Goal: Task Accomplishment & Management: Manage account settings

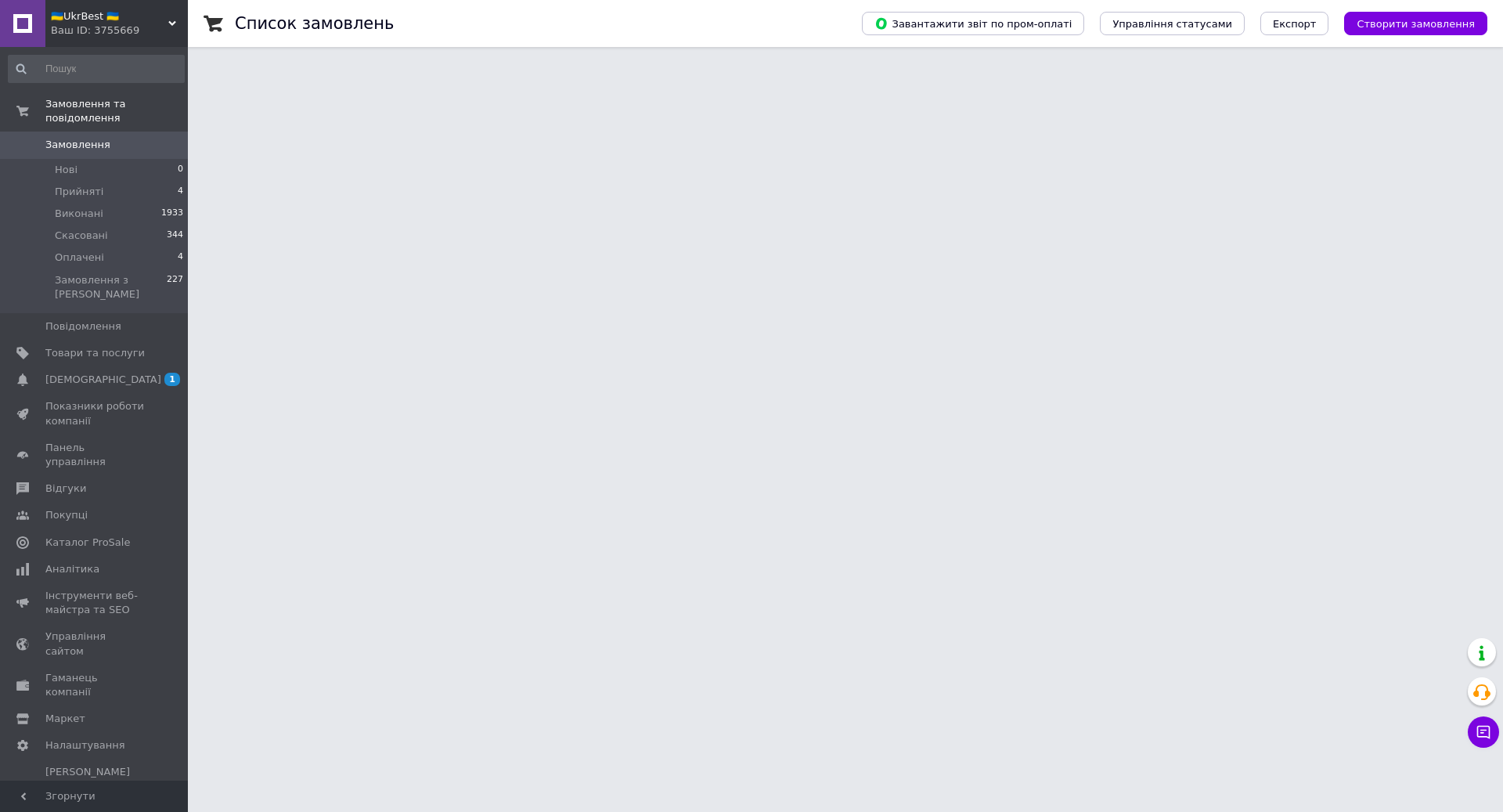
click at [93, 381] on span "[DEMOGRAPHIC_DATA]" at bounding box center [104, 379] width 116 height 15
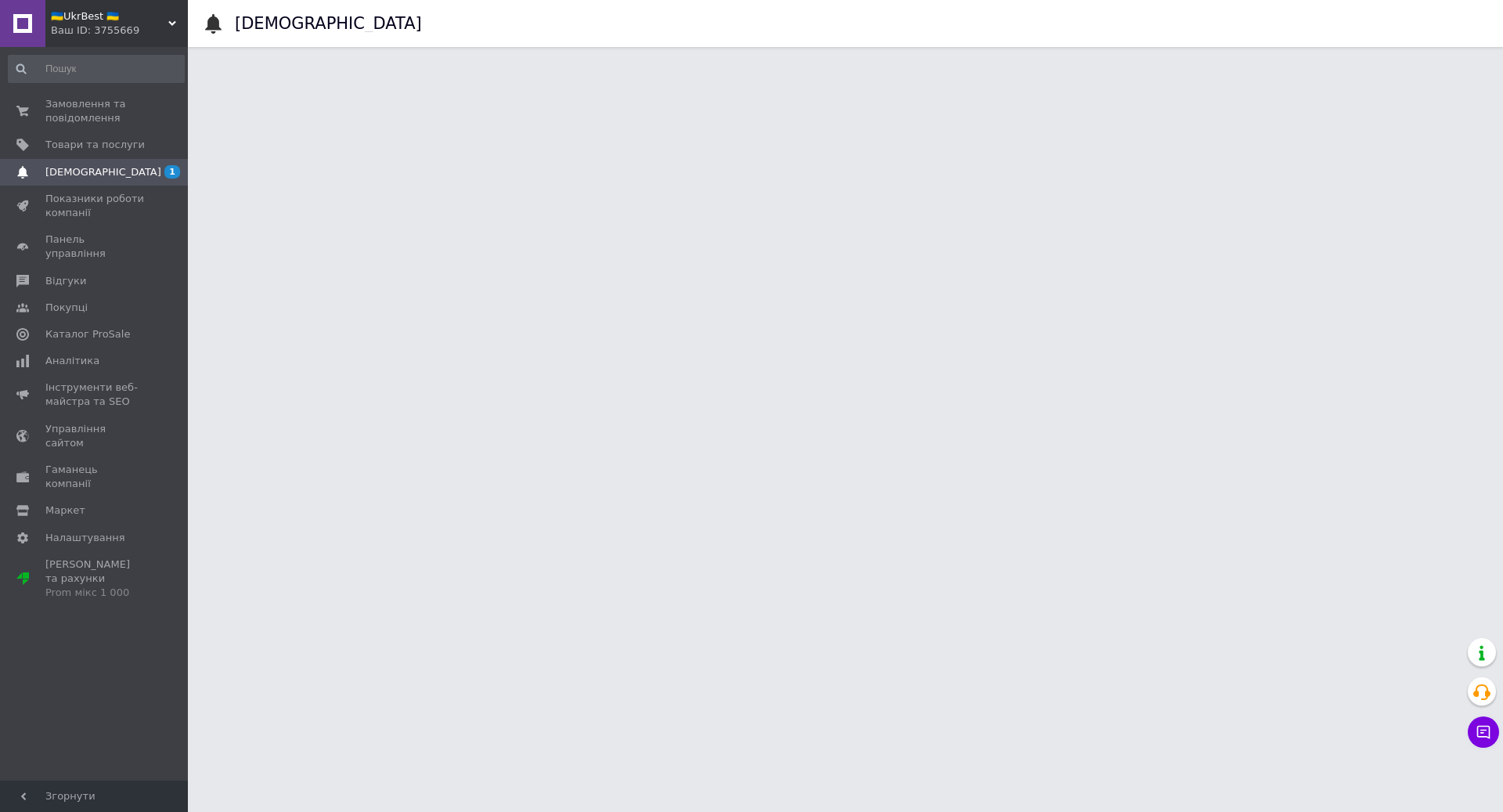
click at [121, 126] on link "Замовлення та повідомлення 0 0" at bounding box center [96, 111] width 193 height 41
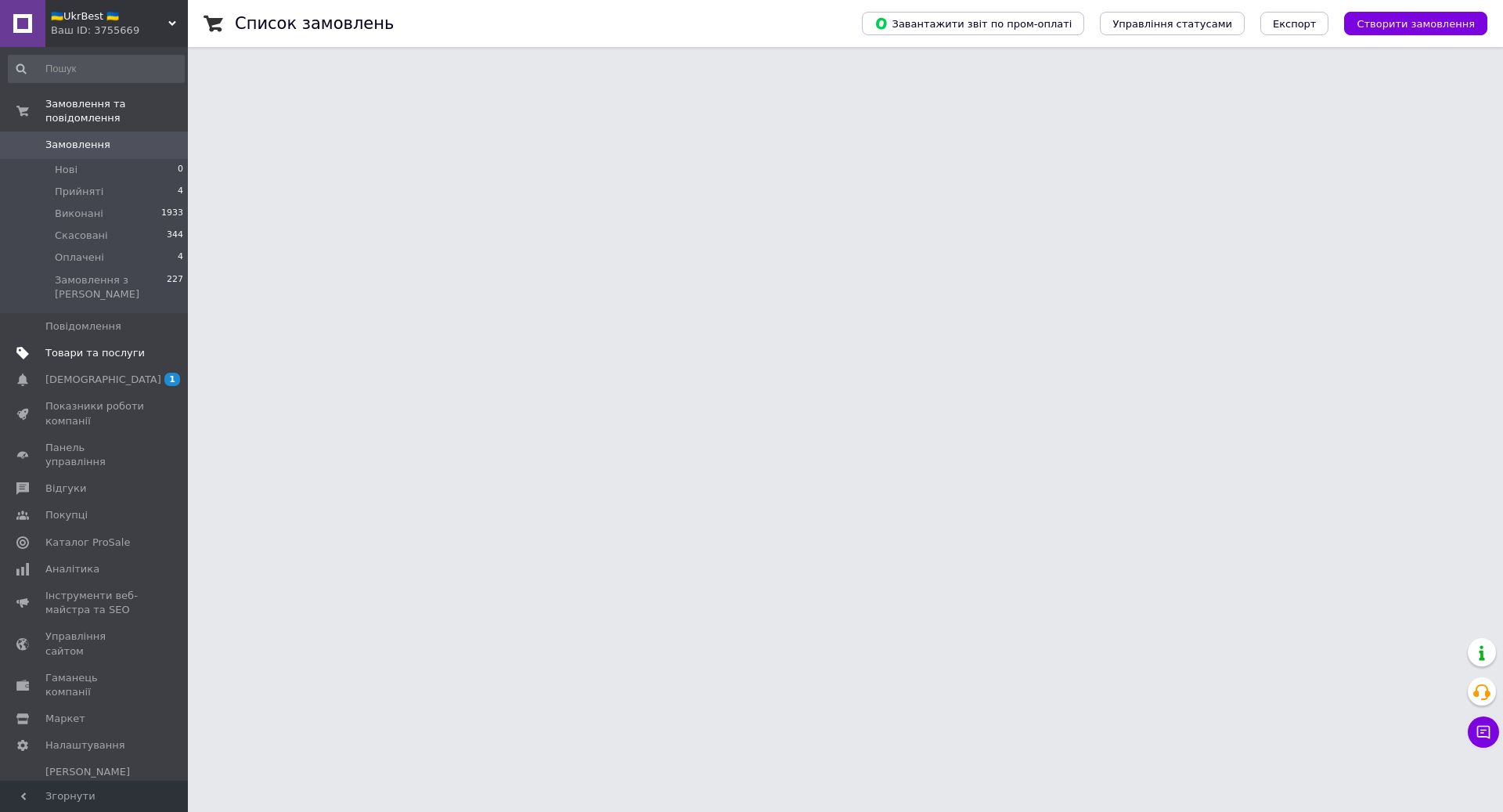
click at [150, 356] on span at bounding box center [166, 353] width 43 height 15
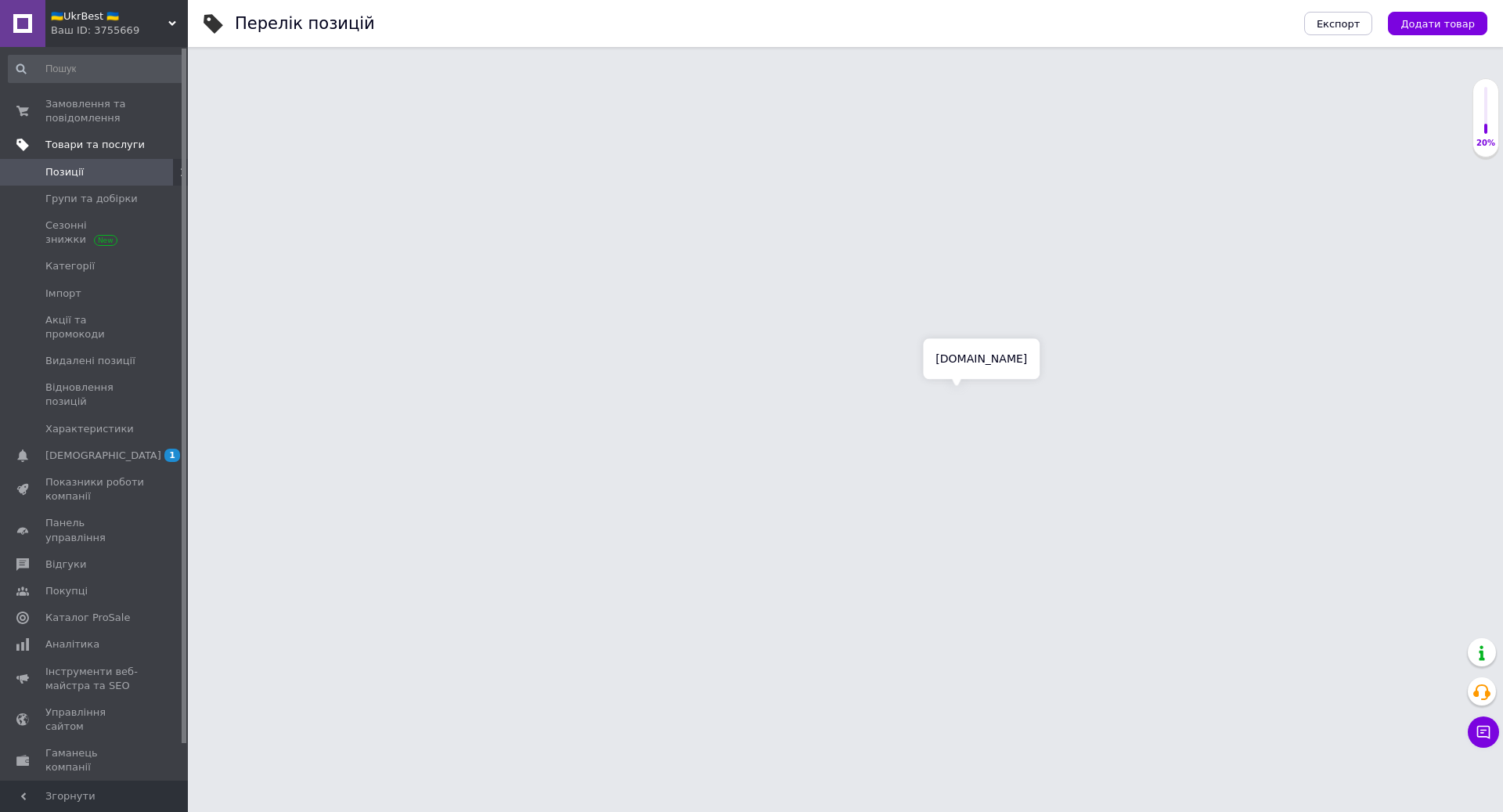
click at [99, 449] on span "[DEMOGRAPHIC_DATA]" at bounding box center [104, 456] width 116 height 15
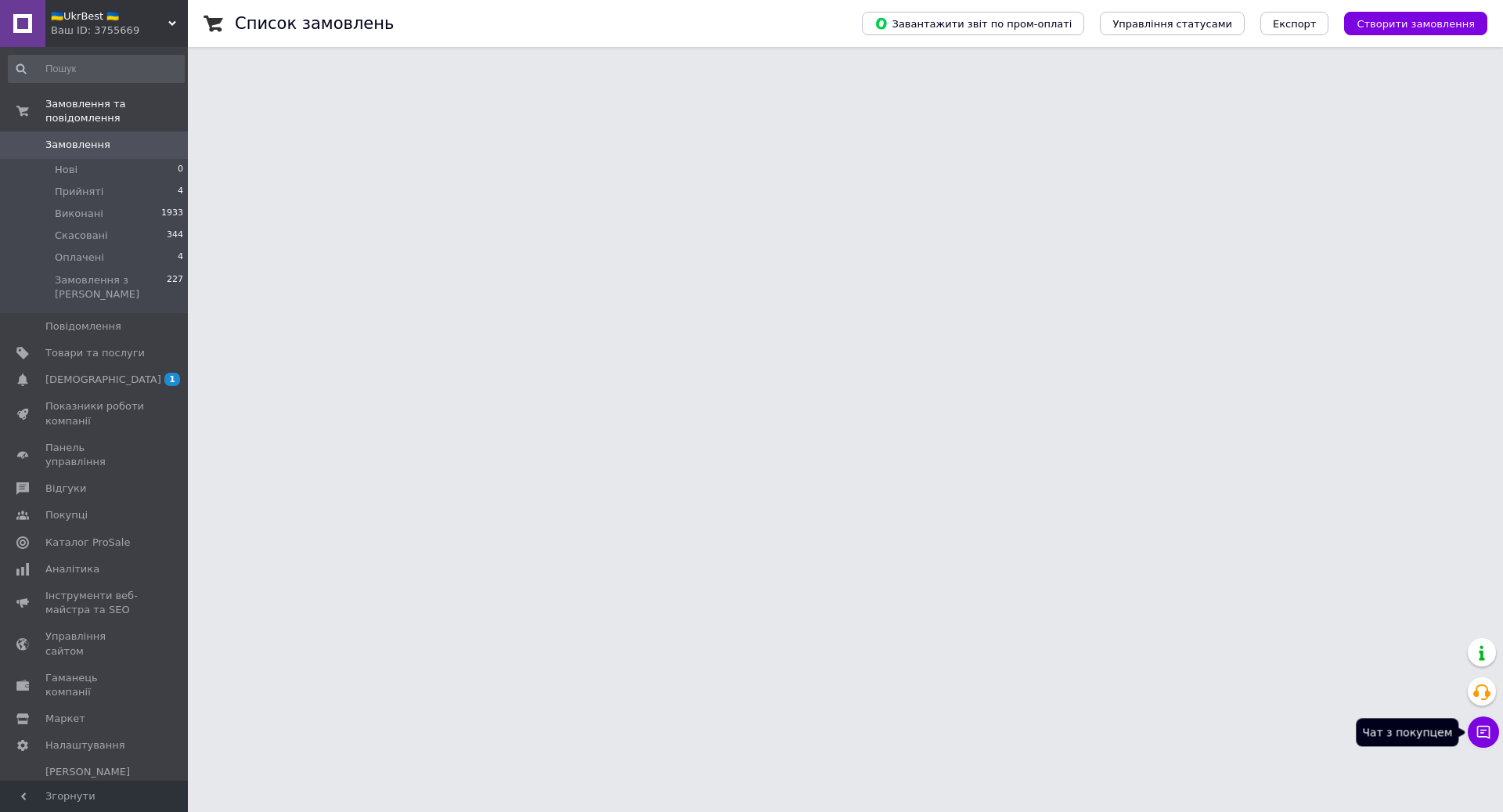
click at [1478, 732] on icon at bounding box center [1484, 732] width 15 height 15
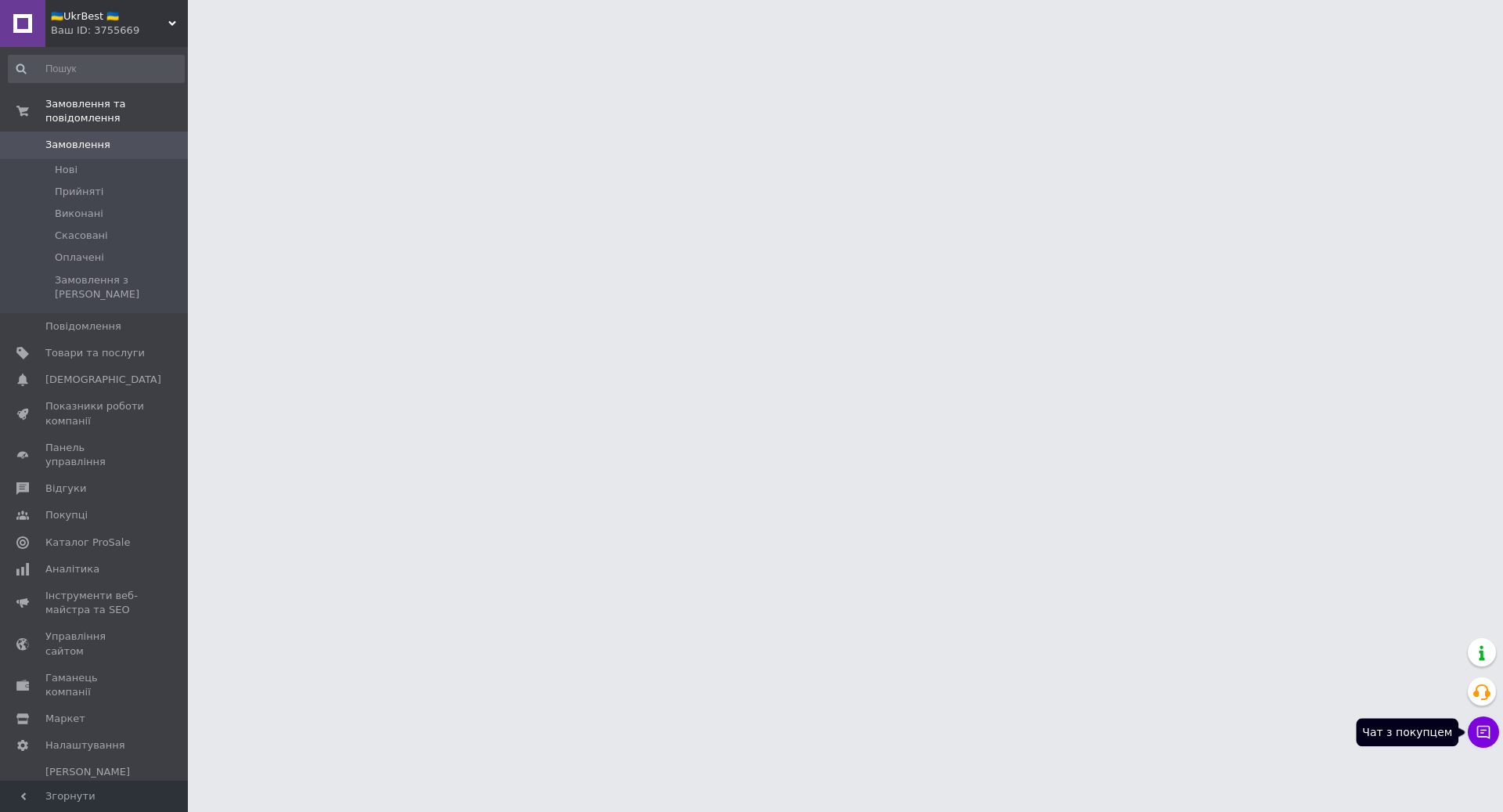
click at [1482, 734] on icon at bounding box center [1484, 732] width 15 height 15
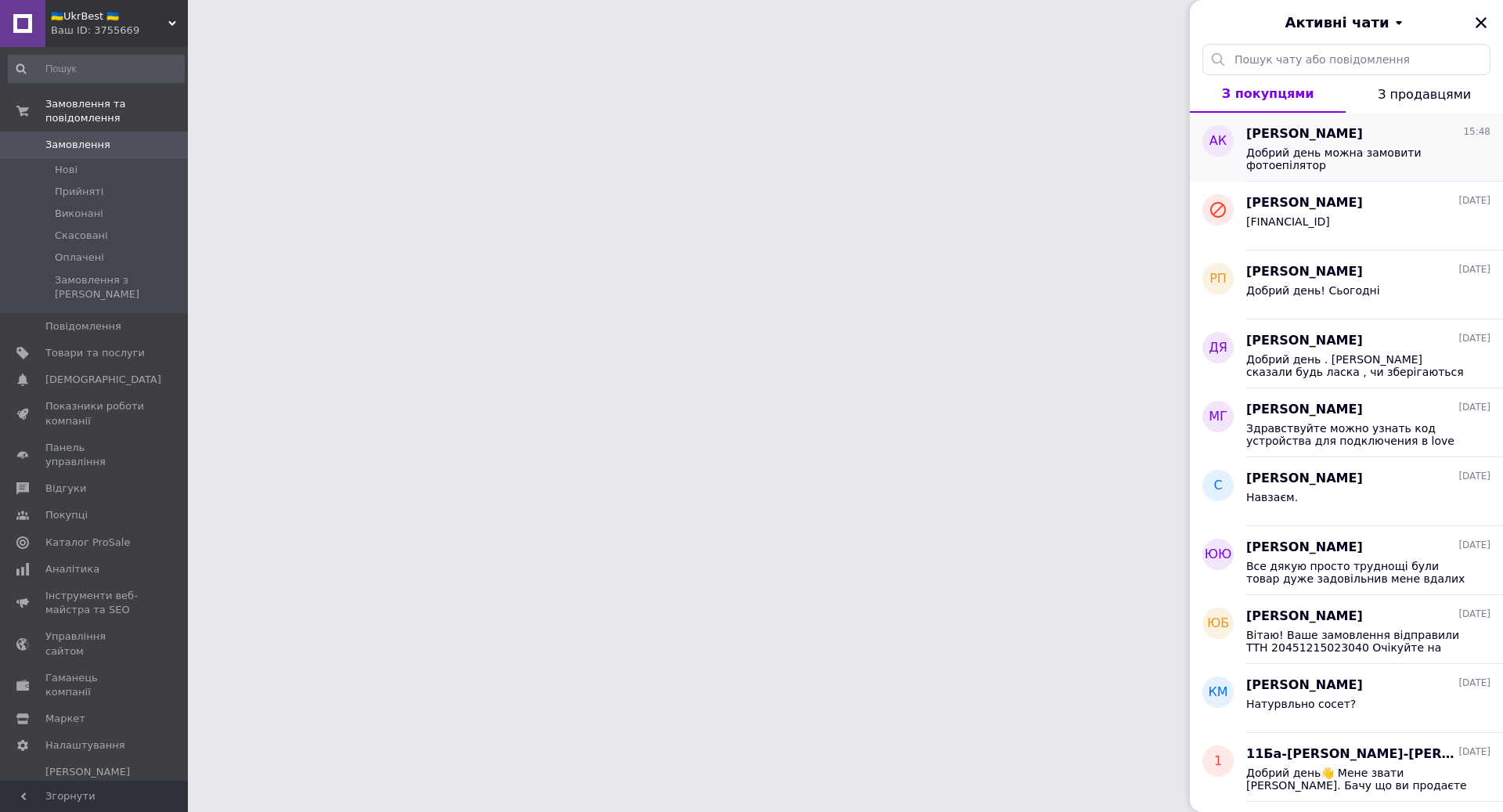
click at [1257, 158] on span "Добрий день можна замовити фотоепілятор" at bounding box center [1358, 159] width 223 height 25
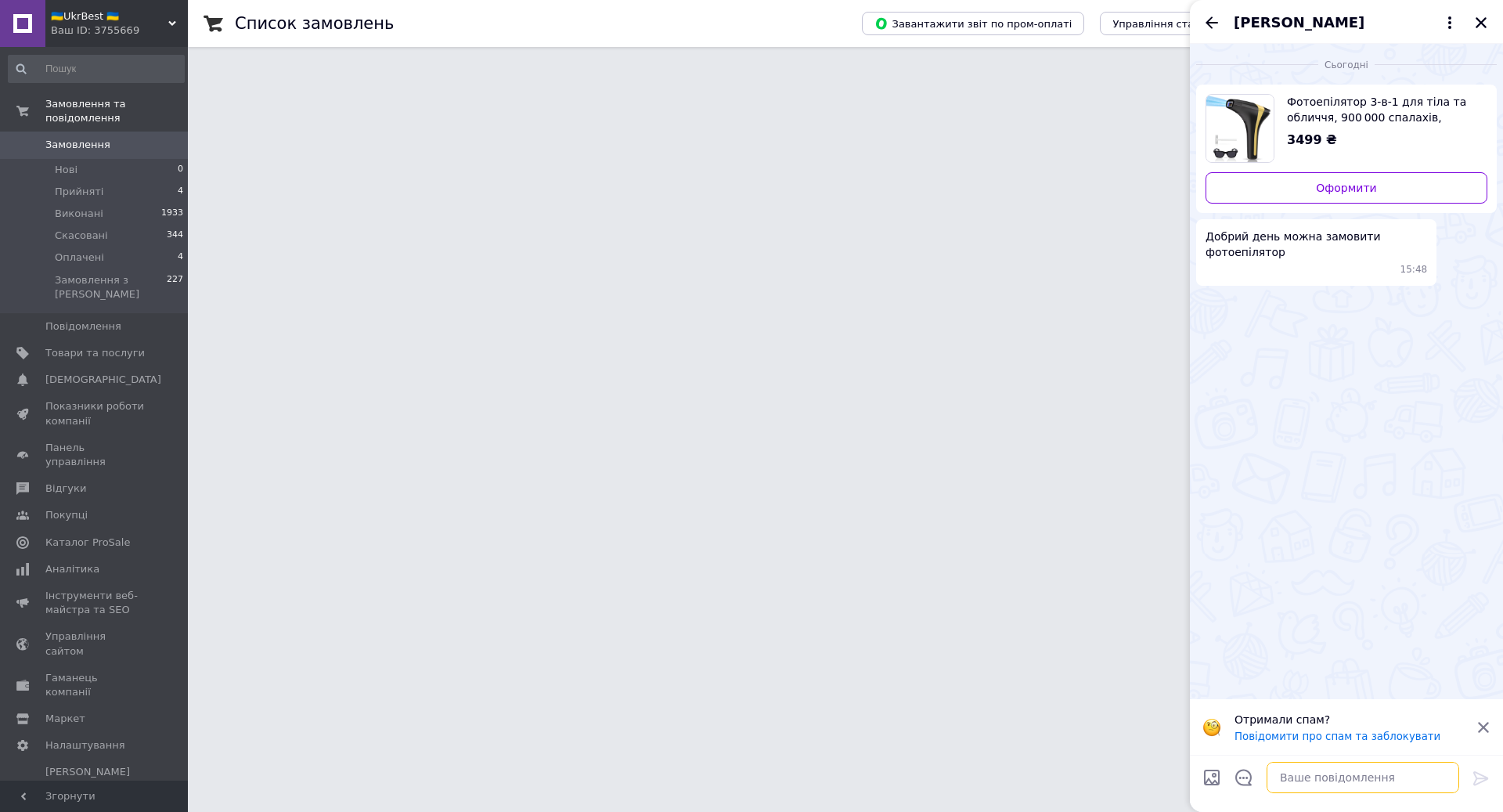
click at [1361, 785] on textarea at bounding box center [1363, 777] width 193 height 31
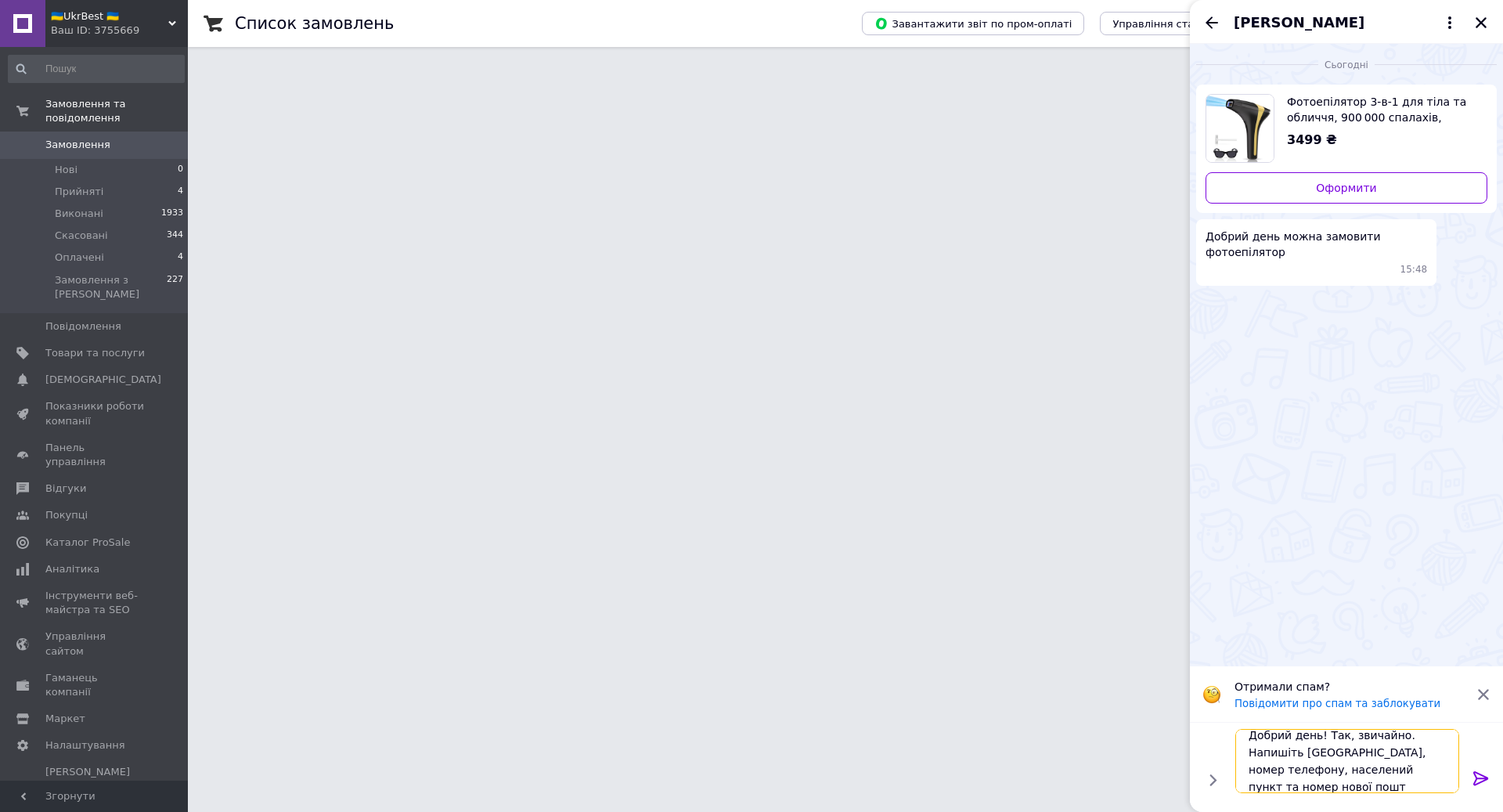
scroll to position [1, 0]
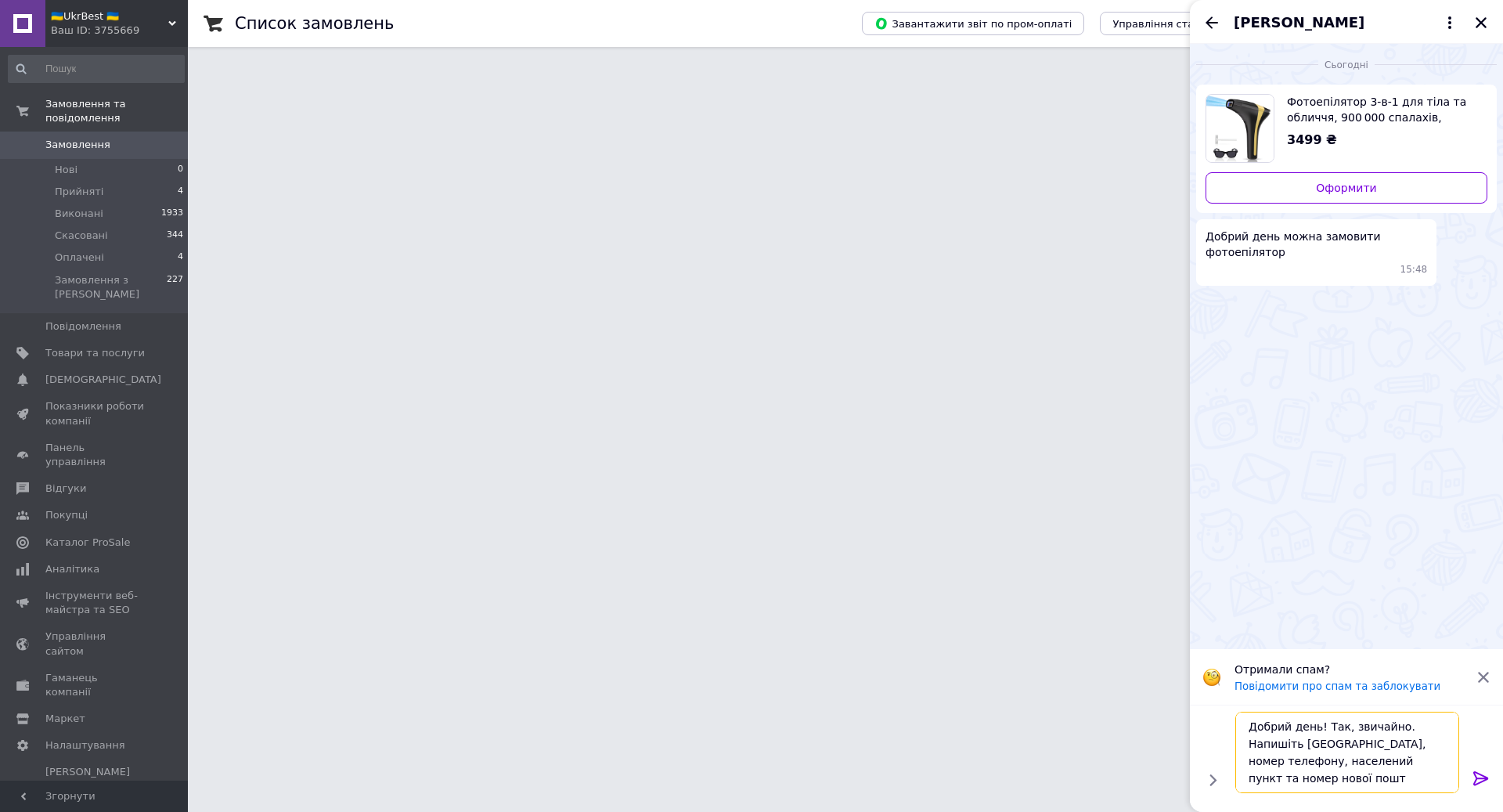
type textarea "Добрий день! Так, звичайно. Напишіть [GEOGRAPHIC_DATA], номер телефону, населен…"
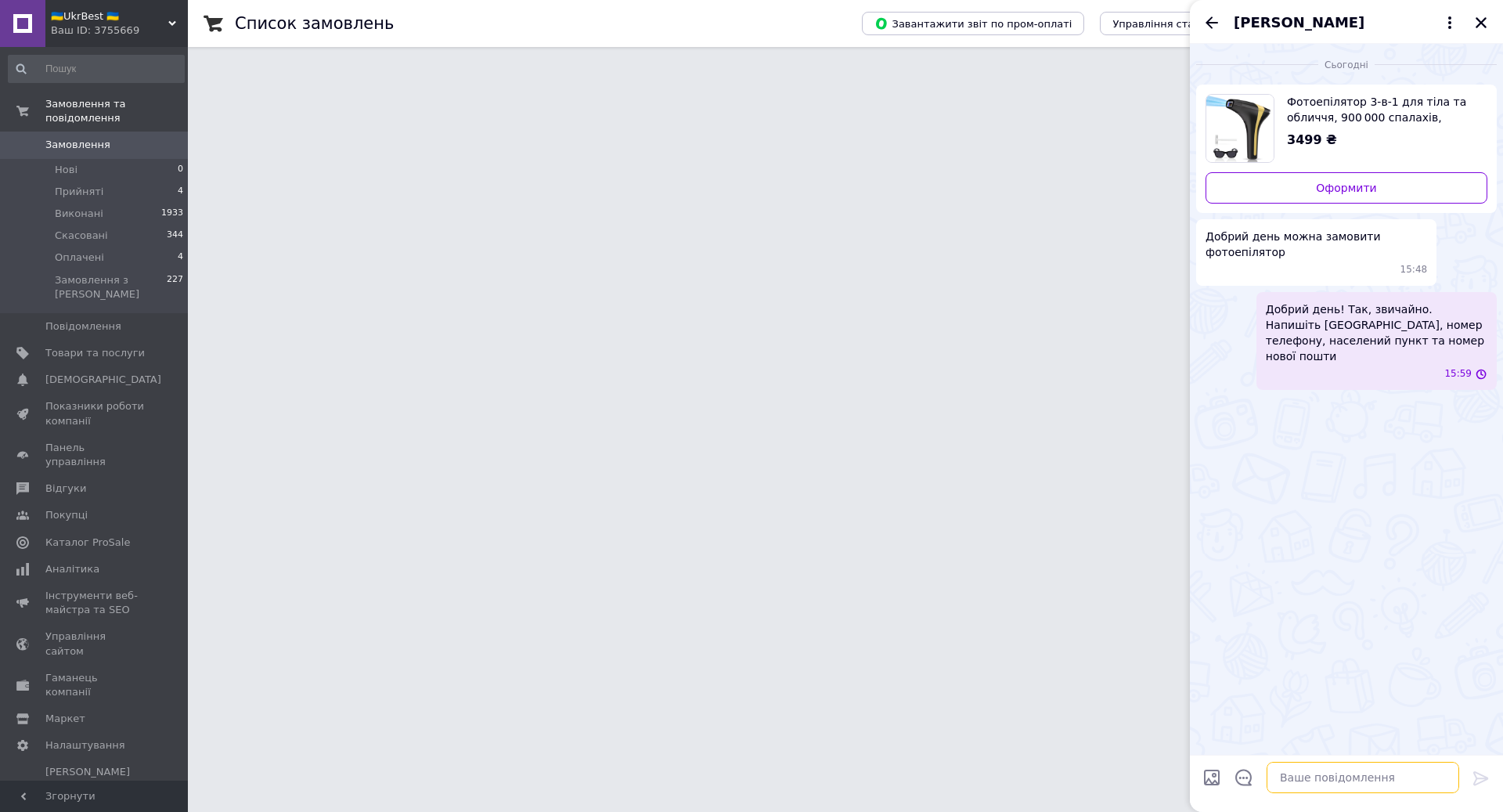
scroll to position [0, 0]
click at [1202, 12] on div "[PERSON_NAME]" at bounding box center [1347, 21] width 314 height 44
click at [1205, 15] on icon "Назад" at bounding box center [1212, 22] width 18 height 18
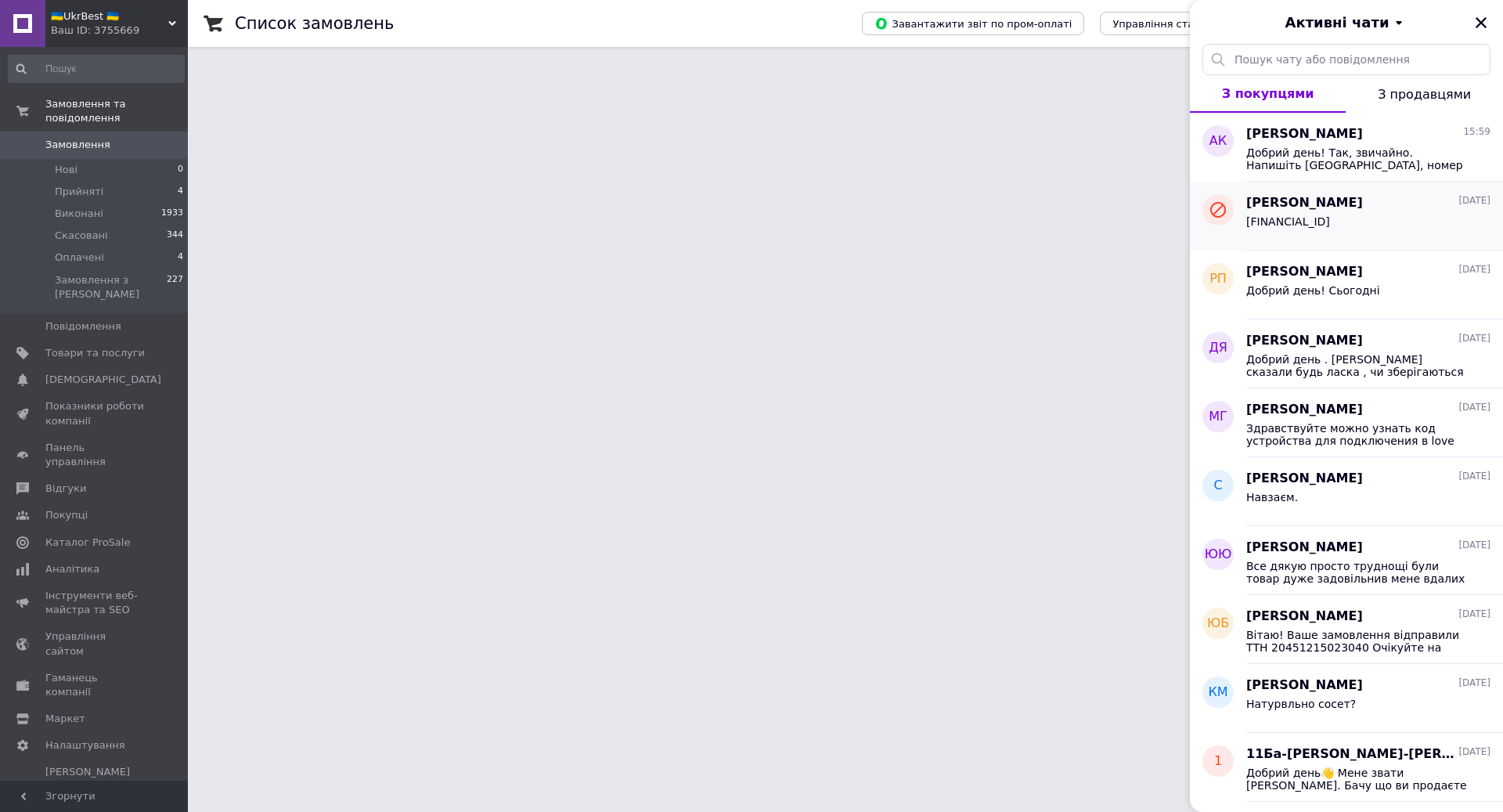
click at [1395, 203] on div "Молдавчук Любов 11.08.2025" at bounding box center [1368, 203] width 244 height 18
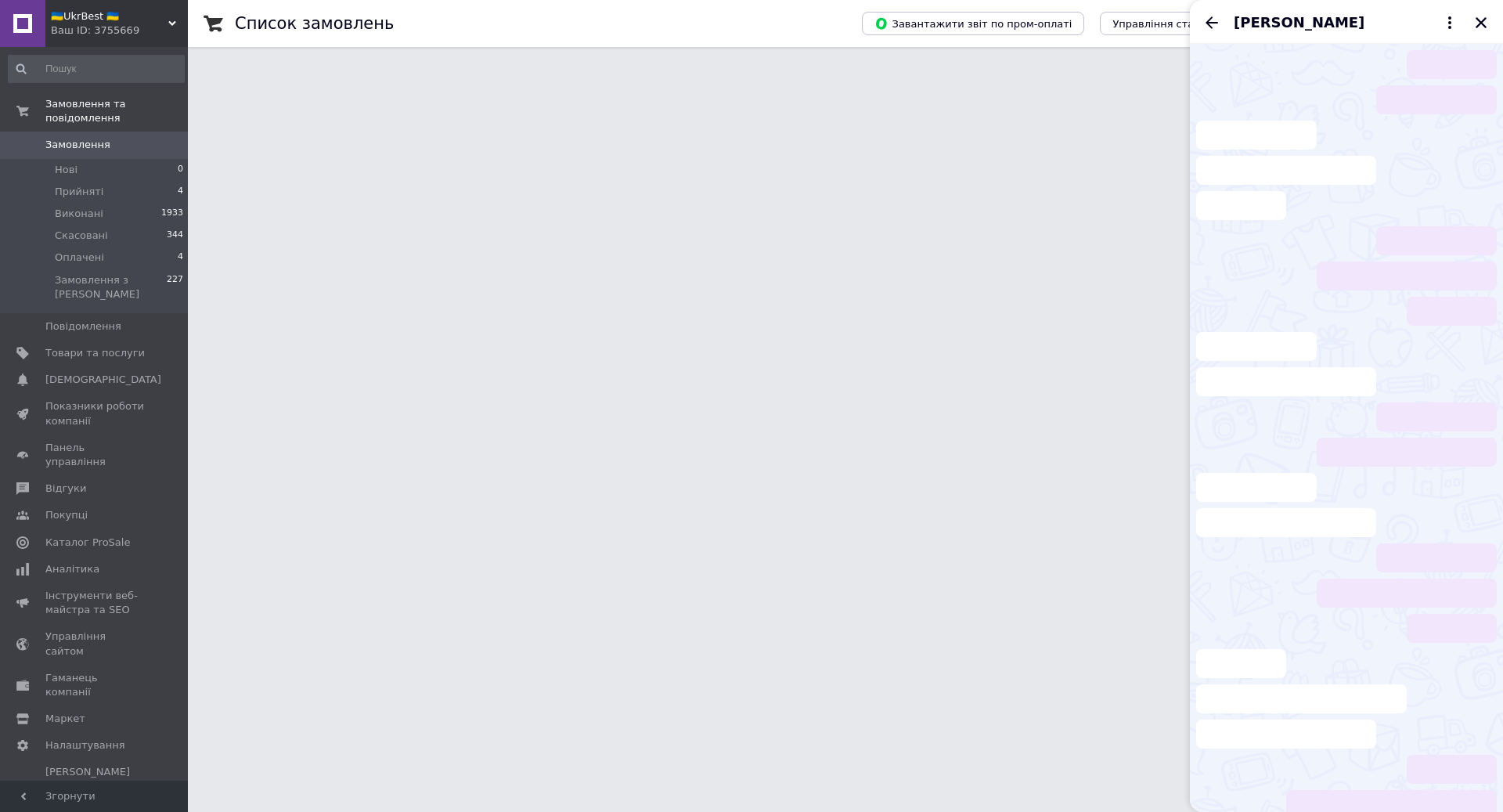
scroll to position [88, 0]
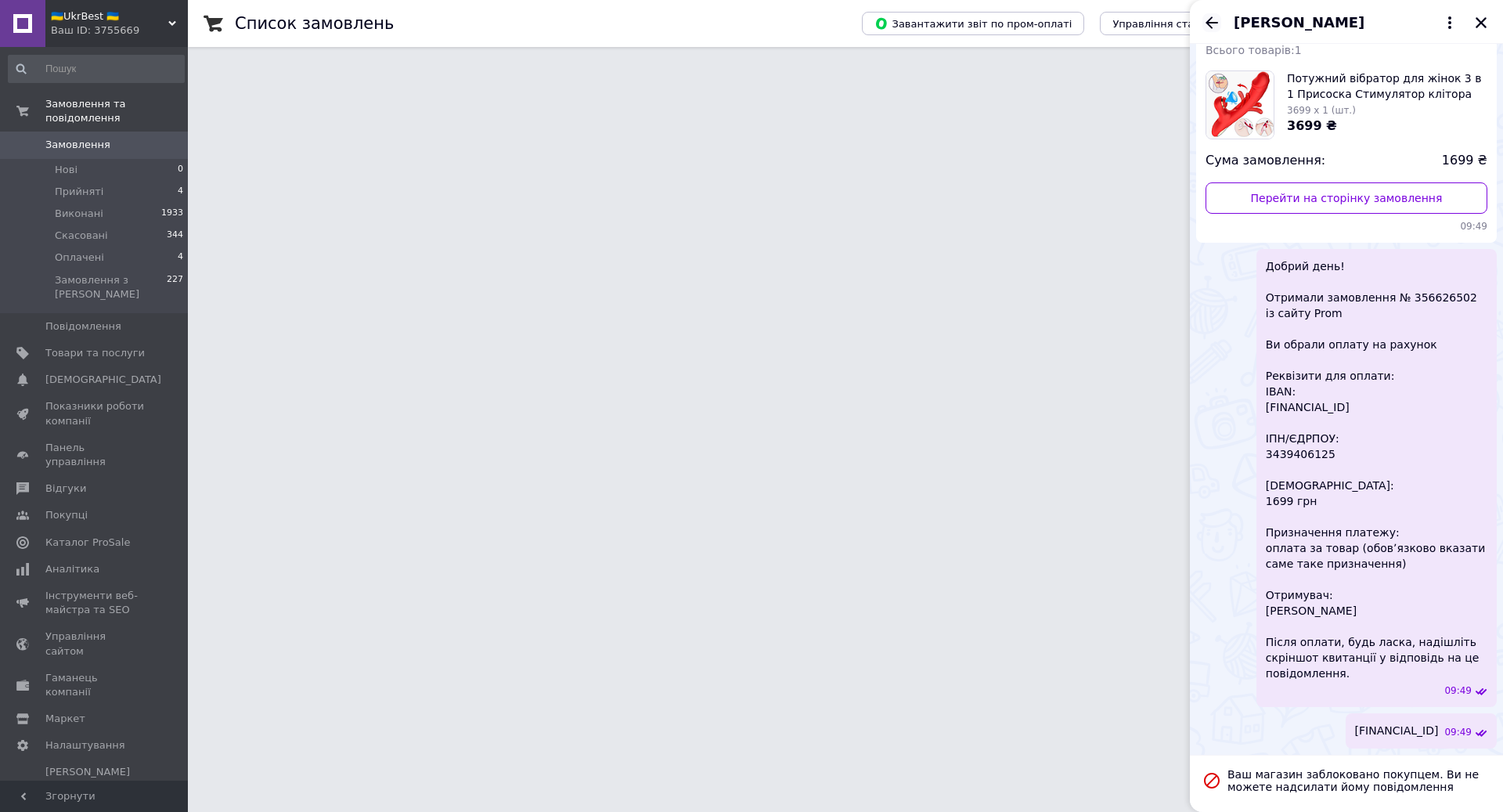
click at [1218, 18] on icon "Назад" at bounding box center [1212, 22] width 18 height 18
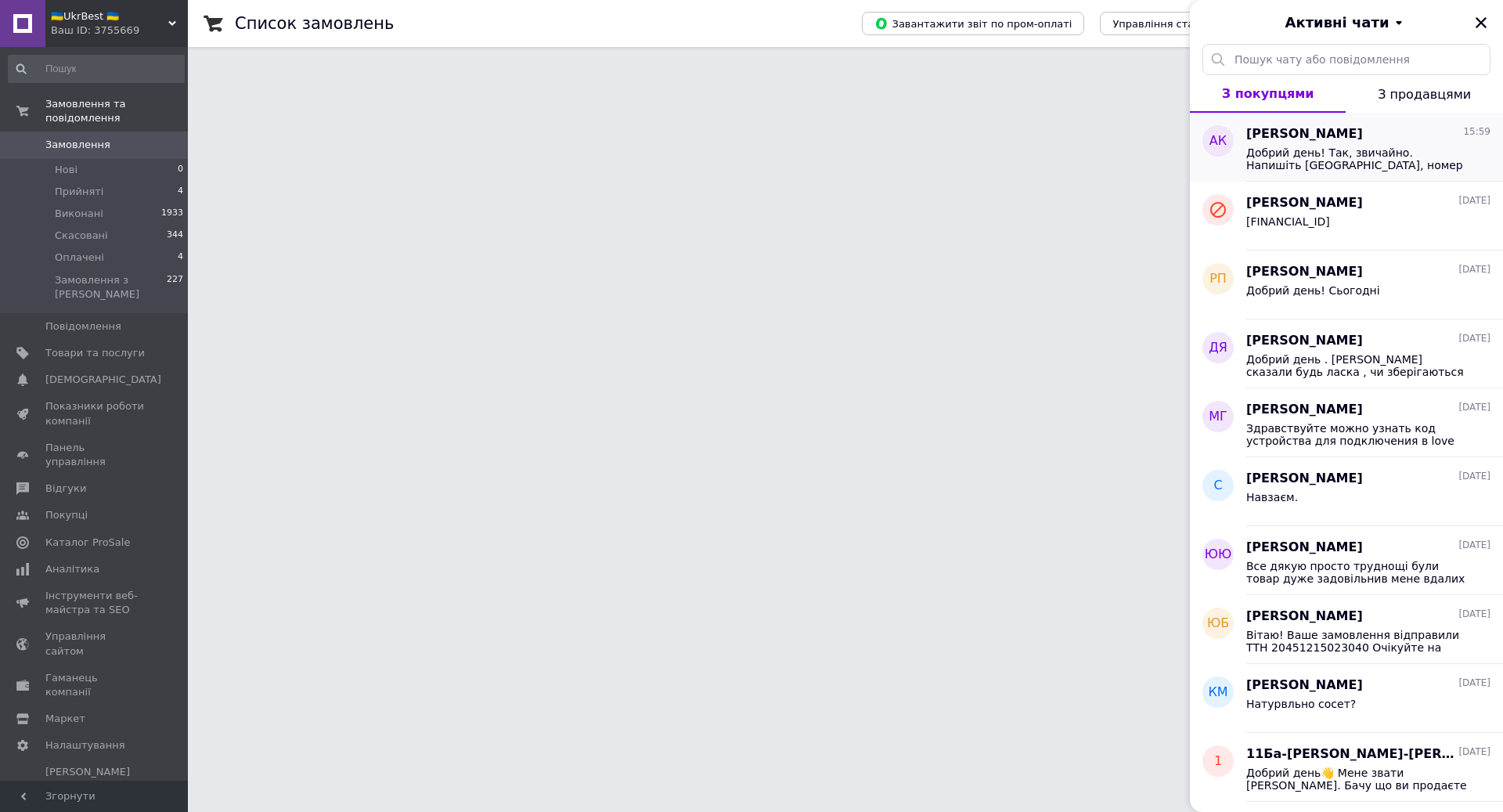
click at [1362, 166] on span "Добрий день! Так, звичайно. Напишіть [GEOGRAPHIC_DATA], номер телефону, населен…" at bounding box center [1358, 159] width 223 height 25
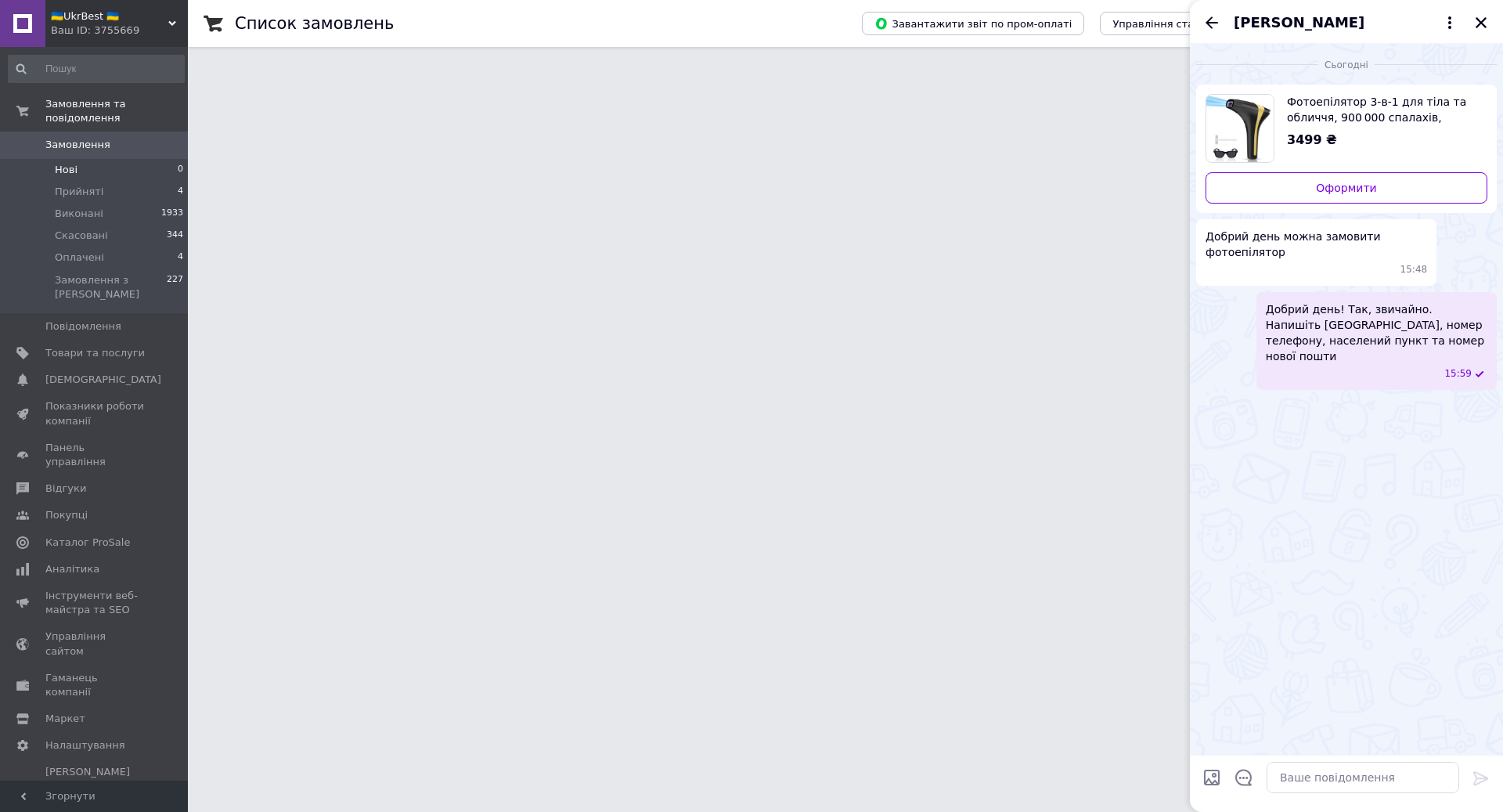
click at [96, 171] on li "Нові 0" at bounding box center [96, 169] width 193 height 22
click at [1474, 21] on button "Закрити" at bounding box center [1481, 22] width 18 height 18
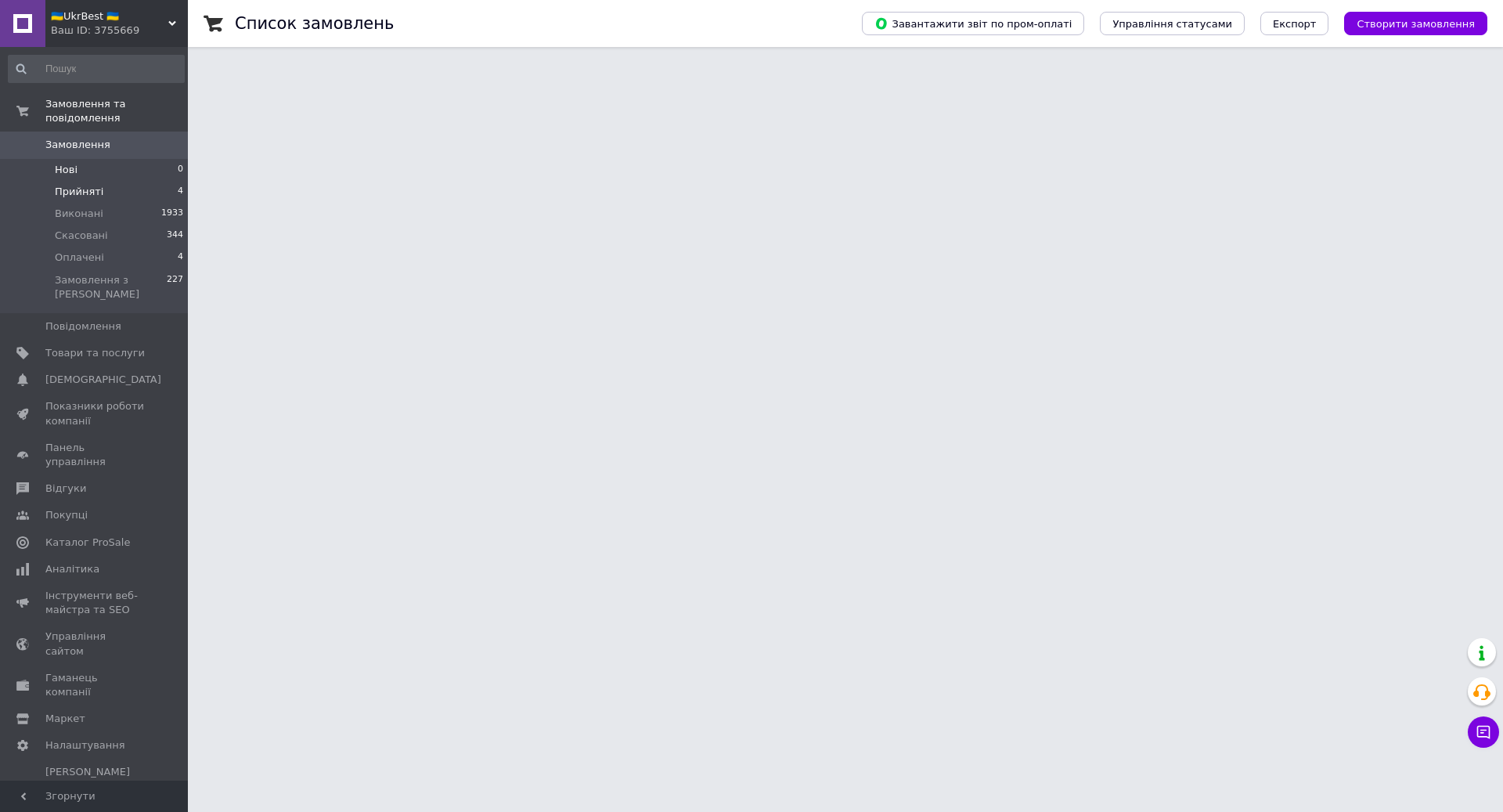
click at [158, 191] on li "Прийняті 4" at bounding box center [96, 192] width 193 height 22
drag, startPoint x: 1396, startPoint y: 406, endPoint x: 1386, endPoint y: 425, distance: 21.5
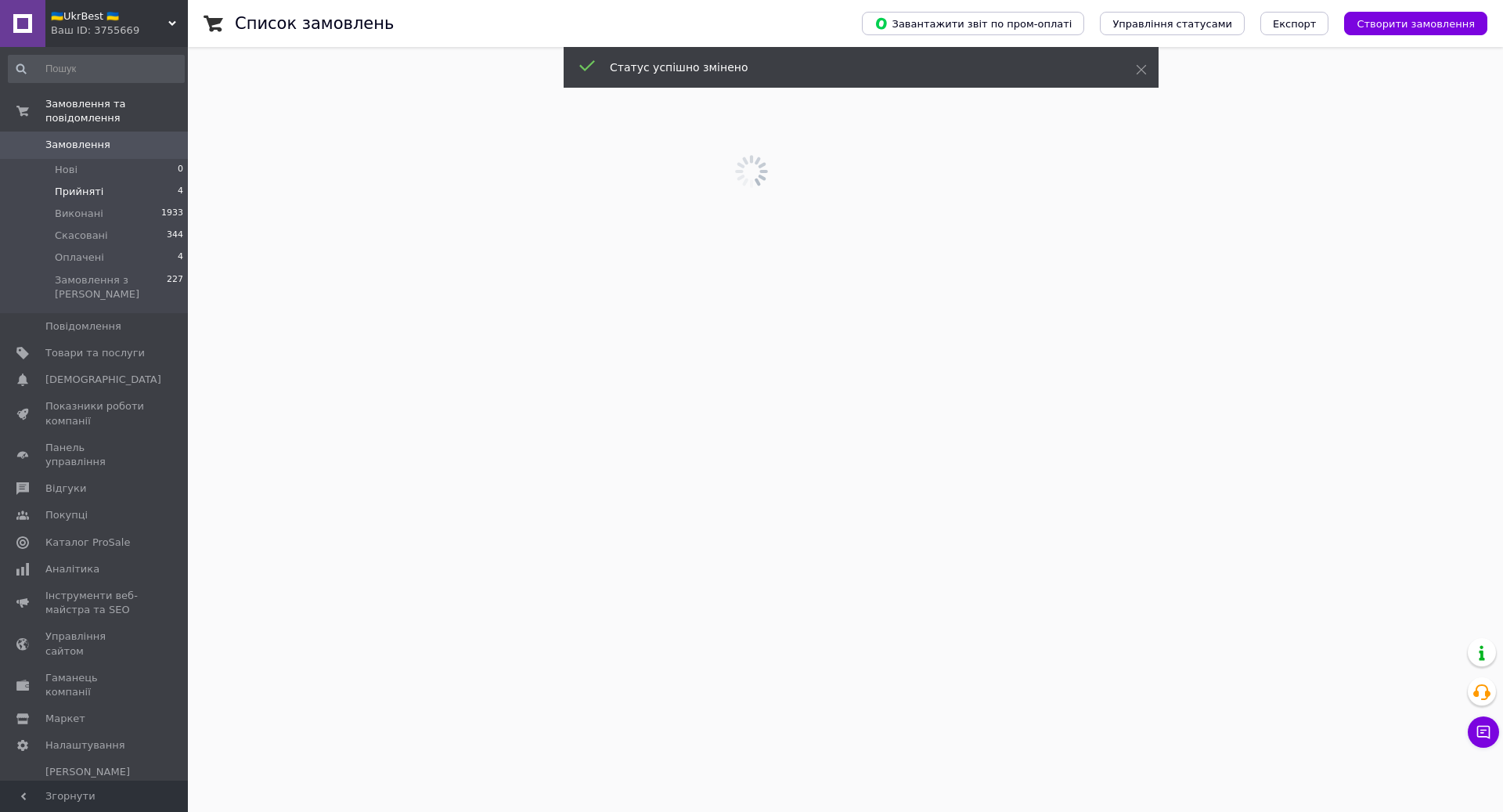
click at [1371, 502] on span at bounding box center [751, 406] width 1503 height 812
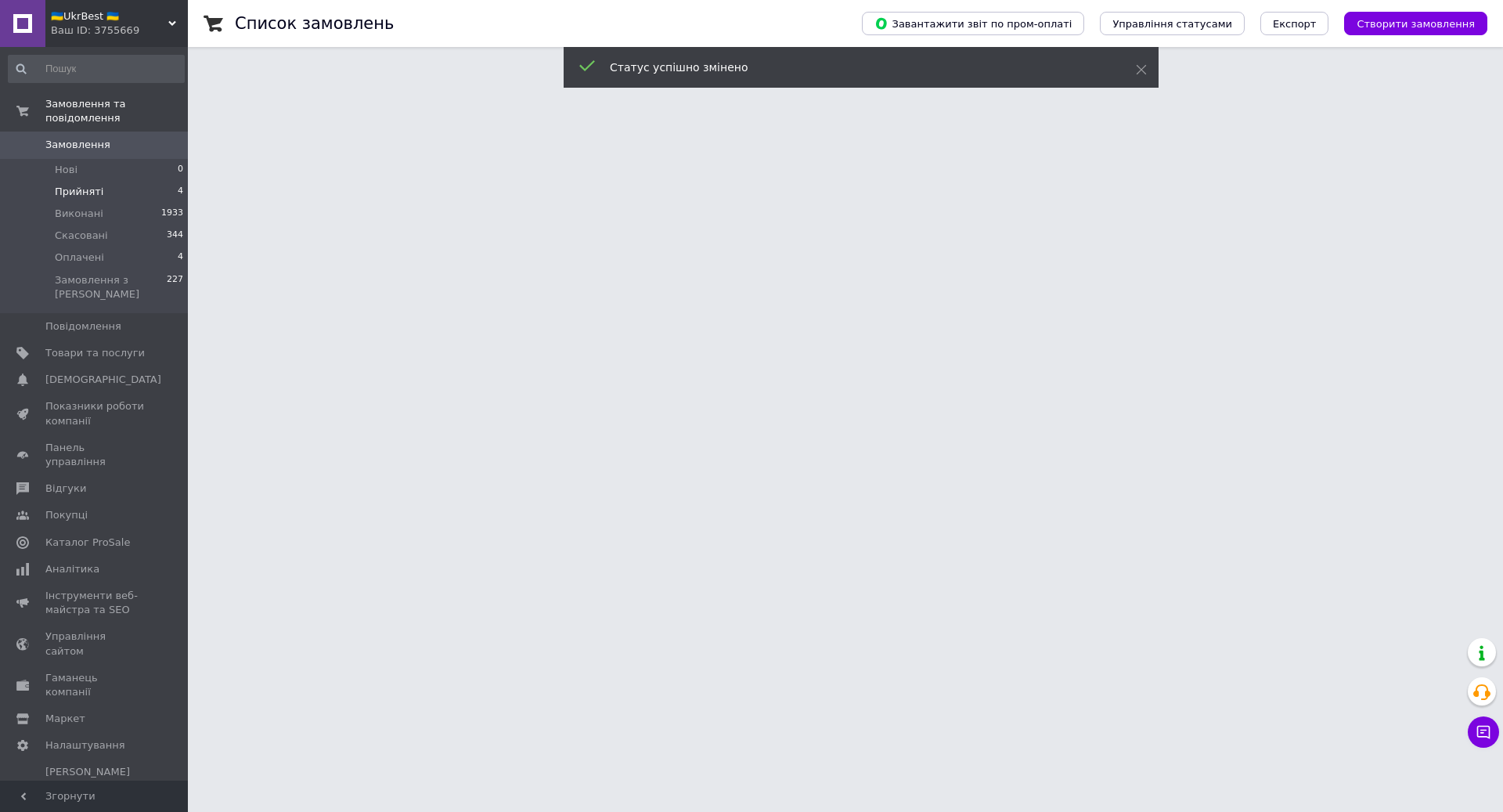
drag, startPoint x: 1370, startPoint y: 503, endPoint x: 1369, endPoint y: 518, distance: 15.0
drag, startPoint x: 1368, startPoint y: 540, endPoint x: 1407, endPoint y: 636, distance: 103.6
drag, startPoint x: 1383, startPoint y: 634, endPoint x: 1376, endPoint y: 647, distance: 14.8
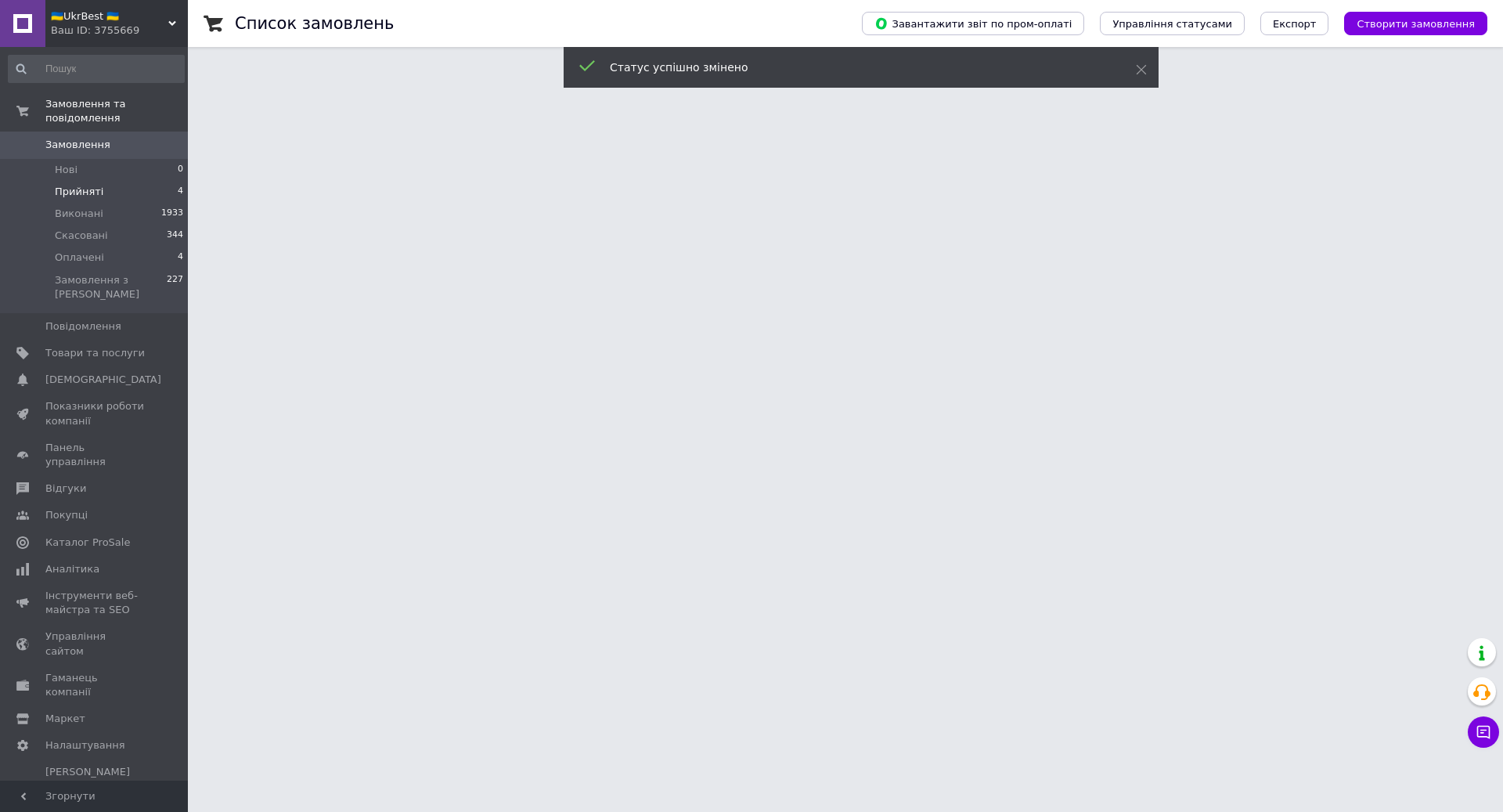
drag, startPoint x: 1367, startPoint y: 665, endPoint x: 1338, endPoint y: 488, distance: 179.4
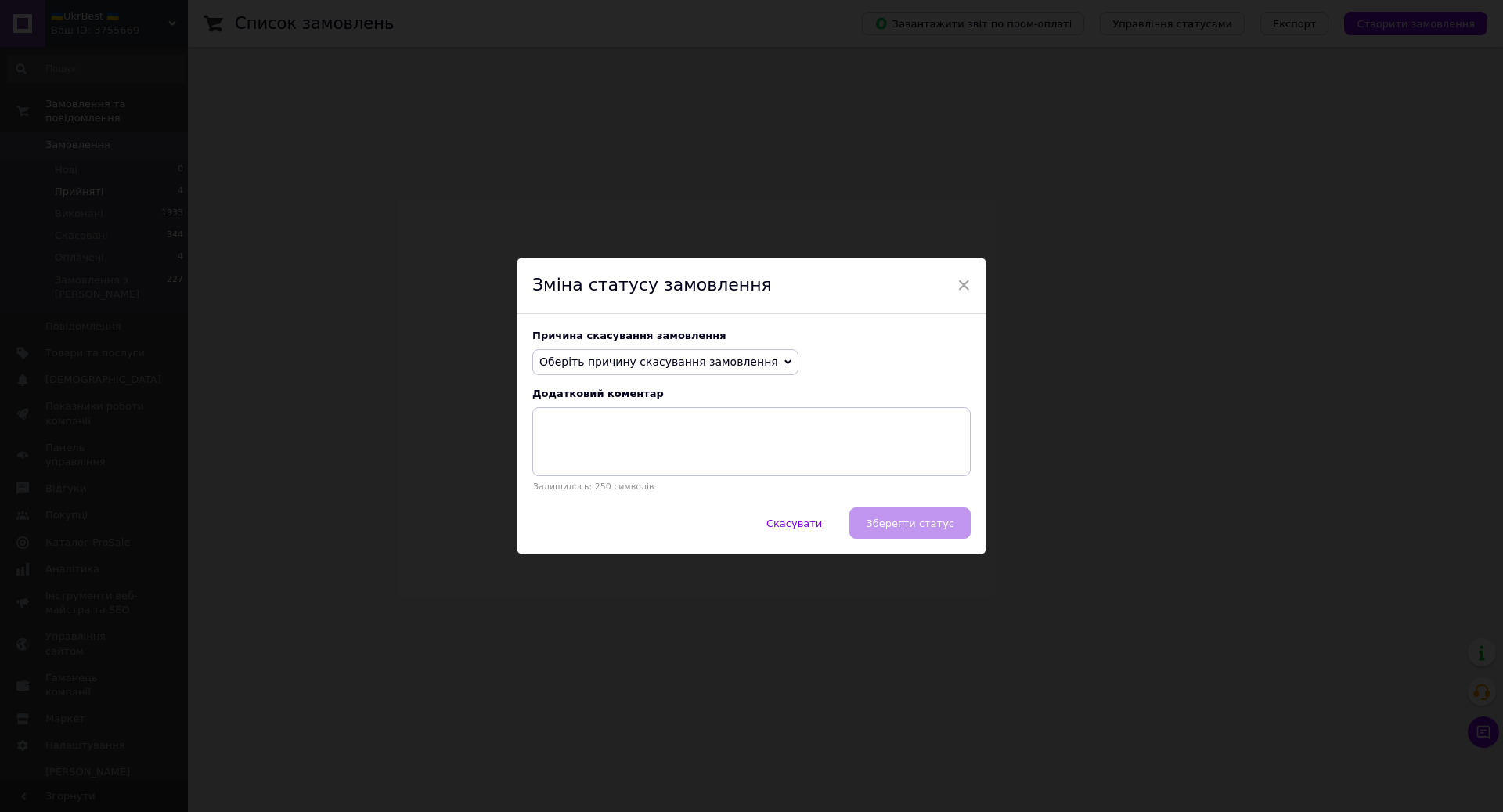
click at [741, 359] on span "Оберіть причину скасування замовлення" at bounding box center [658, 361] width 239 height 13
click at [646, 444] on li "Оплата не надійшла" at bounding box center [665, 436] width 264 height 22
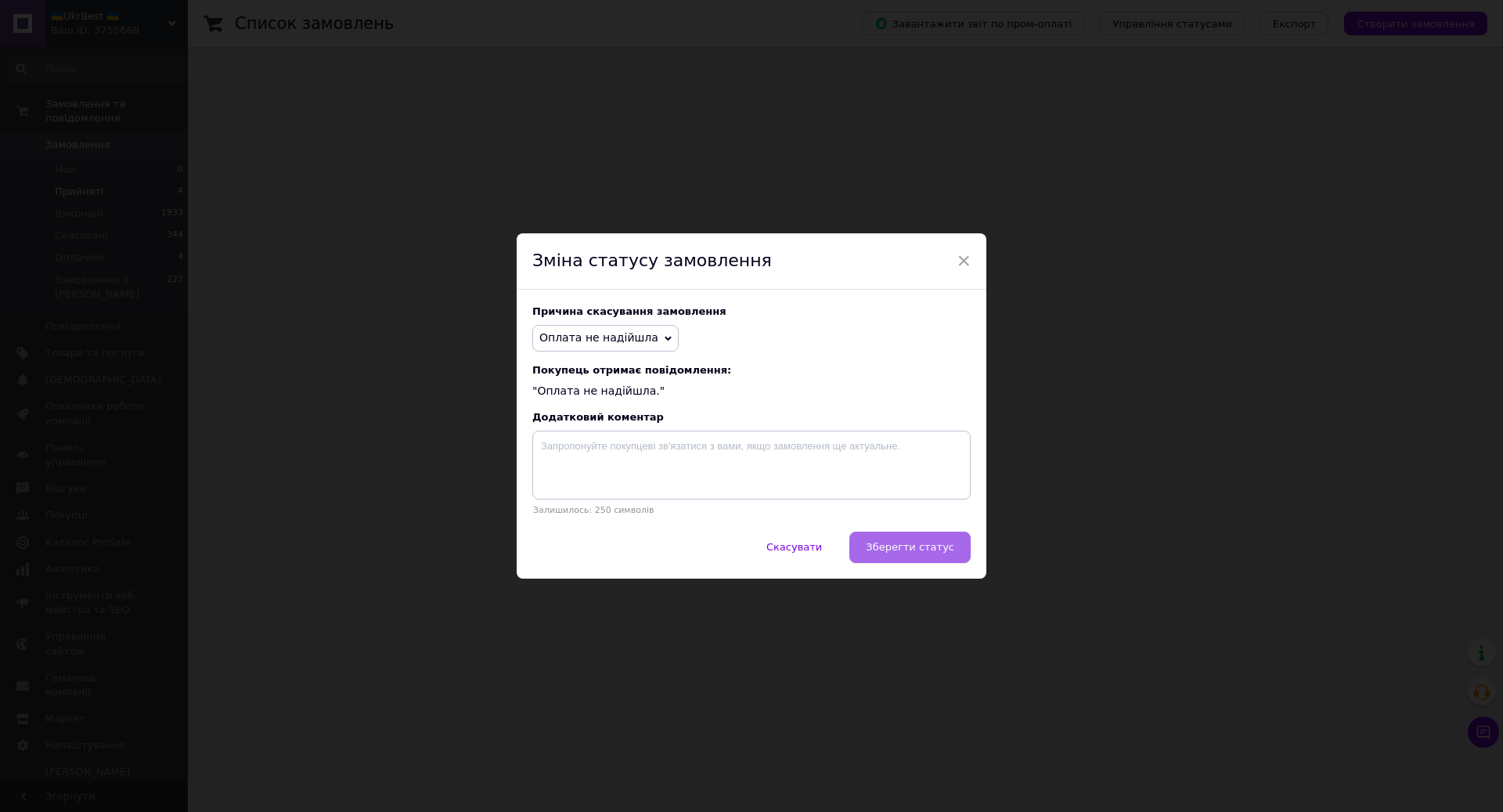
click at [933, 551] on span "Зберегти статус" at bounding box center [910, 547] width 88 height 12
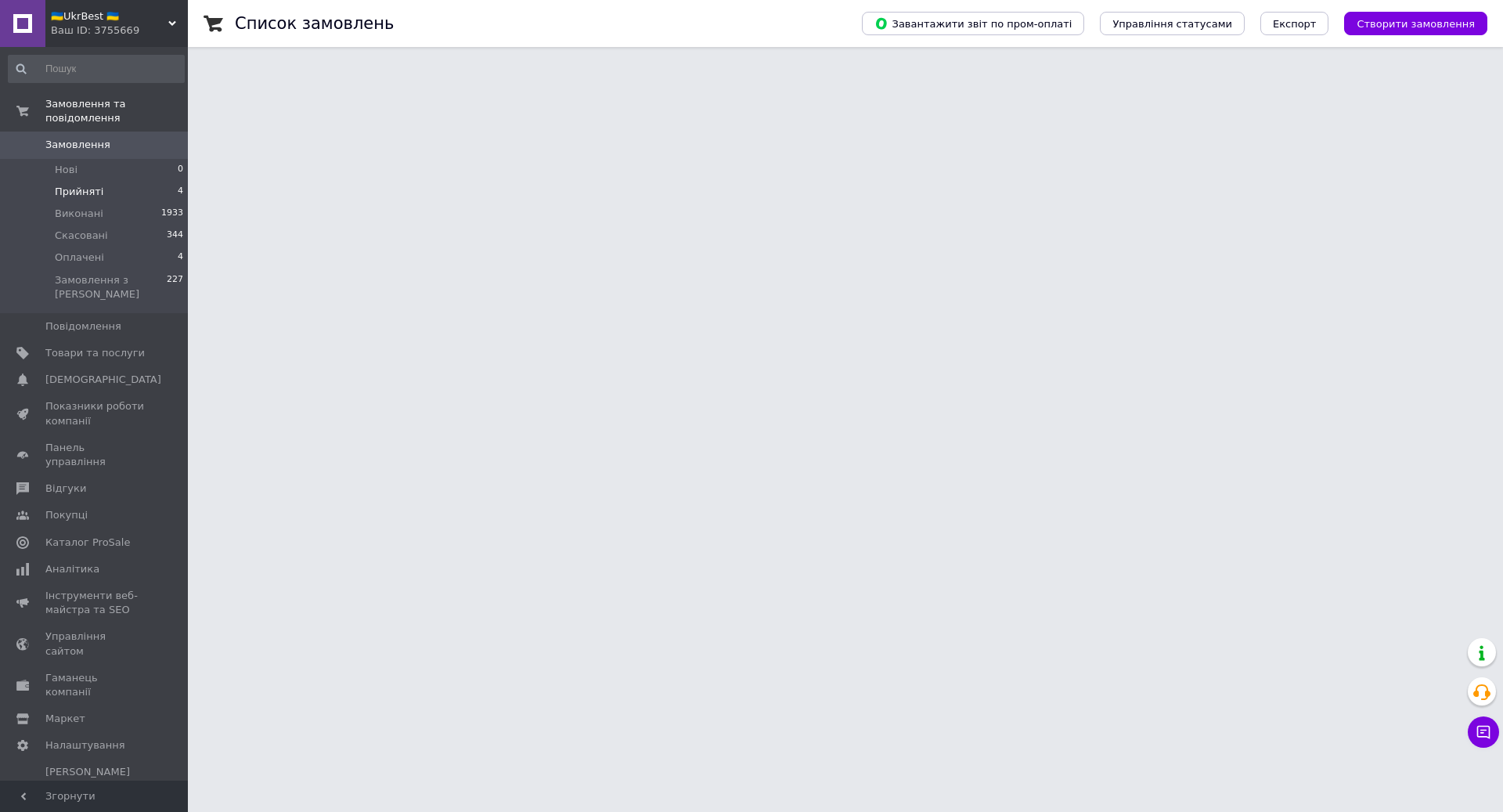
click at [135, 188] on li "Прийняті 4" at bounding box center [96, 192] width 193 height 22
click at [117, 139] on span "Замовлення" at bounding box center [95, 144] width 100 height 15
click at [80, 108] on span "Замовлення та повідомлення" at bounding box center [116, 110] width 142 height 28
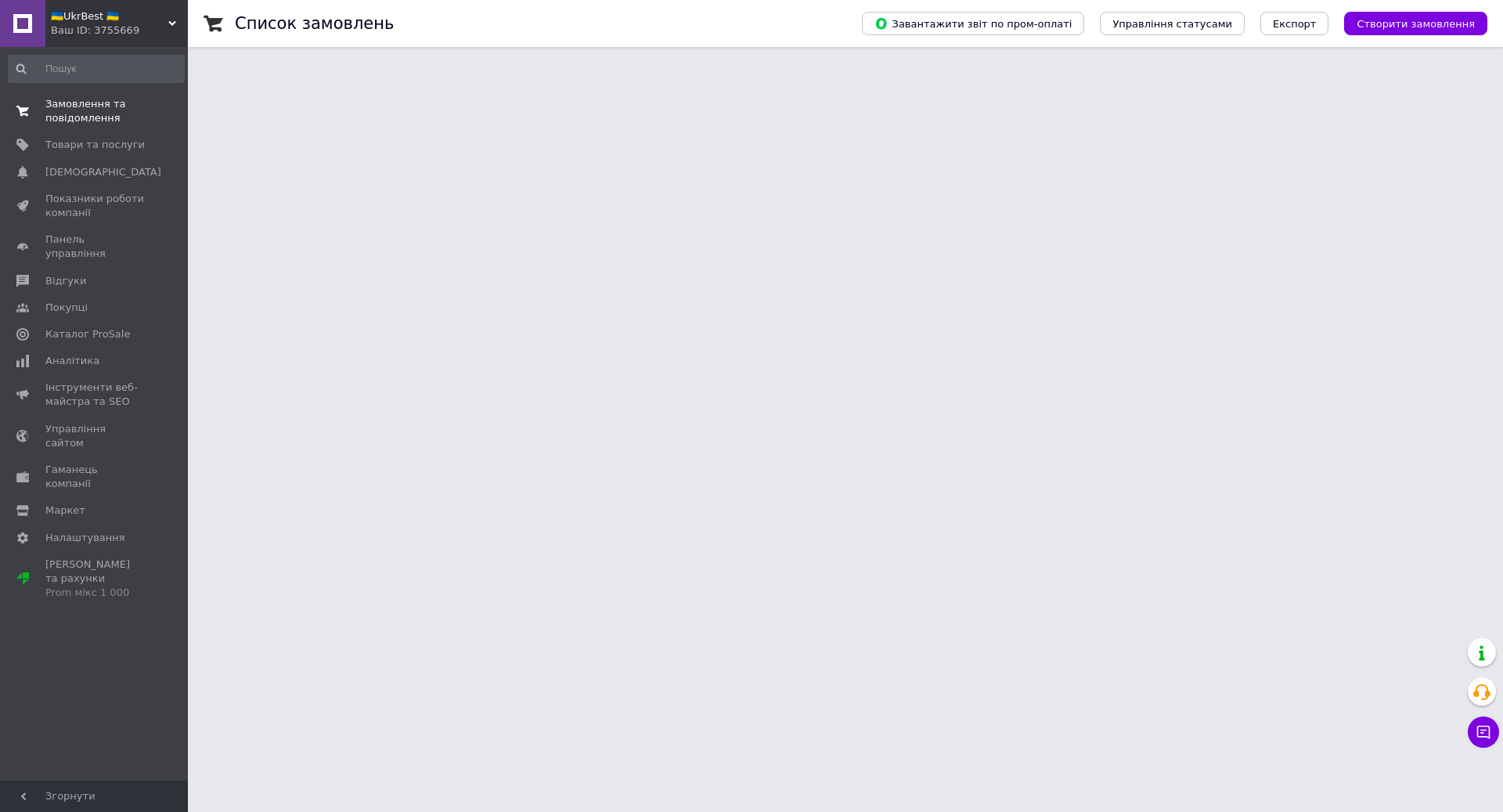
click at [92, 110] on span "Замовлення та повідомлення" at bounding box center [95, 110] width 100 height 28
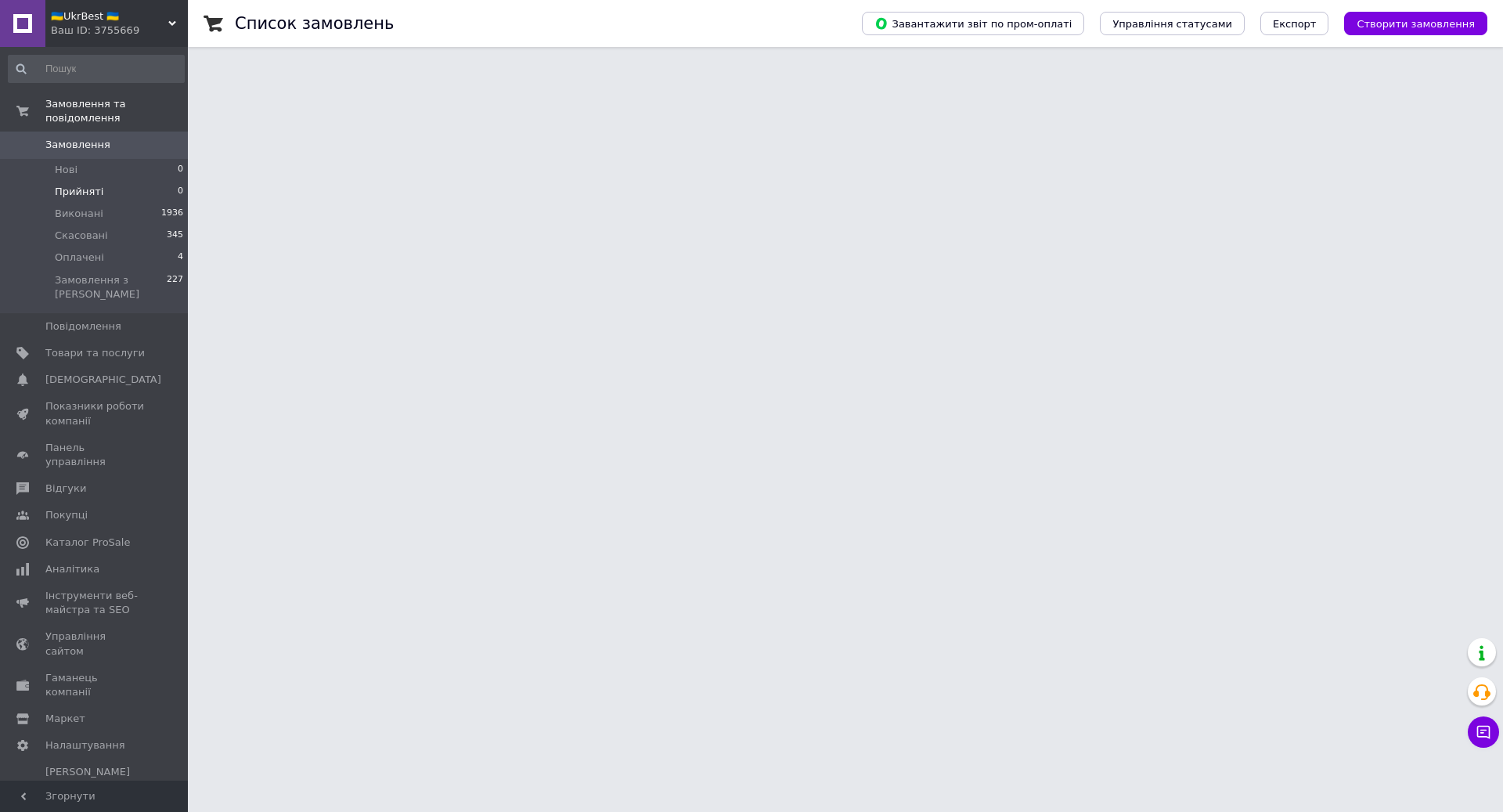
click at [122, 183] on li "Прийняті 0" at bounding box center [96, 192] width 193 height 22
click at [126, 221] on li "Виконані 1936" at bounding box center [96, 214] width 193 height 22
click at [124, 141] on span "Замовлення" at bounding box center [95, 144] width 100 height 15
click at [1480, 723] on button "Чат з покупцем 1" at bounding box center [1484, 732] width 31 height 31
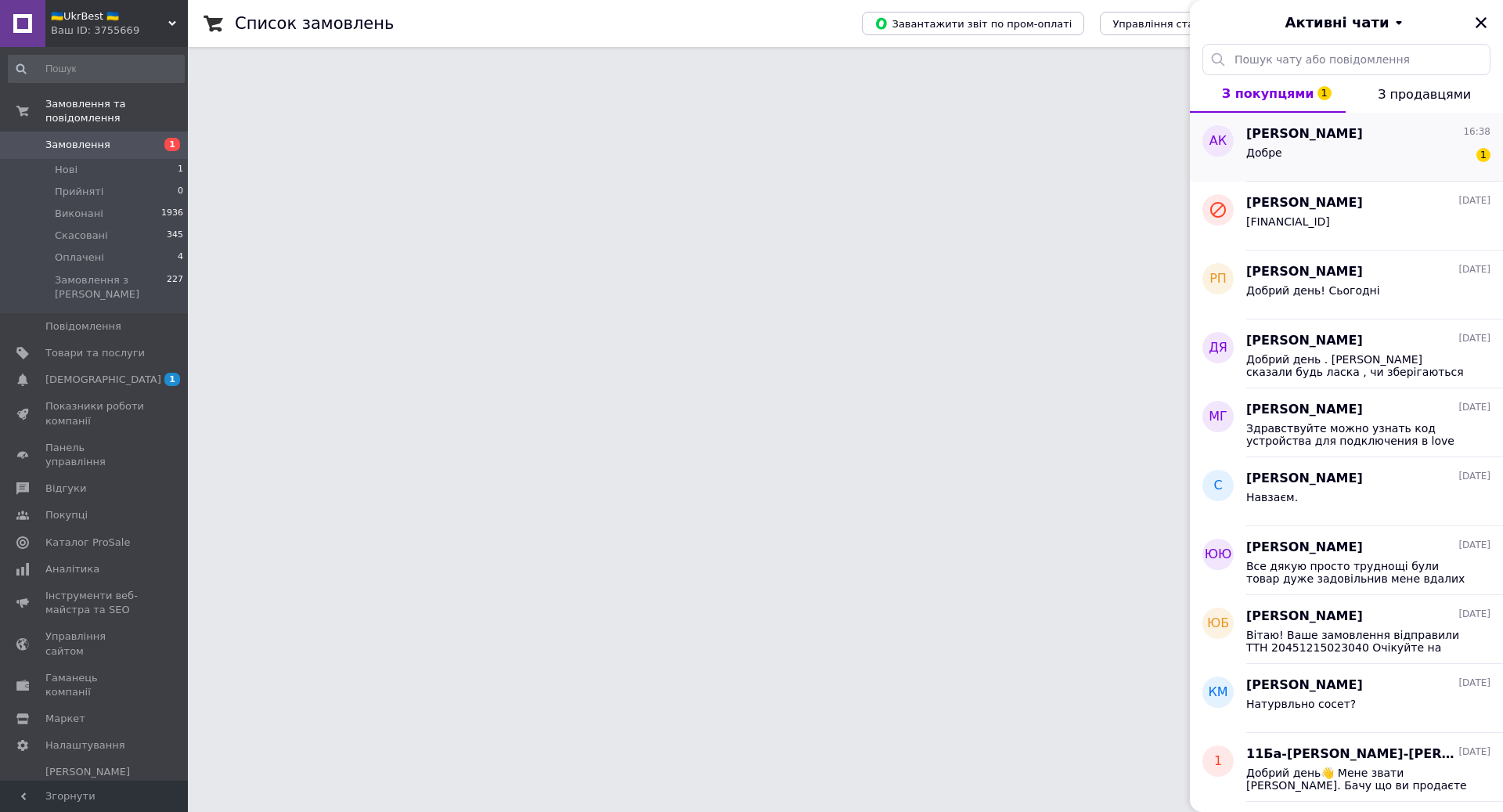
click at [1300, 137] on span "[PERSON_NAME]" at bounding box center [1305, 134] width 117 height 18
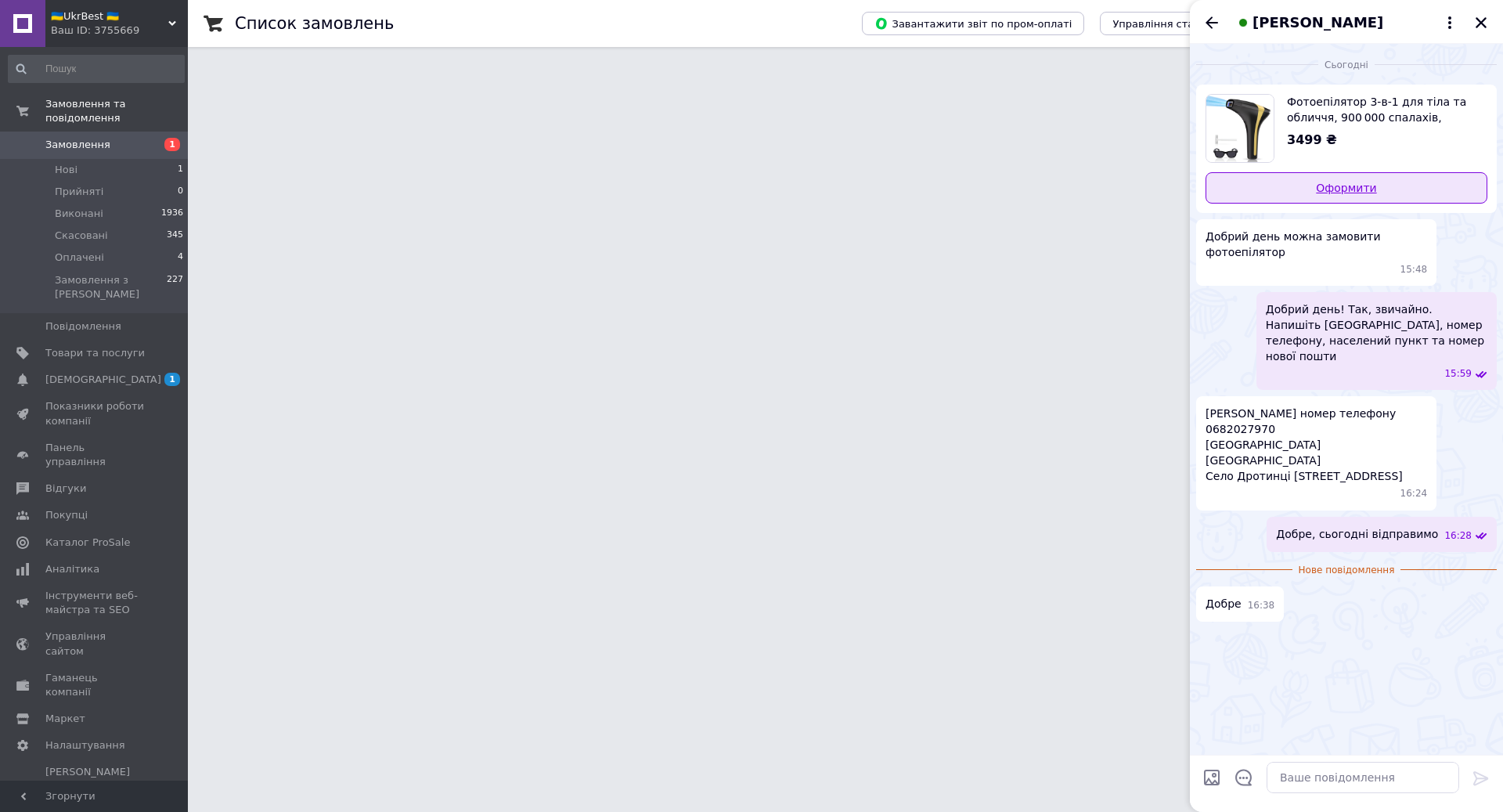
click at [1322, 180] on link "Оформити" at bounding box center [1346, 188] width 282 height 31
click at [1348, 784] on textarea at bounding box center [1363, 777] width 193 height 31
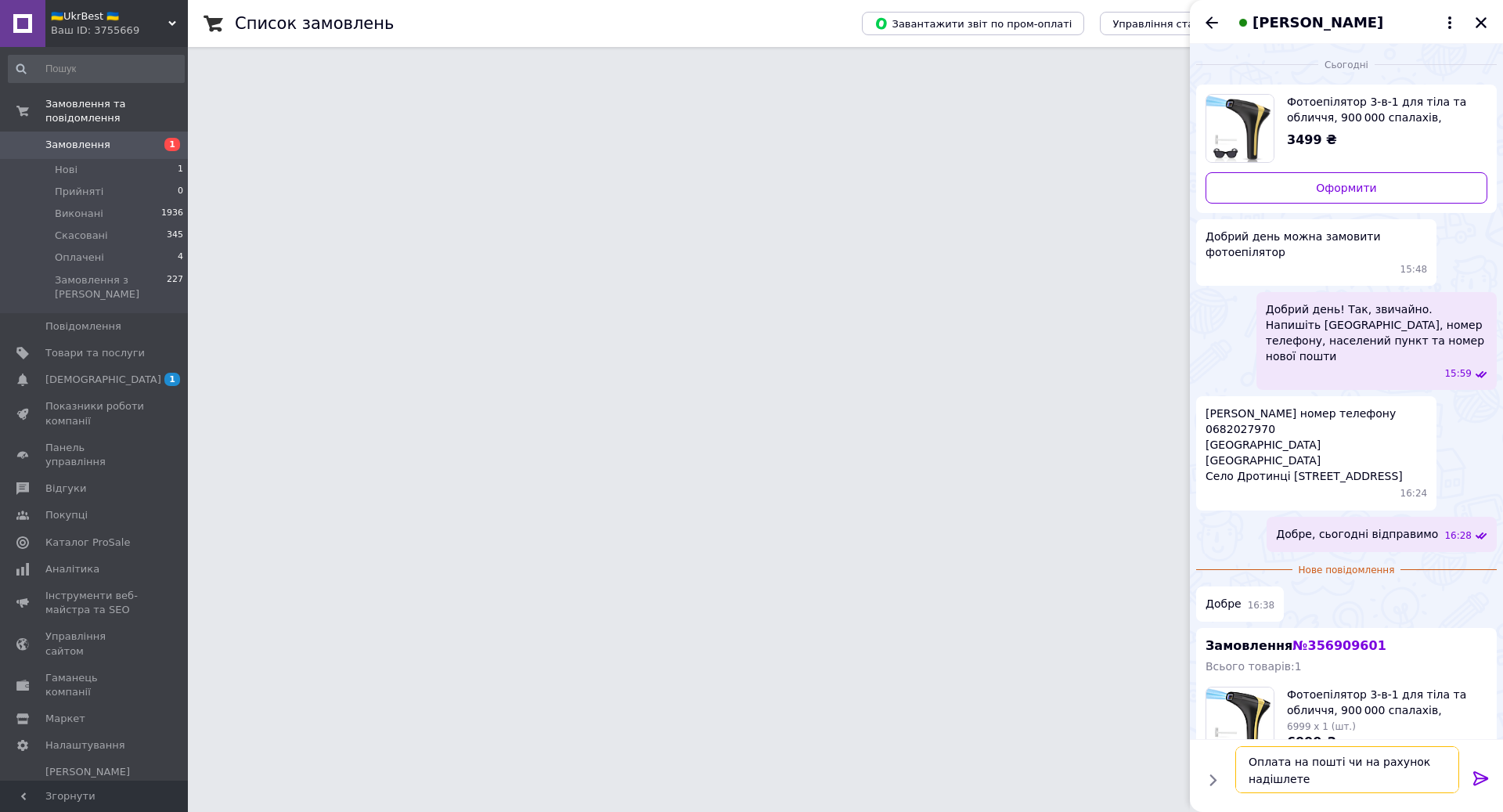
type textarea "Оплата на пошті чи на рахунок надішлете?"
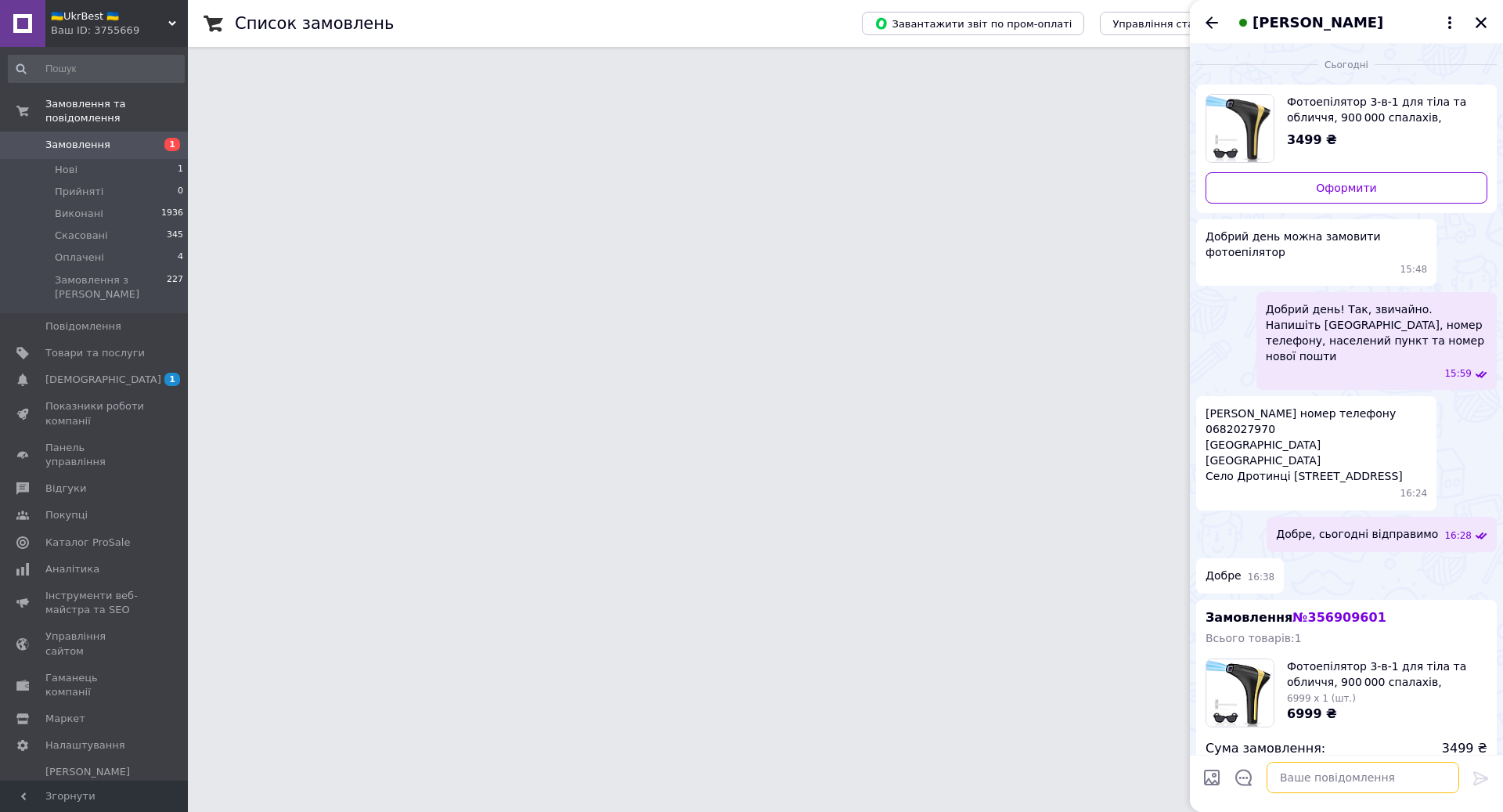
scroll to position [97, 0]
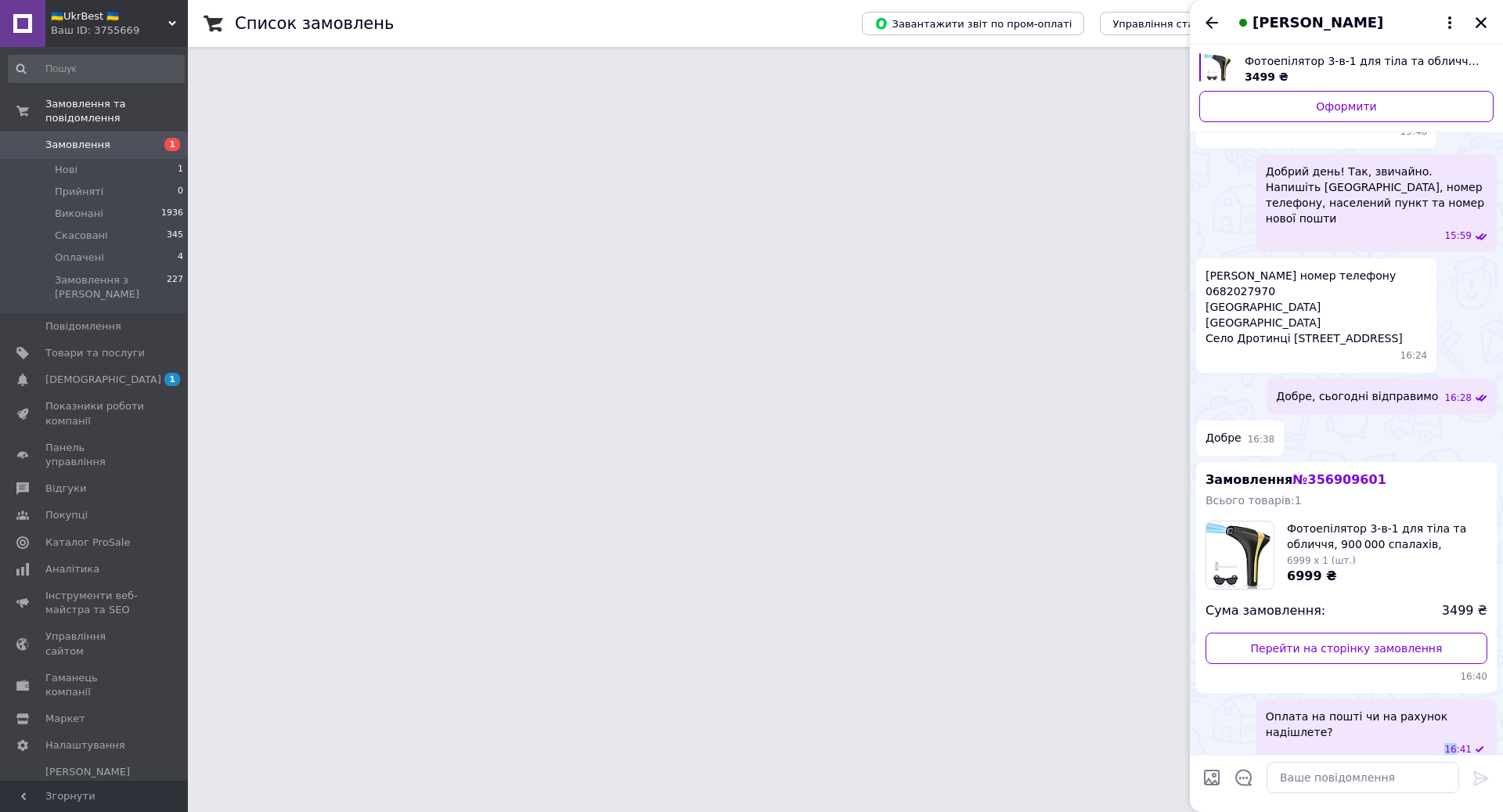
click at [1420, 743] on div "16:41" at bounding box center [1380, 750] width 215 height 14
click at [1403, 775] on button "Редагувати" at bounding box center [1403, 791] width 188 height 31
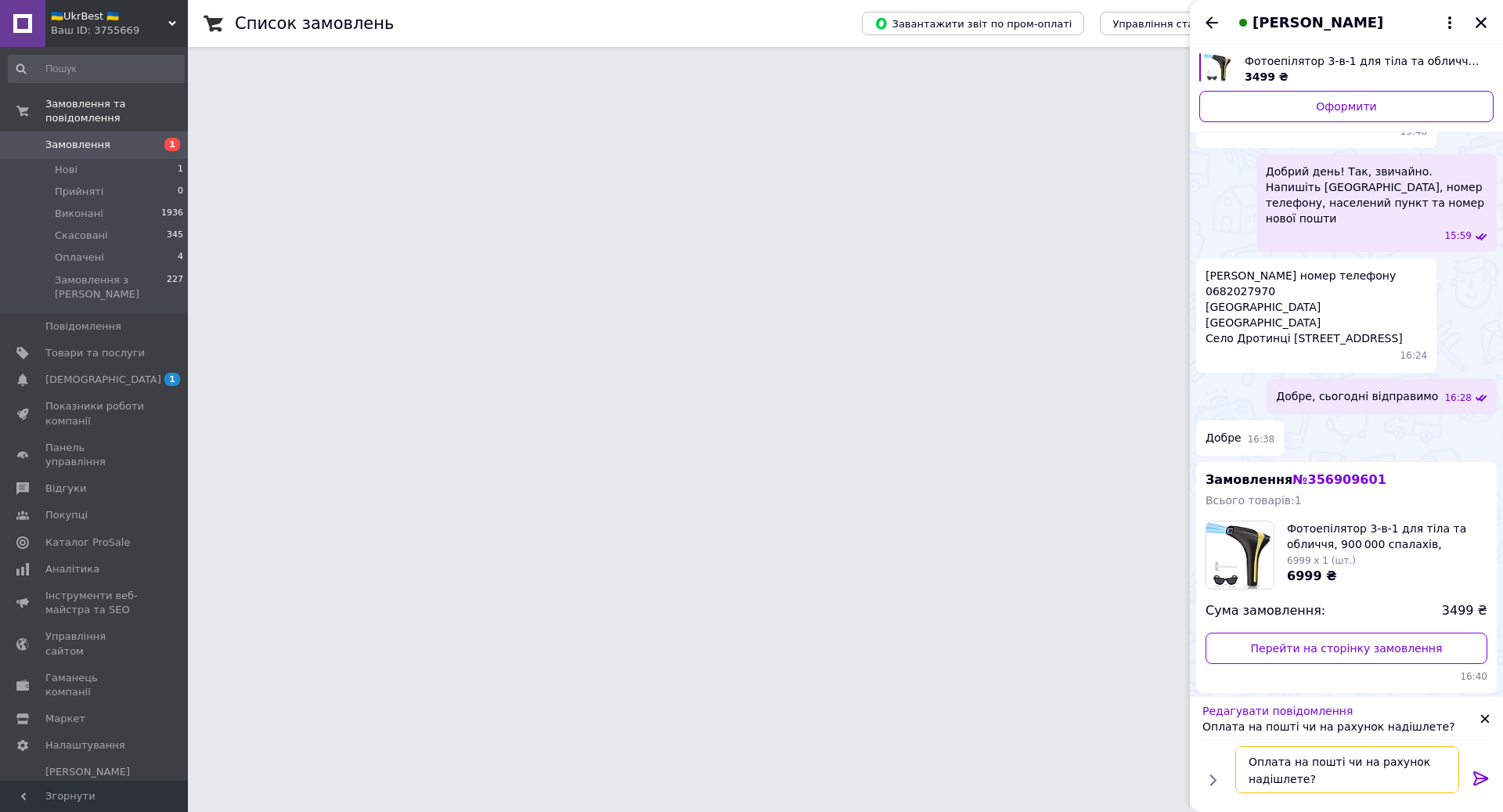
click at [1335, 764] on textarea "Оплата на пошті чи на рахунок надішлете?" at bounding box center [1347, 769] width 224 height 47
type textarea "Оплата при отриманні чи на рахунок надішлете?"
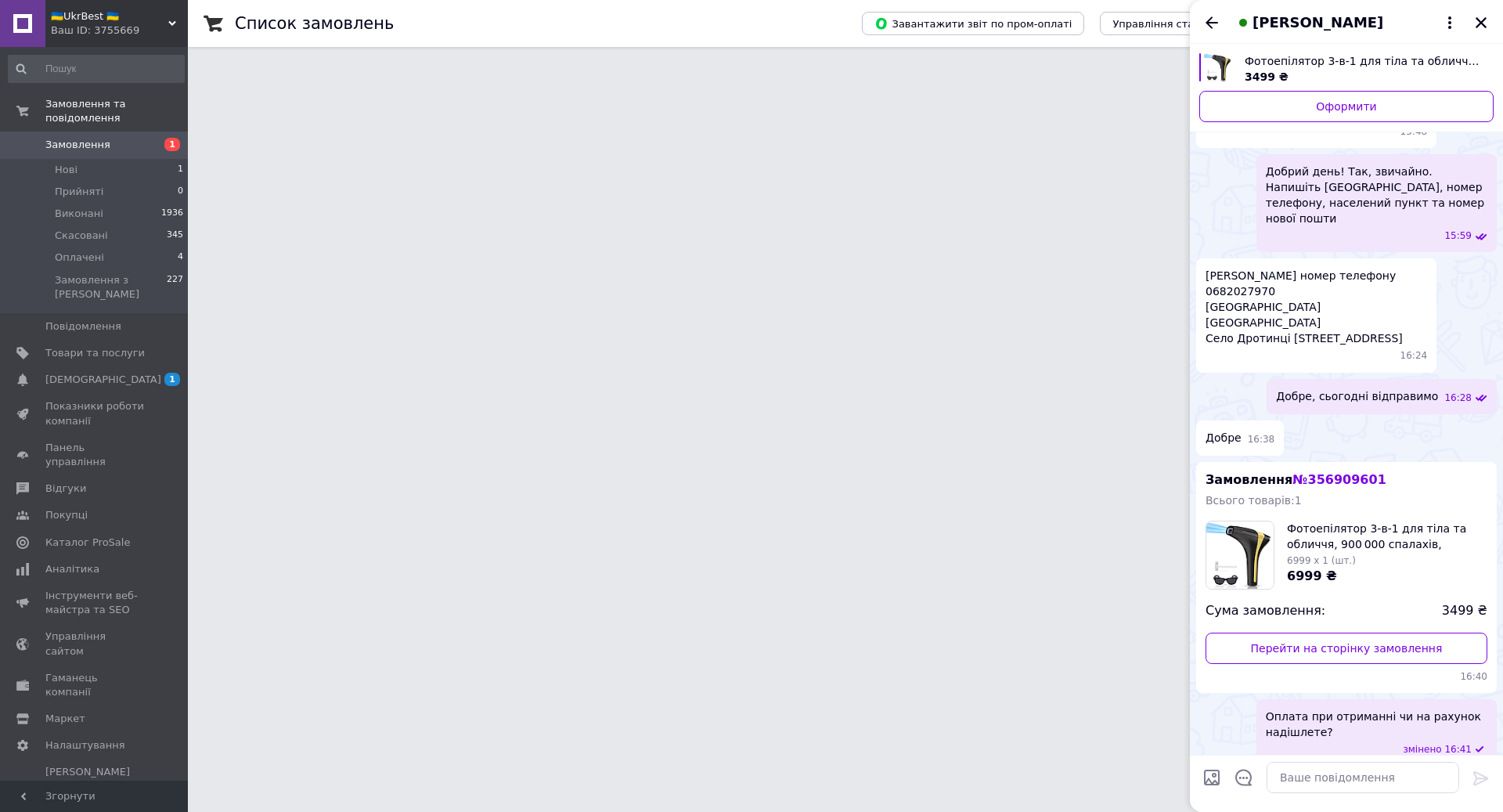
click at [1264, 324] on span "[PERSON_NAME] номер телефону 0682027970 [STREET_ADDRESS]" at bounding box center [1316, 307] width 222 height 78
copy span "Дротинці"
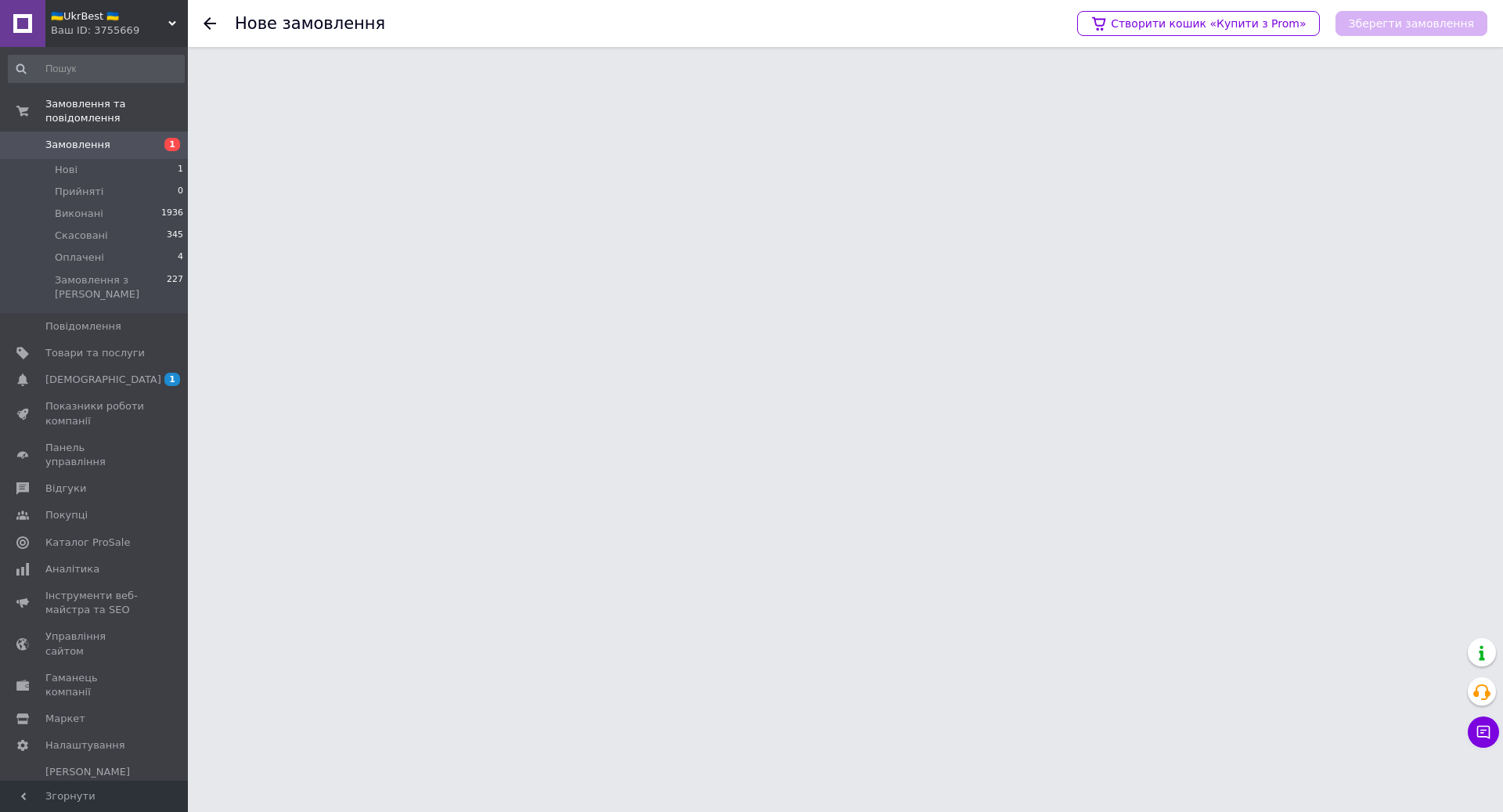
click at [1371, 27] on button "Зберегти замовлення" at bounding box center [1411, 23] width 152 height 25
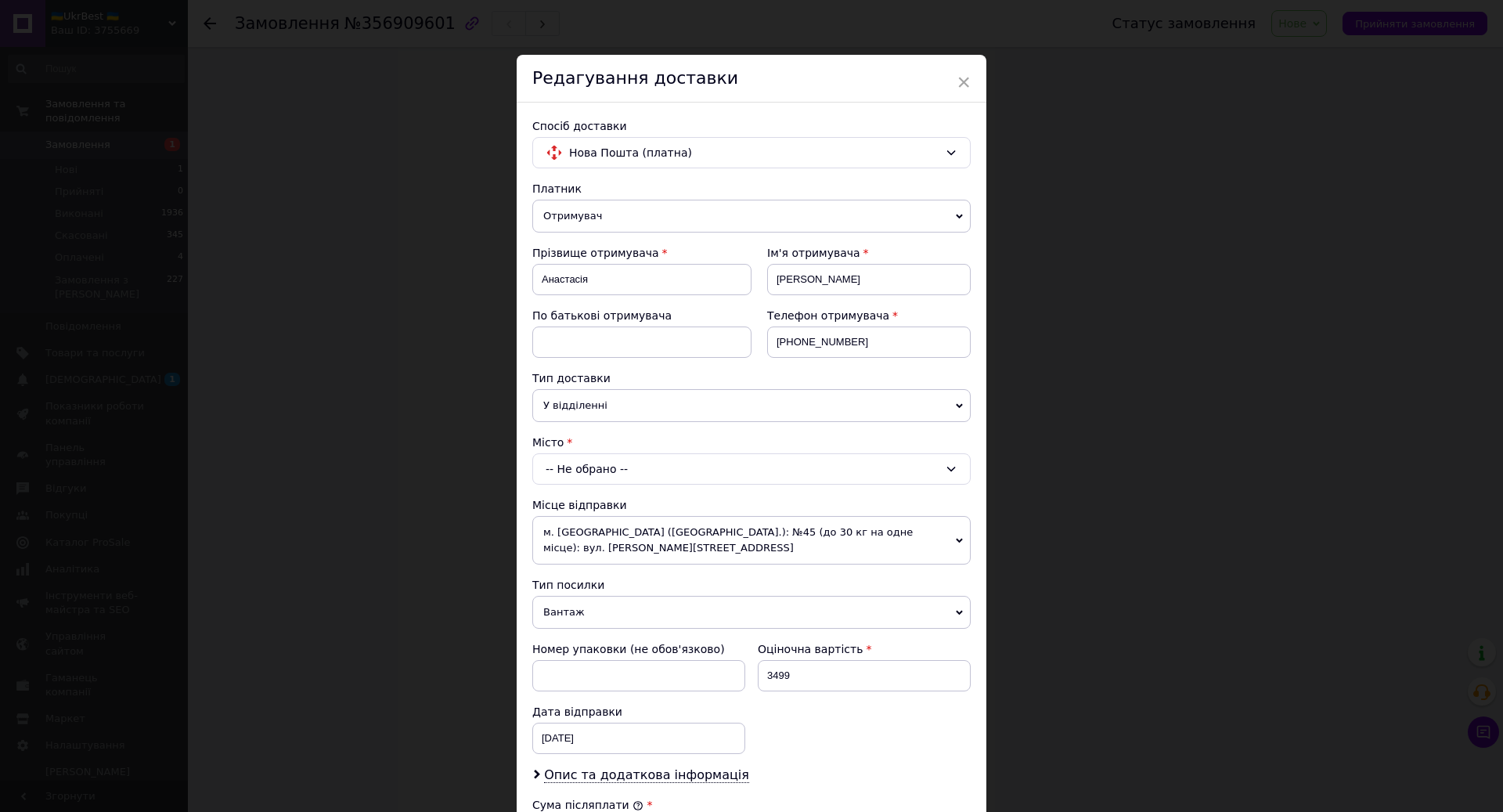
click at [636, 396] on span "У відділенні" at bounding box center [751, 406] width 438 height 33
click at [834, 343] on input "+380682027970" at bounding box center [869, 342] width 203 height 31
click at [963, 75] on span "×" at bounding box center [964, 82] width 15 height 27
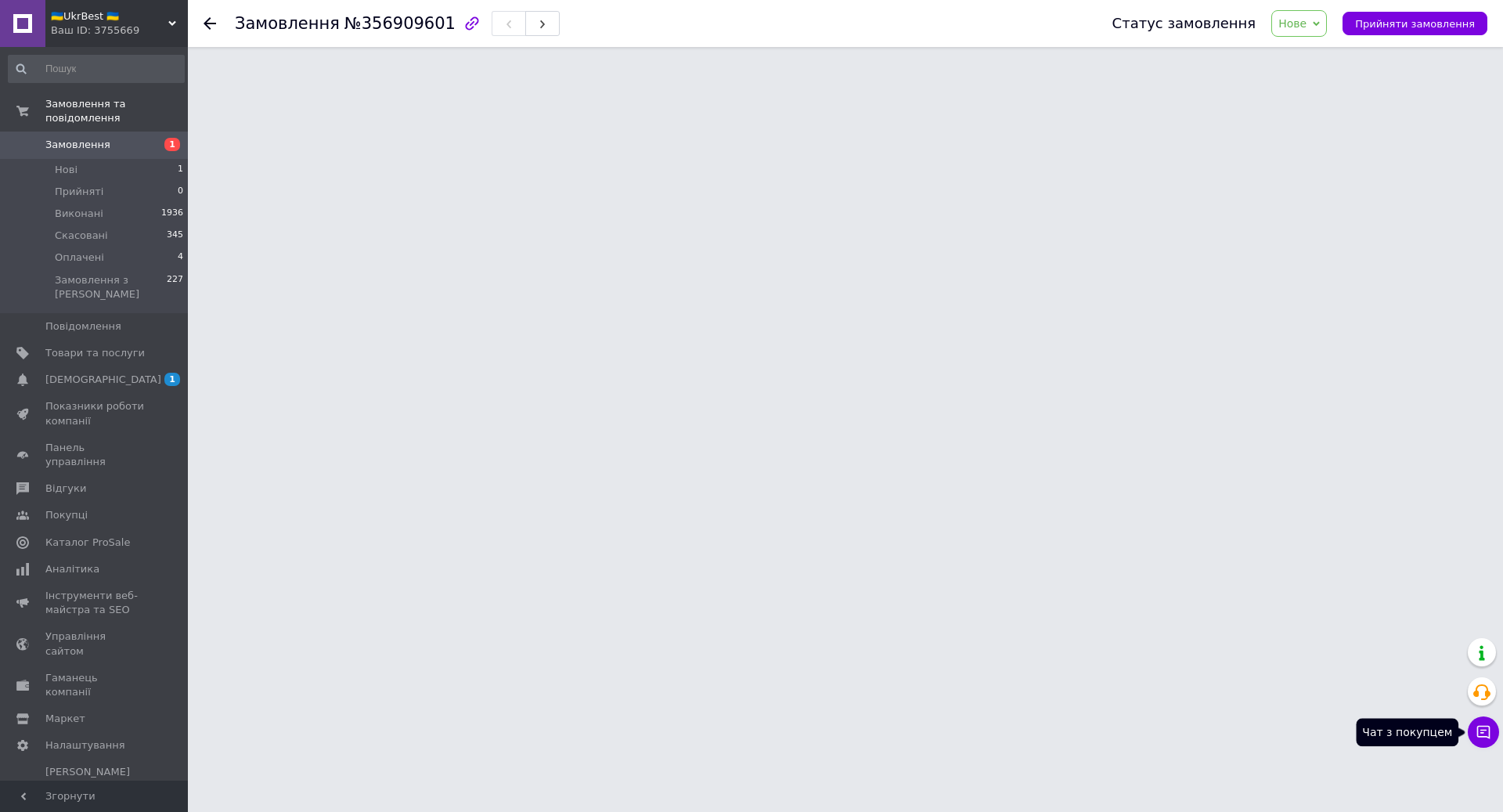
click at [1489, 738] on icon at bounding box center [1484, 732] width 15 height 15
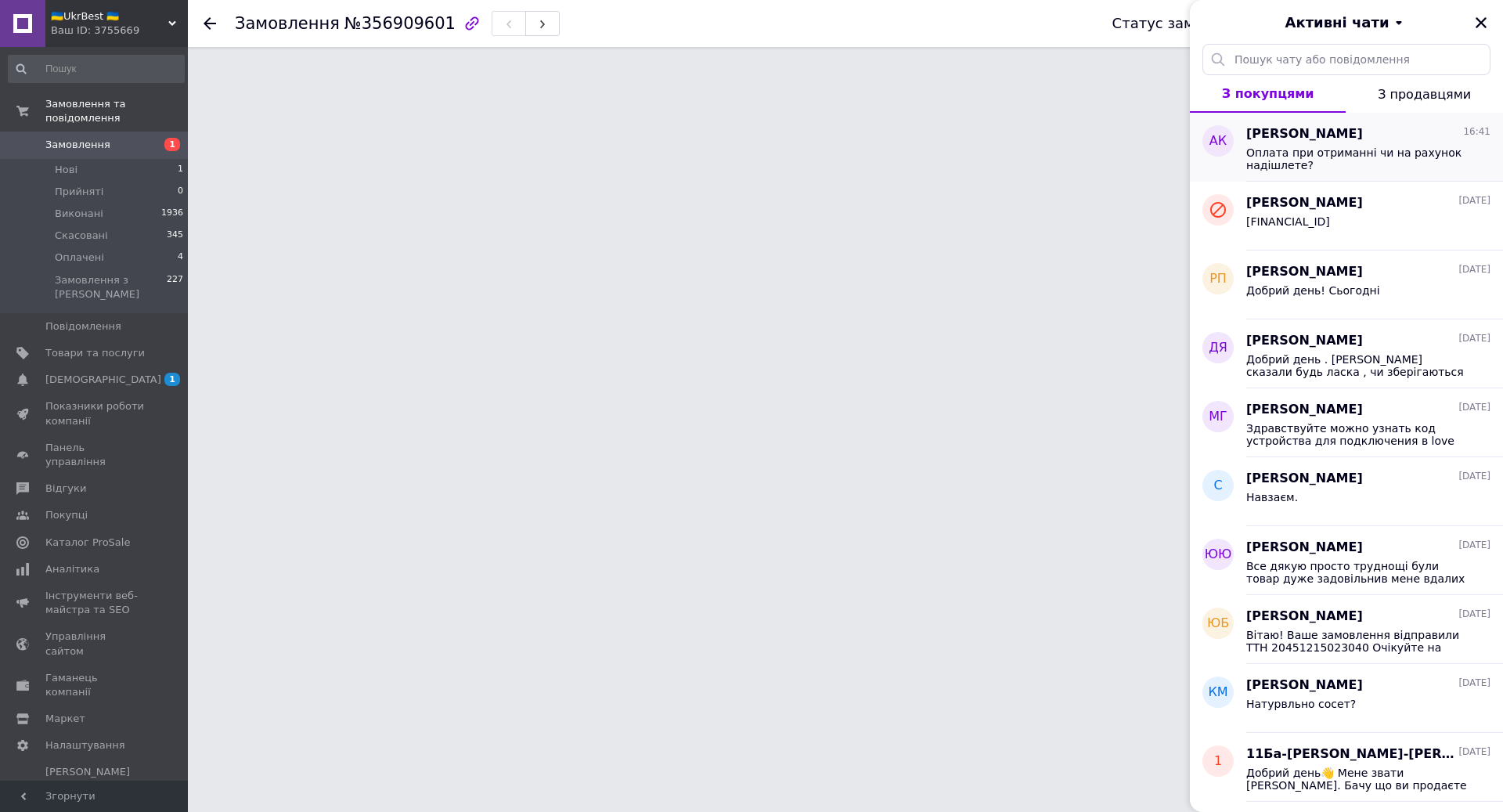
click at [1326, 157] on span "Оплата при отриманні чи на рахунок надішлете?" at bounding box center [1358, 159] width 223 height 25
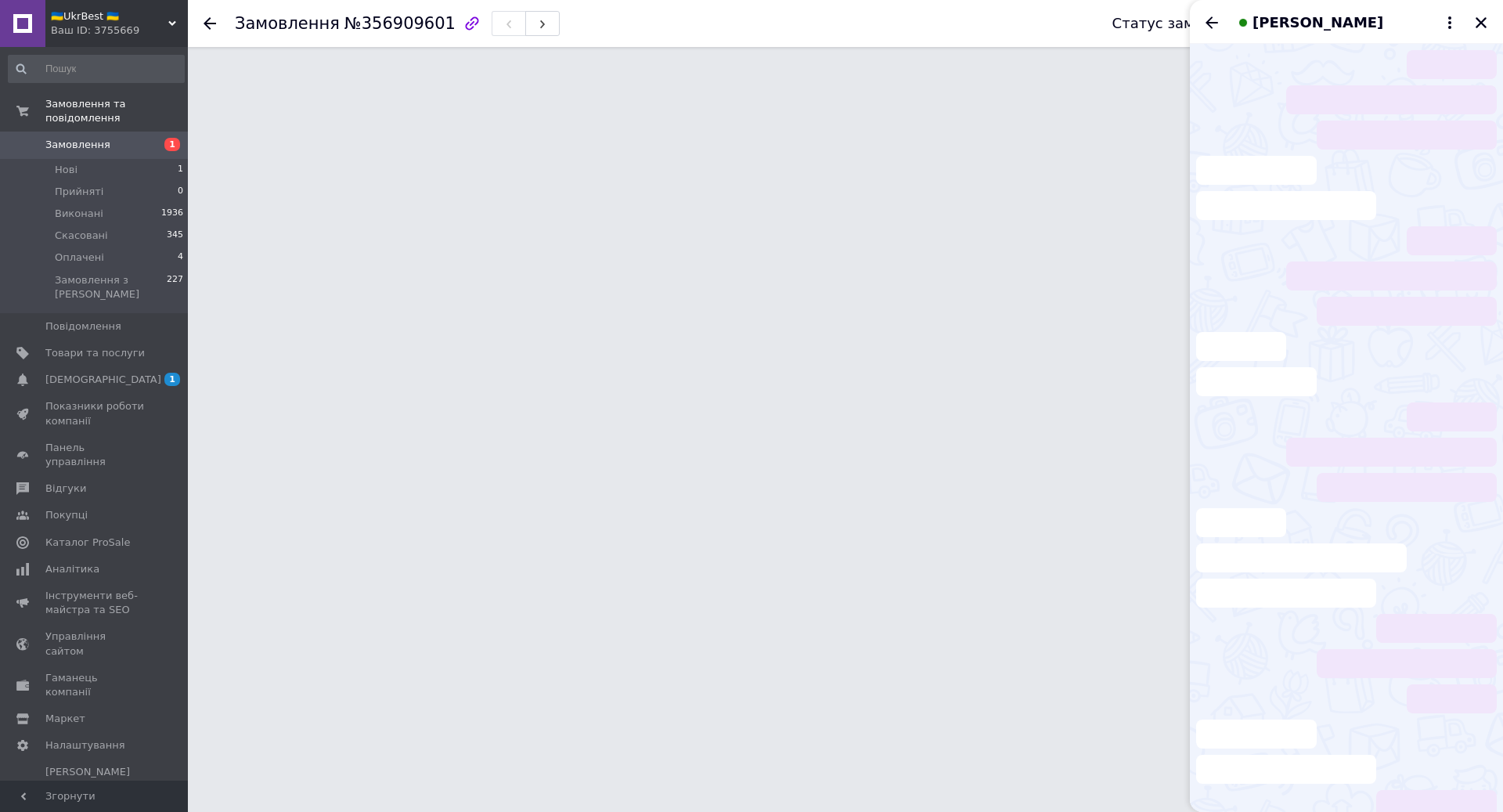
scroll to position [137, 0]
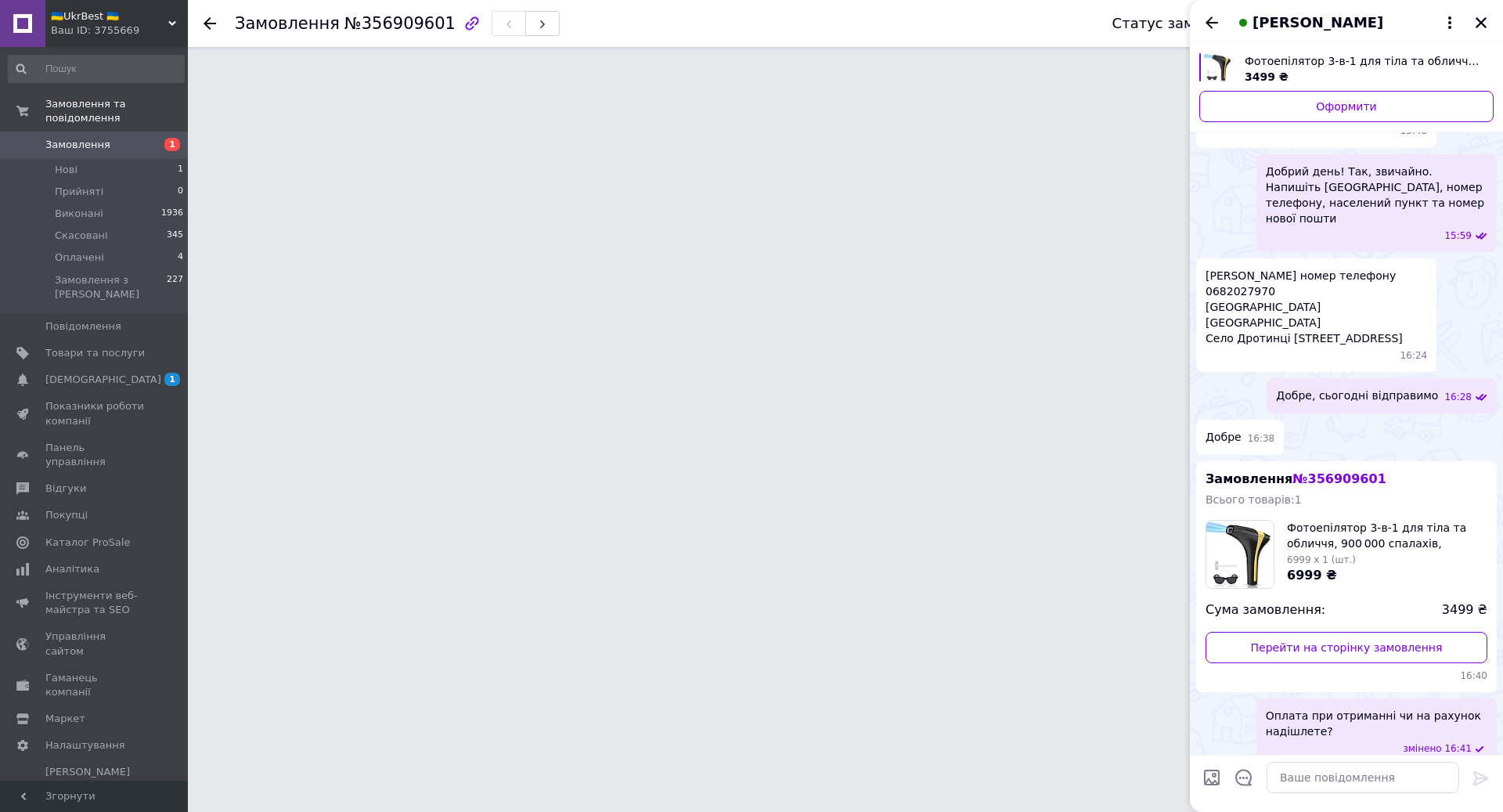
click at [1252, 325] on span "[PERSON_NAME] номер телефону 0682027970 [STREET_ADDRESS]" at bounding box center [1316, 307] width 222 height 78
click at [1253, 321] on span "[PERSON_NAME] номер телефону 0682027970 [STREET_ADDRESS]" at bounding box center [1316, 307] width 222 height 78
copy span "Дротинці"
click at [1280, 279] on span "[PERSON_NAME] номер телефону 0682027970 [STREET_ADDRESS]" at bounding box center [1316, 307] width 222 height 78
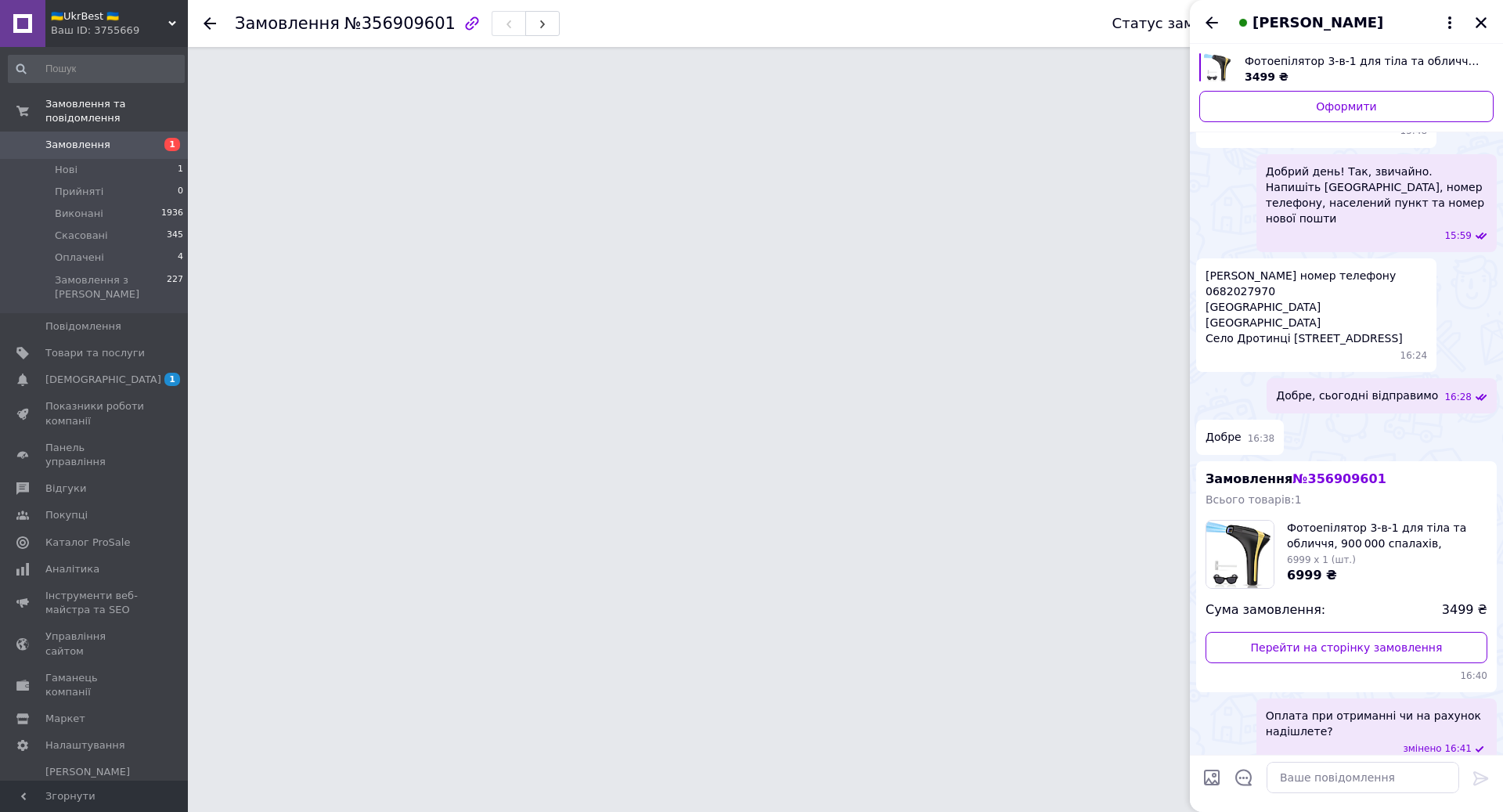
click at [1280, 279] on span "[PERSON_NAME] номер телефону 0682027970 [STREET_ADDRESS]" at bounding box center [1316, 307] width 222 height 78
copy span "0682027970"
drag, startPoint x: 1252, startPoint y: 256, endPoint x: 1300, endPoint y: 244, distance: 49.5
click at [1375, 266] on div "Корпош Анастасія Валентинівна номер телефону 0682027970 Закарпатська область Ви…" at bounding box center [1316, 315] width 240 height 113
copy span "Корпош Анастасія Валентинівна"
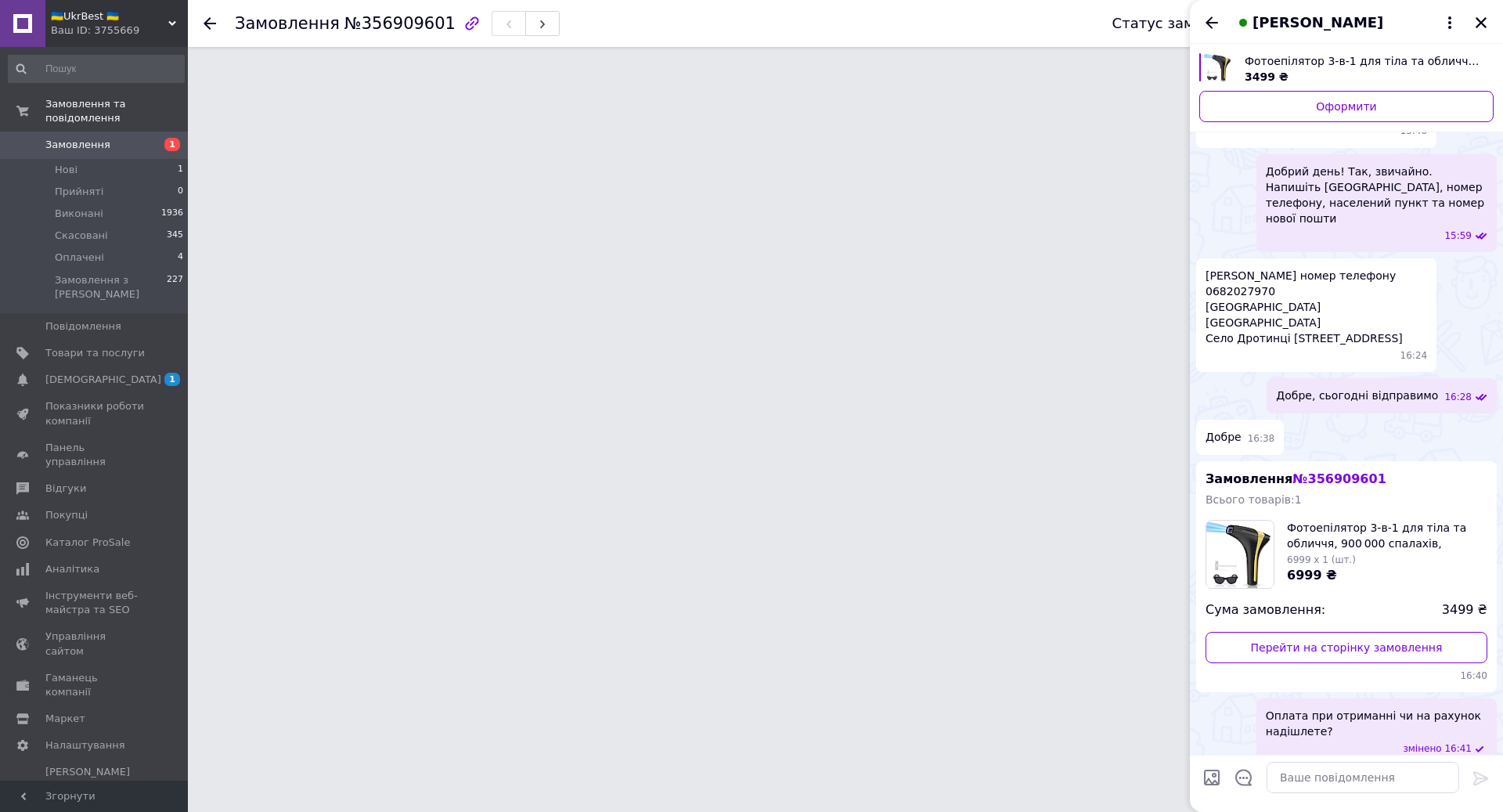
click at [1241, 321] on span "[PERSON_NAME] номер телефону 0682027970 [STREET_ADDRESS]" at bounding box center [1316, 307] width 222 height 78
click at [1247, 322] on span "[PERSON_NAME] номер телефону 0682027970 [STREET_ADDRESS]" at bounding box center [1316, 307] width 222 height 78
click at [1251, 324] on span "[PERSON_NAME] номер телефону 0682027970 [STREET_ADDRESS]" at bounding box center [1316, 307] width 222 height 78
click at [1222, 29] on div "[PERSON_NAME]" at bounding box center [1347, 21] width 314 height 44
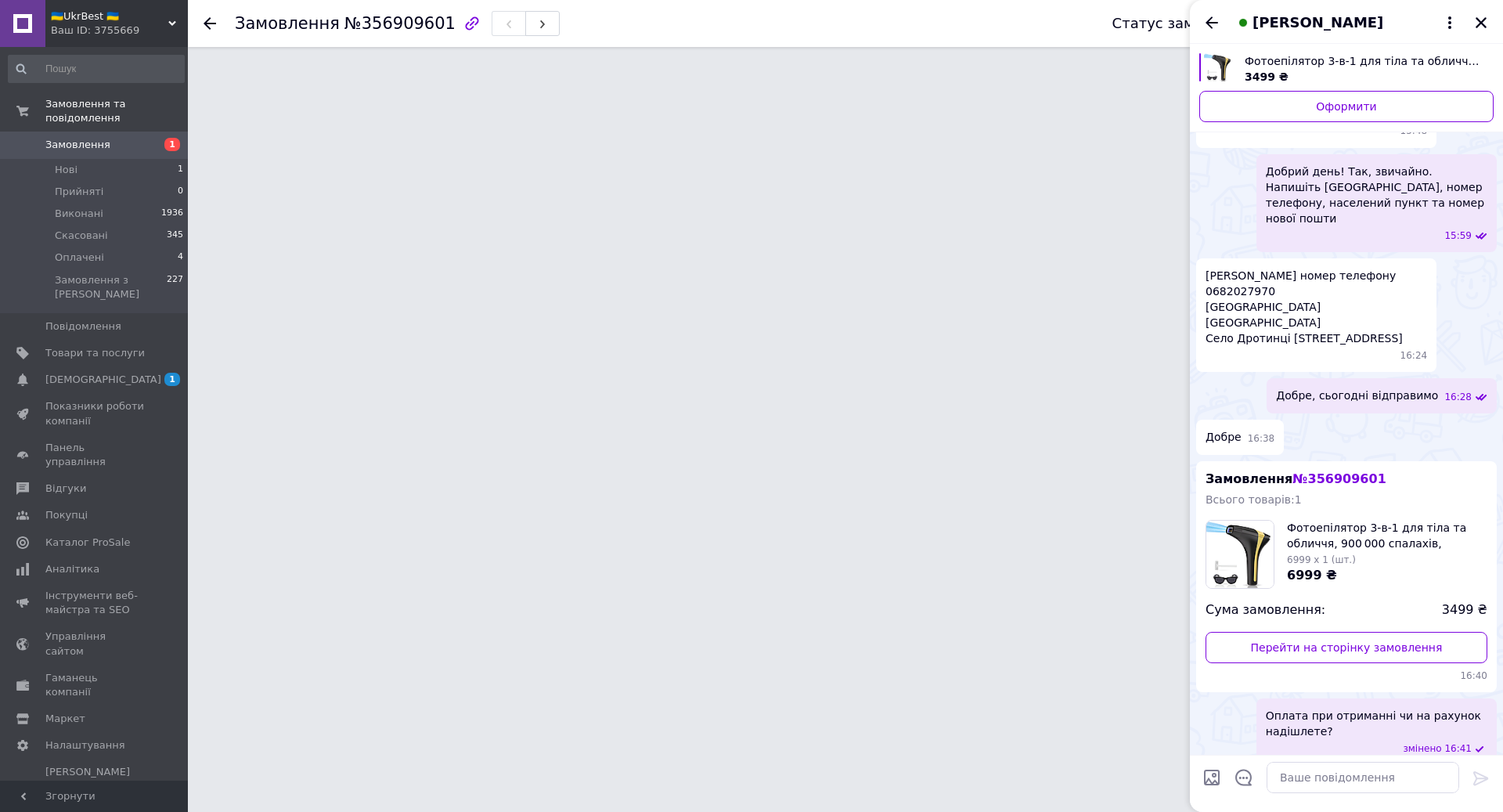
click at [1224, 18] on div "[PERSON_NAME]" at bounding box center [1347, 21] width 314 height 44
click at [1216, 24] on icon "Назад" at bounding box center [1212, 22] width 18 height 18
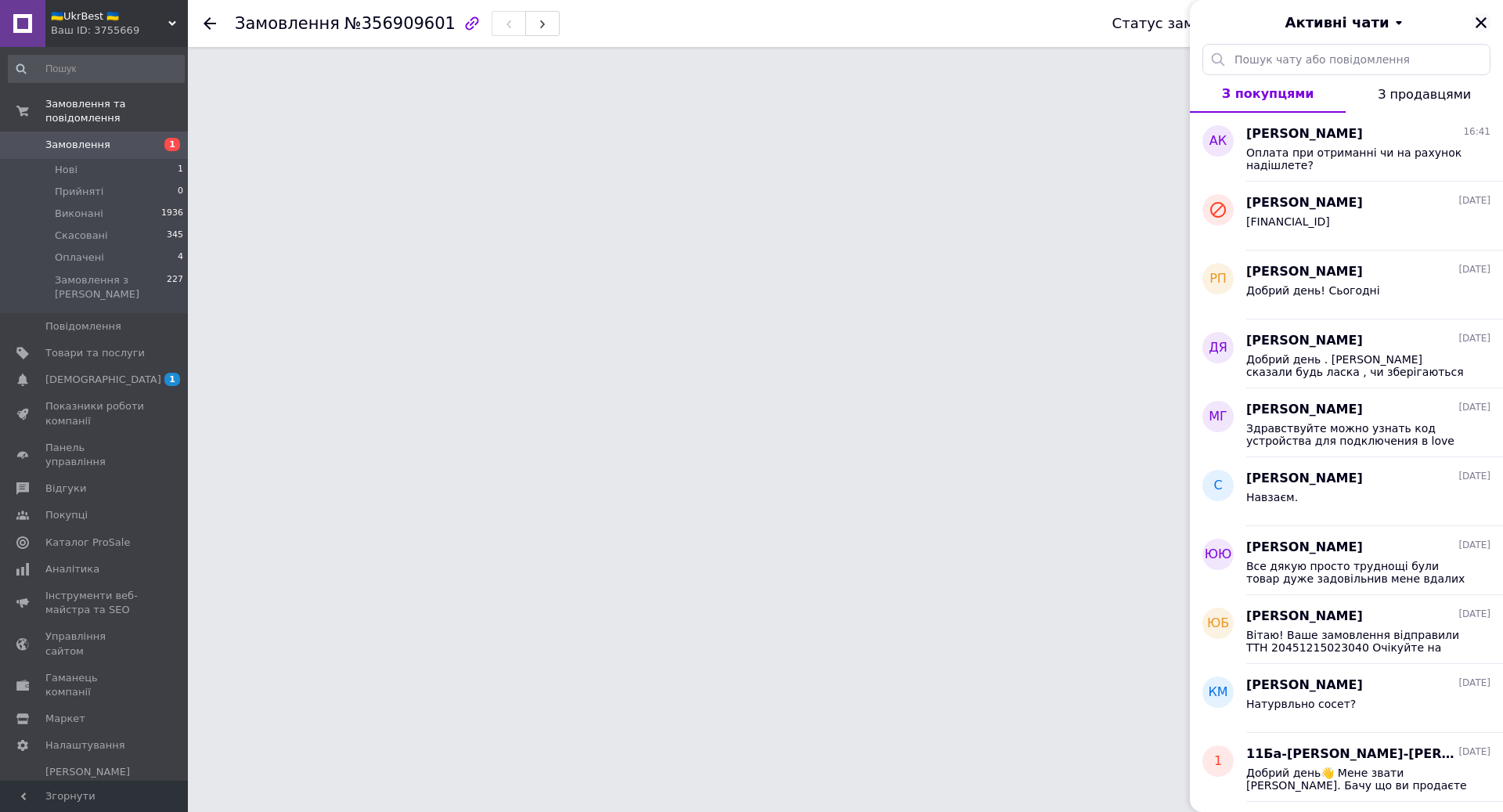
click at [1478, 23] on icon "Закрити" at bounding box center [1481, 22] width 15 height 15
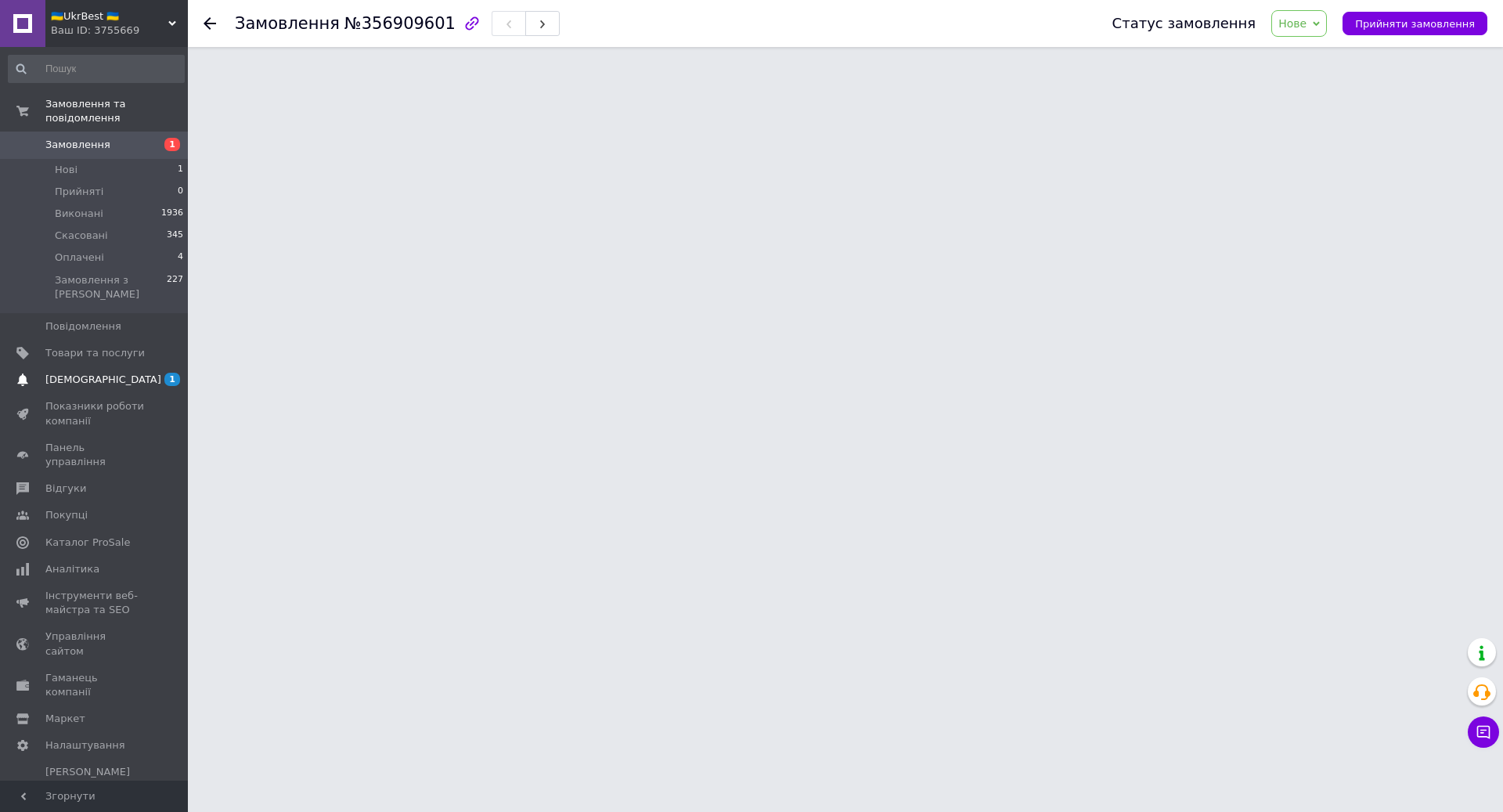
click at [126, 376] on span "[DEMOGRAPHIC_DATA]" at bounding box center [95, 379] width 100 height 15
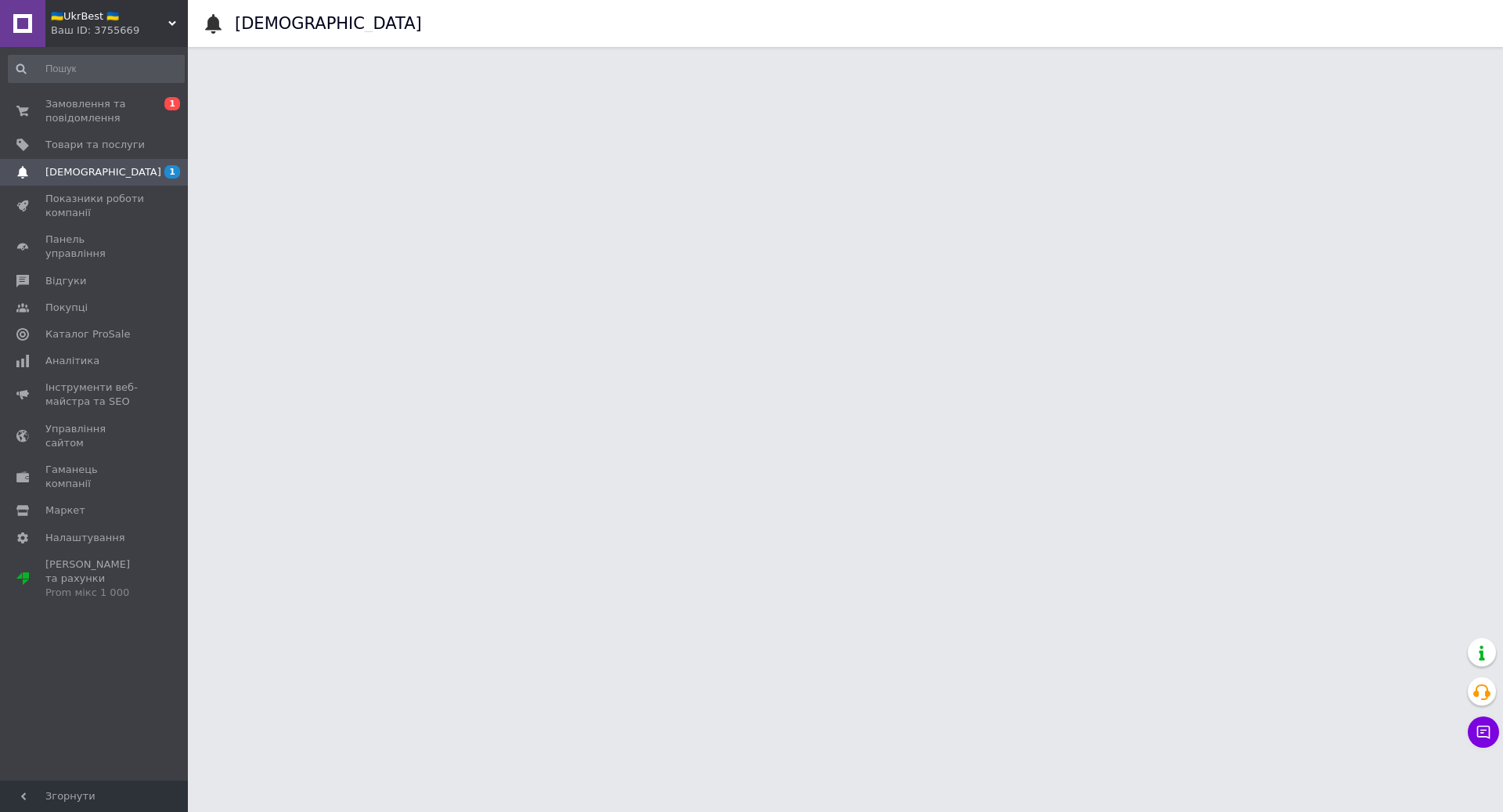
drag, startPoint x: 444, startPoint y: 159, endPoint x: 421, endPoint y: 152, distance: 24.0
click at [88, 108] on span "Замовлення та повідомлення" at bounding box center [95, 110] width 100 height 28
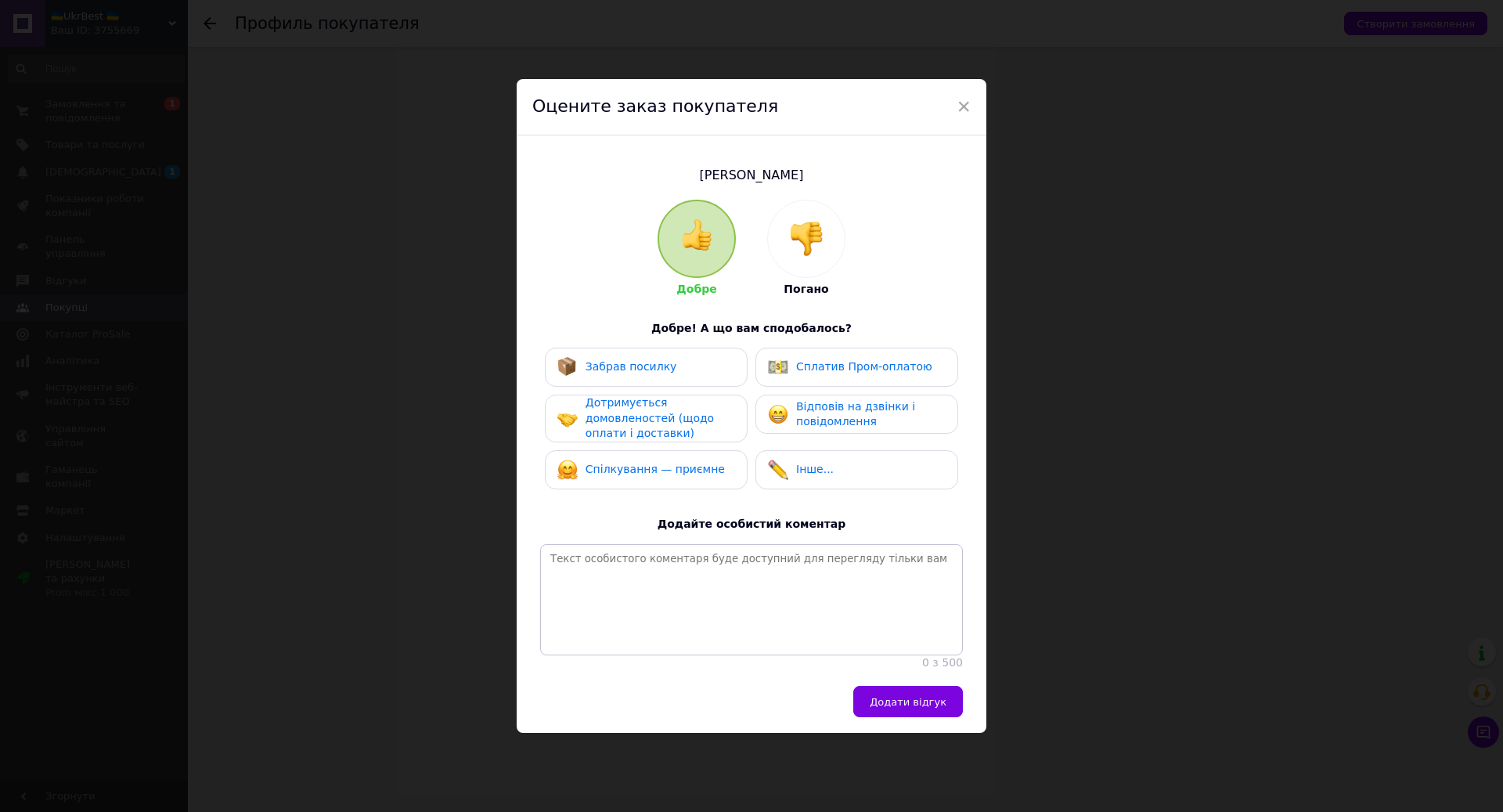
click at [643, 404] on span "Дотримується домовленостей (щодо оплати і доставки)" at bounding box center [649, 417] width 129 height 43
drag, startPoint x: 648, startPoint y: 486, endPoint x: 761, endPoint y: 583, distance: 148.9
click at [649, 487] on div "Спілкування — приємне" at bounding box center [646, 470] width 203 height 39
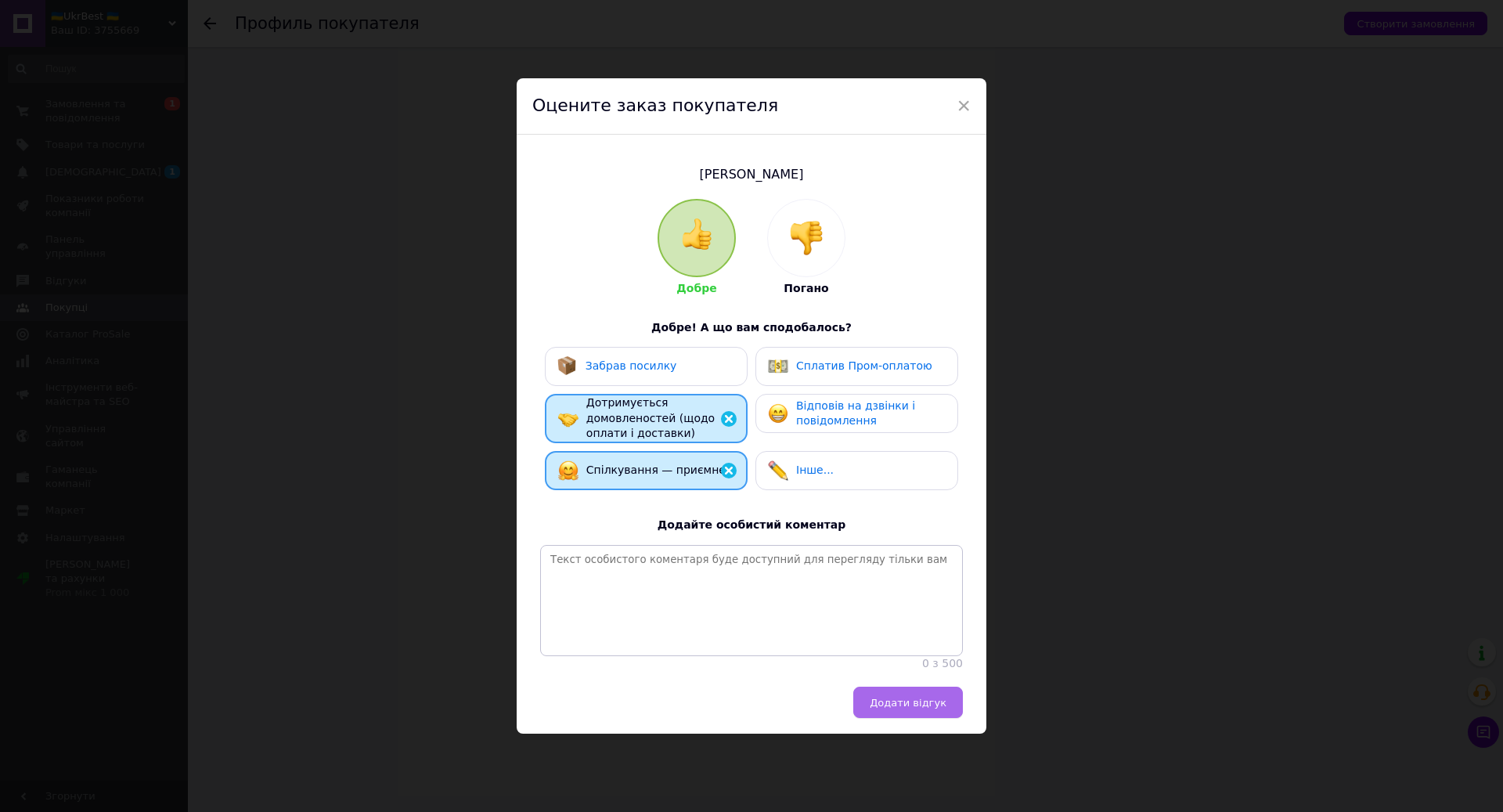
click at [874, 707] on button "Додати відгук" at bounding box center [908, 703] width 109 height 31
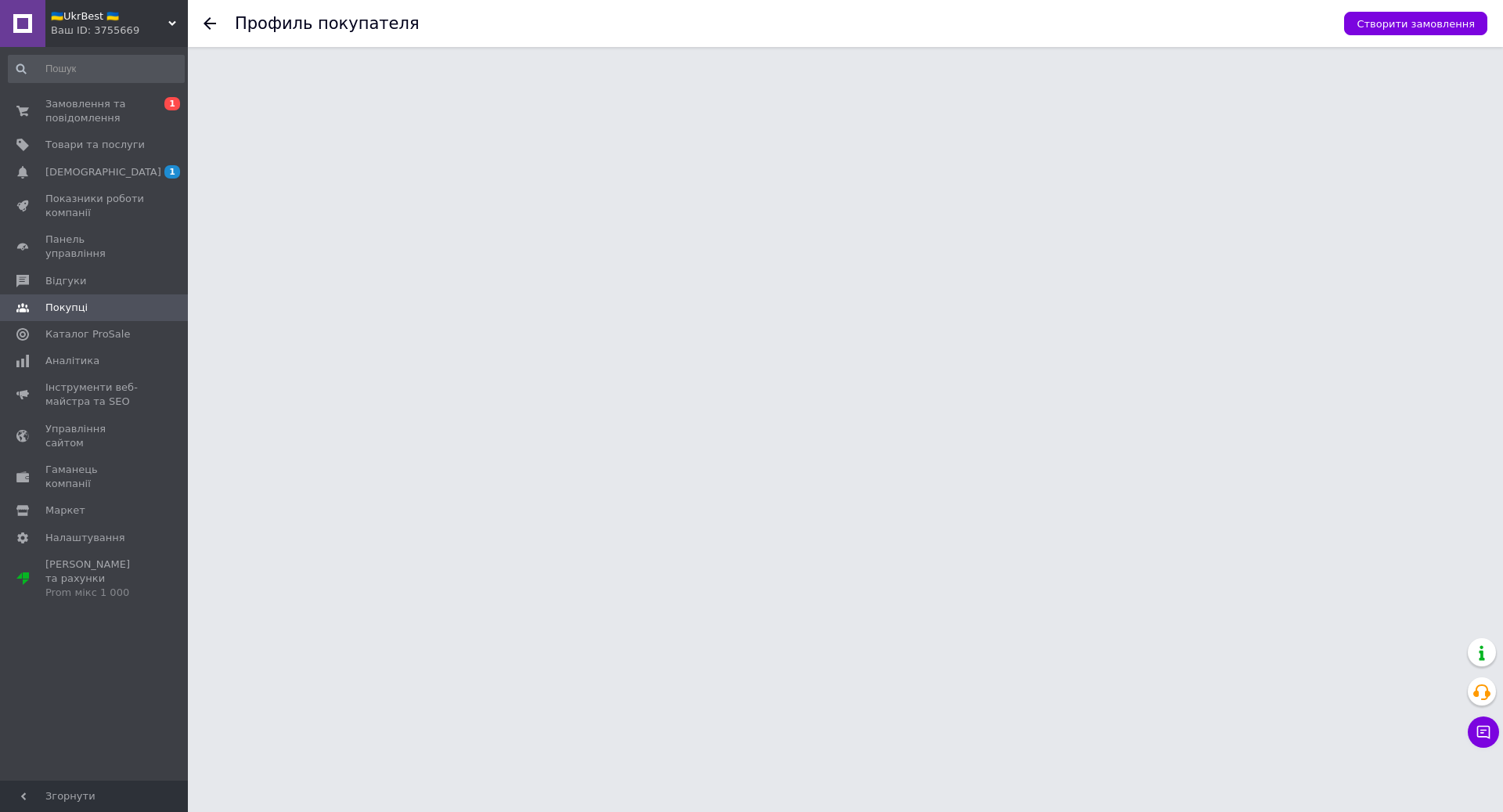
click at [207, 15] on div at bounding box center [219, 23] width 31 height 47
click at [207, 22] on icon at bounding box center [209, 23] width 13 height 13
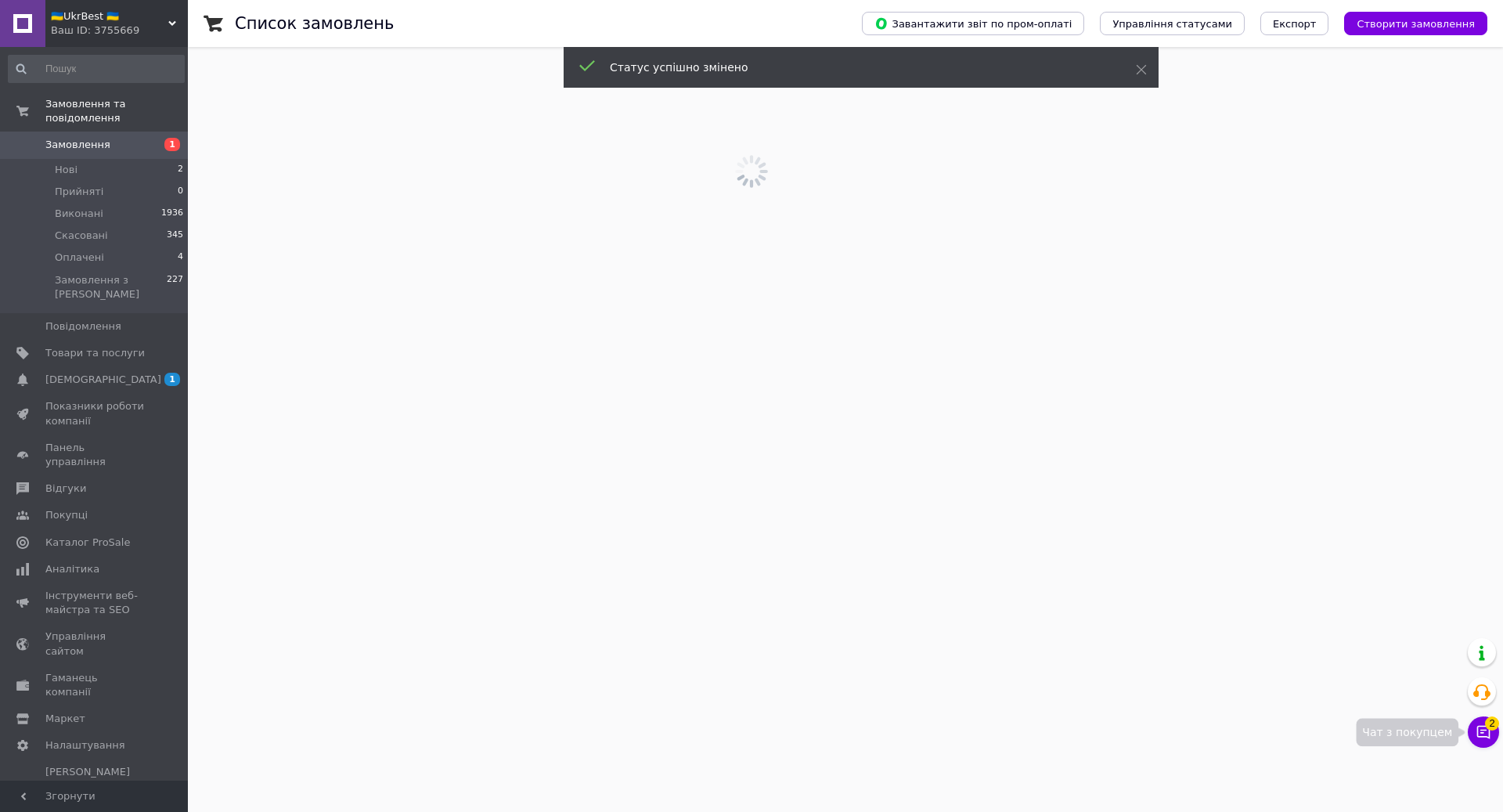
click at [1489, 737] on icon at bounding box center [1485, 733] width 14 height 14
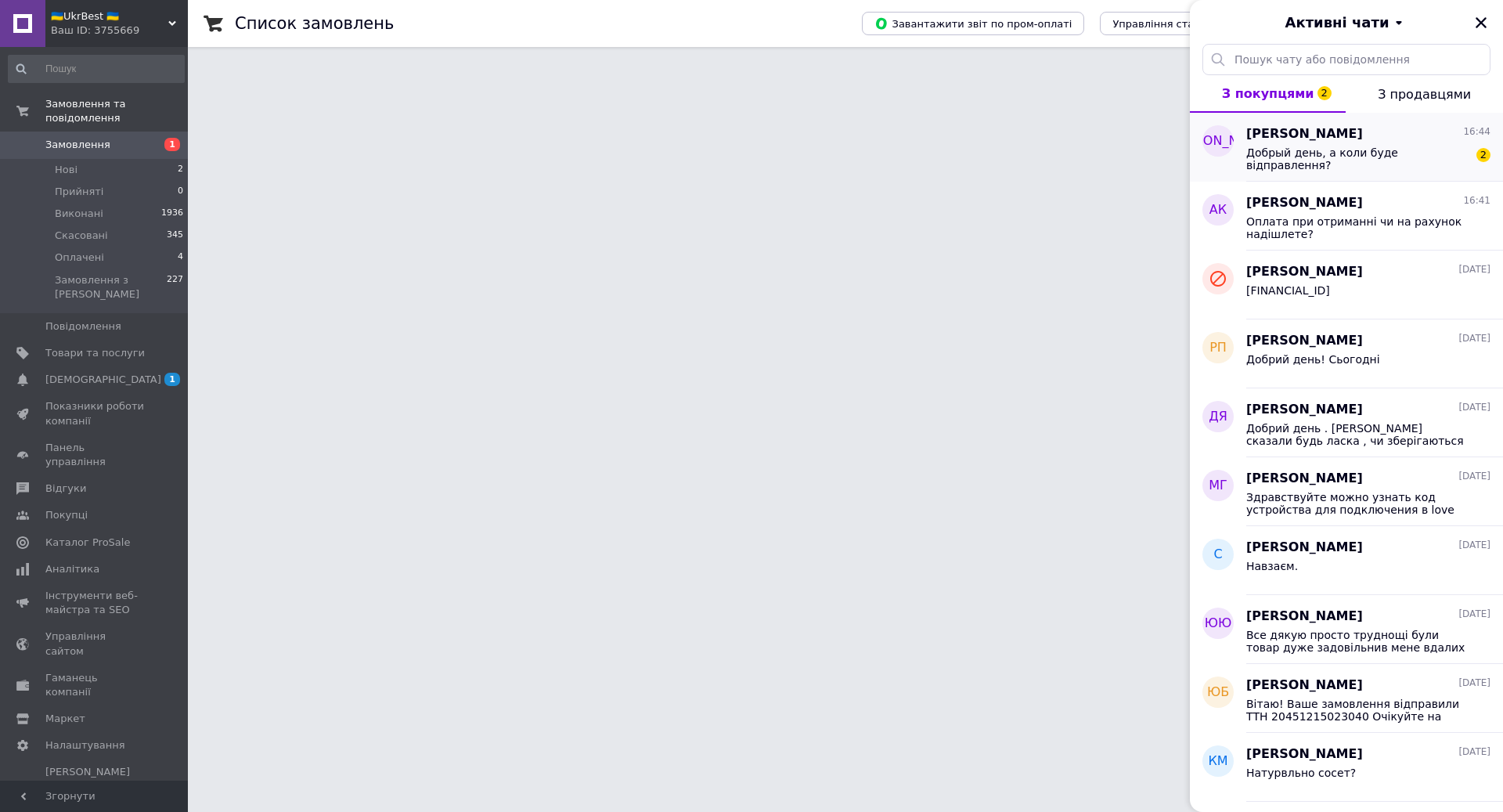
click at [1389, 158] on span "Добрый день, а коли буде відправлення?" at bounding box center [1358, 159] width 223 height 25
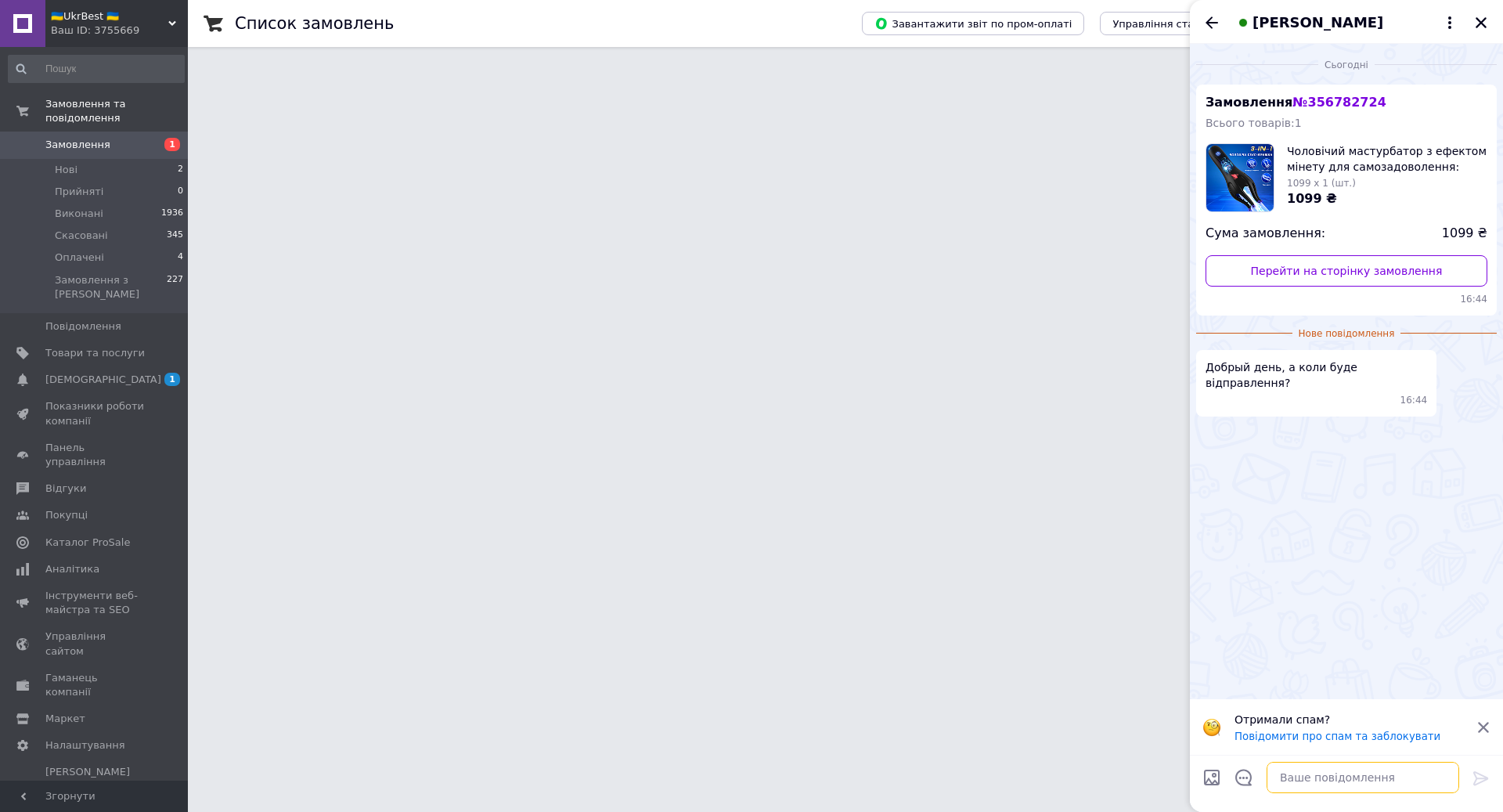
click at [1311, 768] on textarea at bounding box center [1363, 777] width 193 height 31
type textarea "Добрий день! сьогодні"
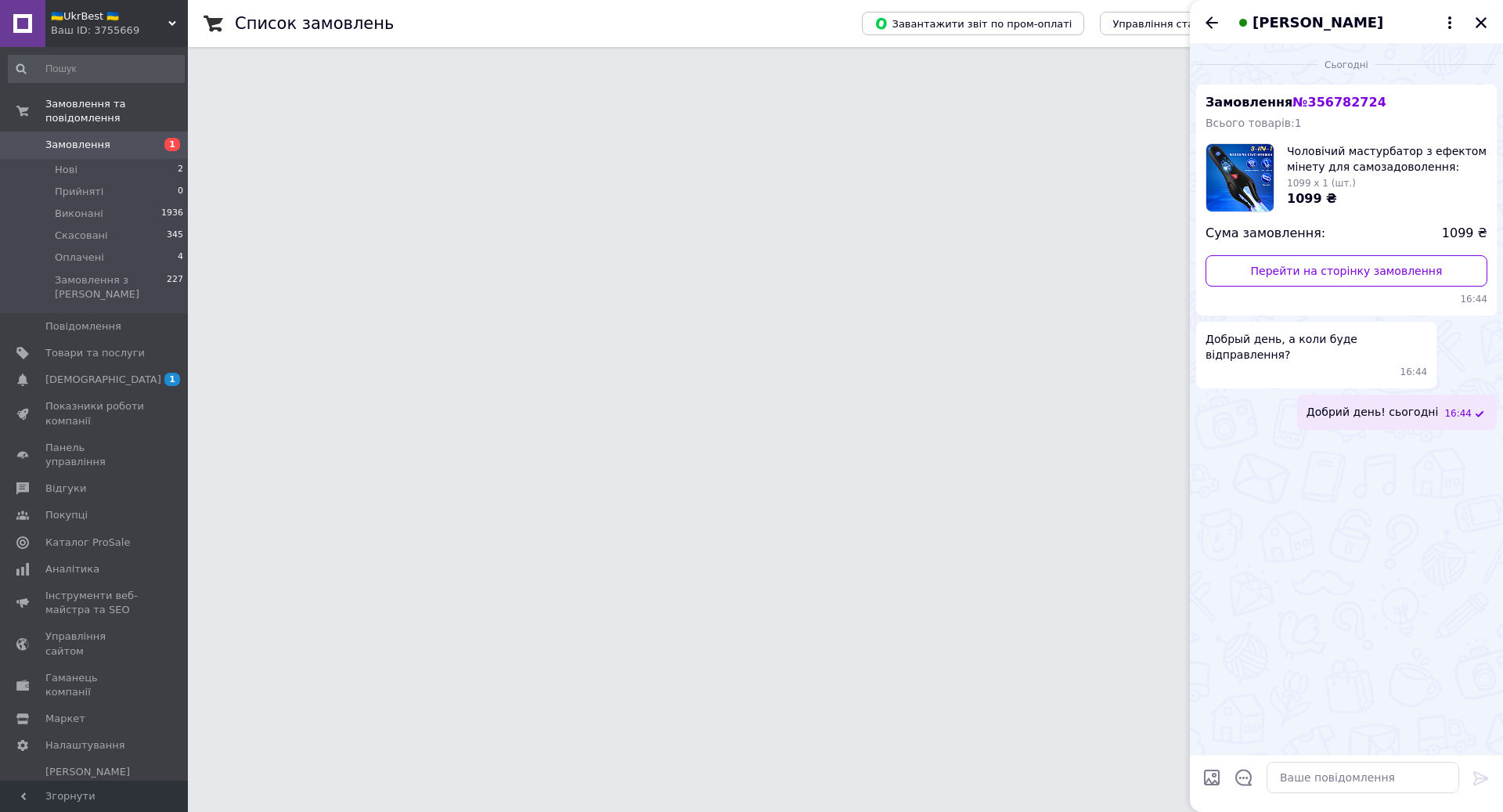
click at [1215, 19] on icon "Назад" at bounding box center [1212, 22] width 18 height 18
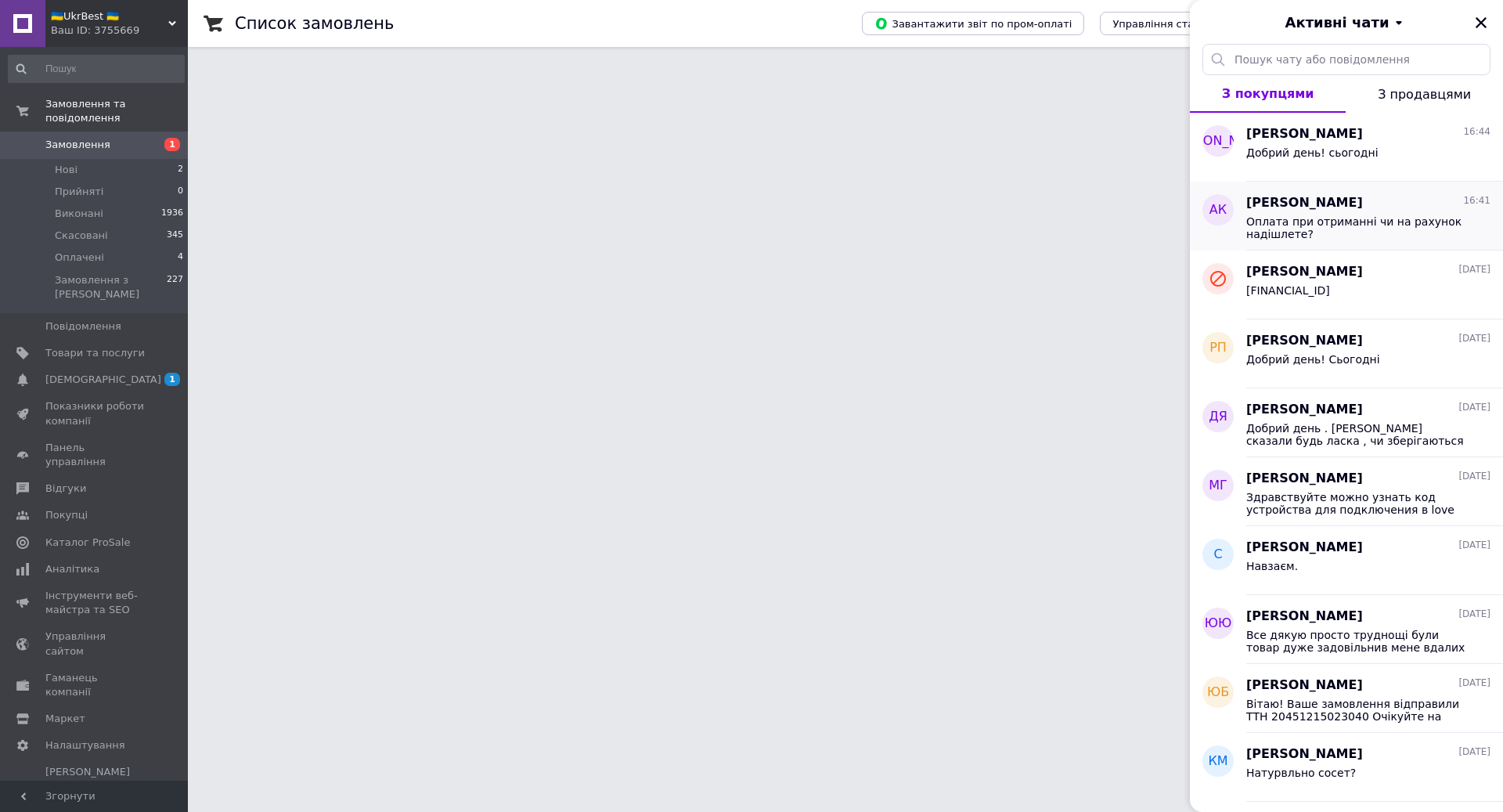
click at [1356, 206] on span "[PERSON_NAME]" at bounding box center [1305, 203] width 117 height 18
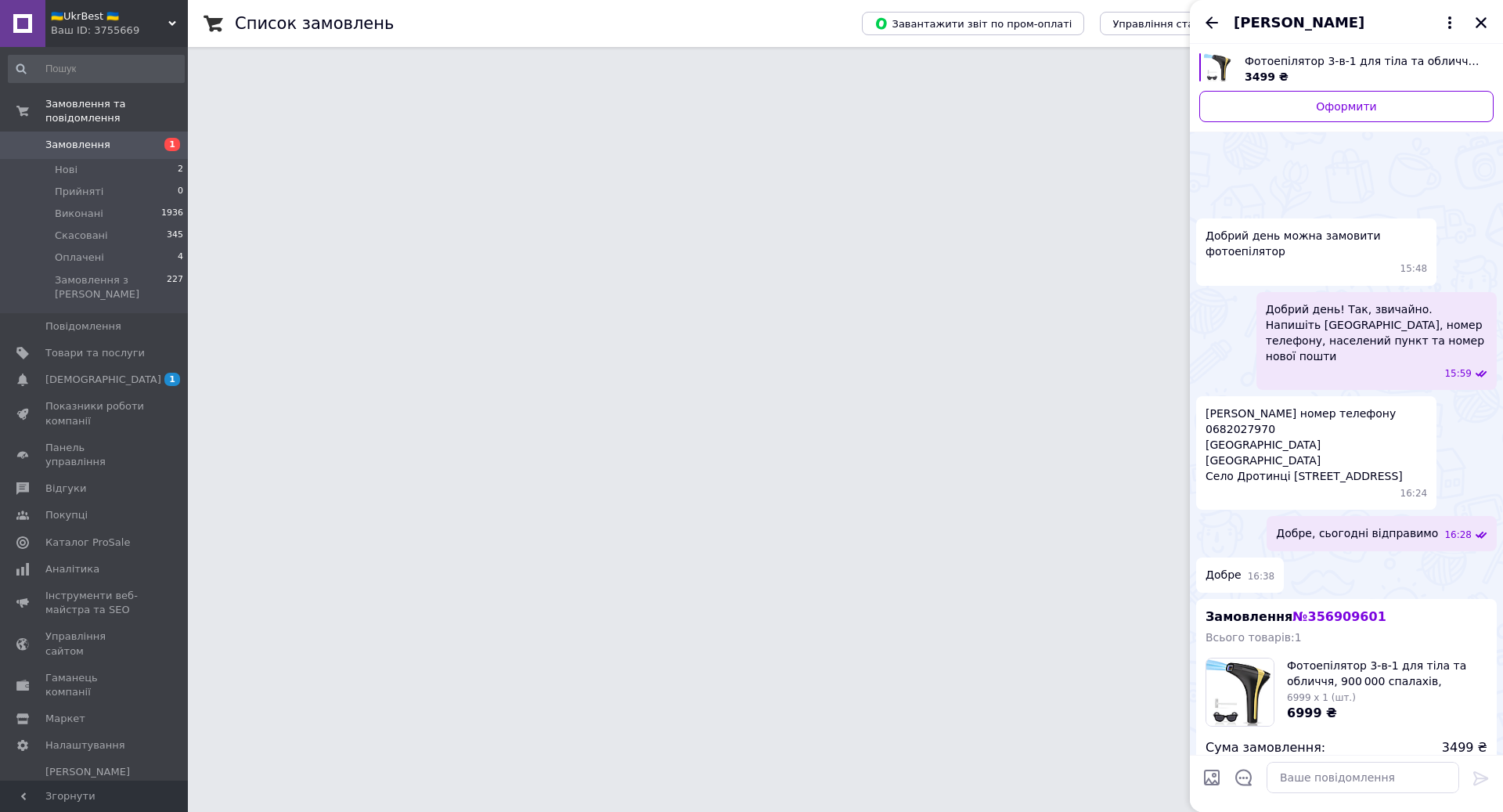
scroll to position [137, 0]
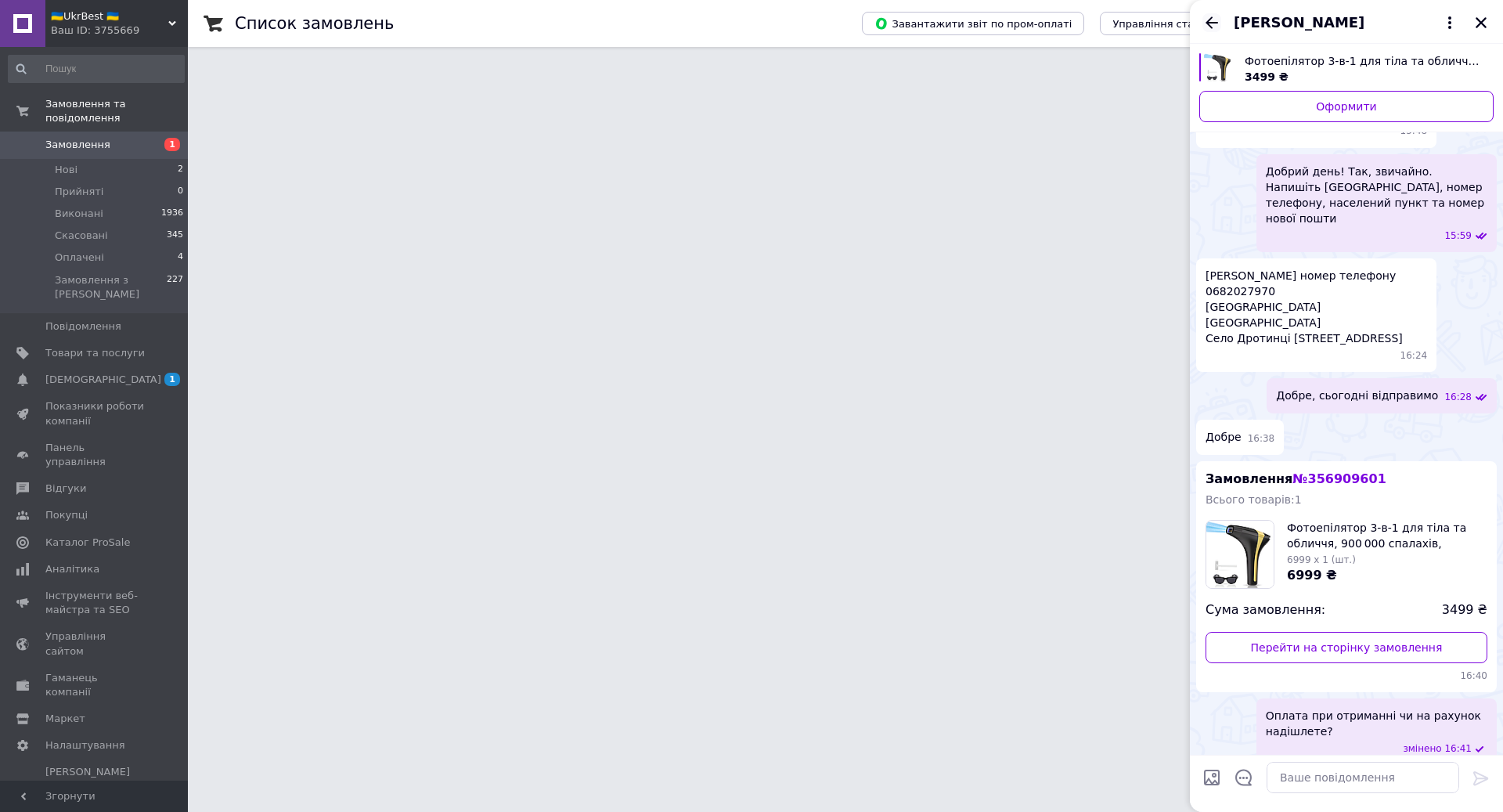
click at [1207, 18] on icon "Назад" at bounding box center [1212, 22] width 18 height 18
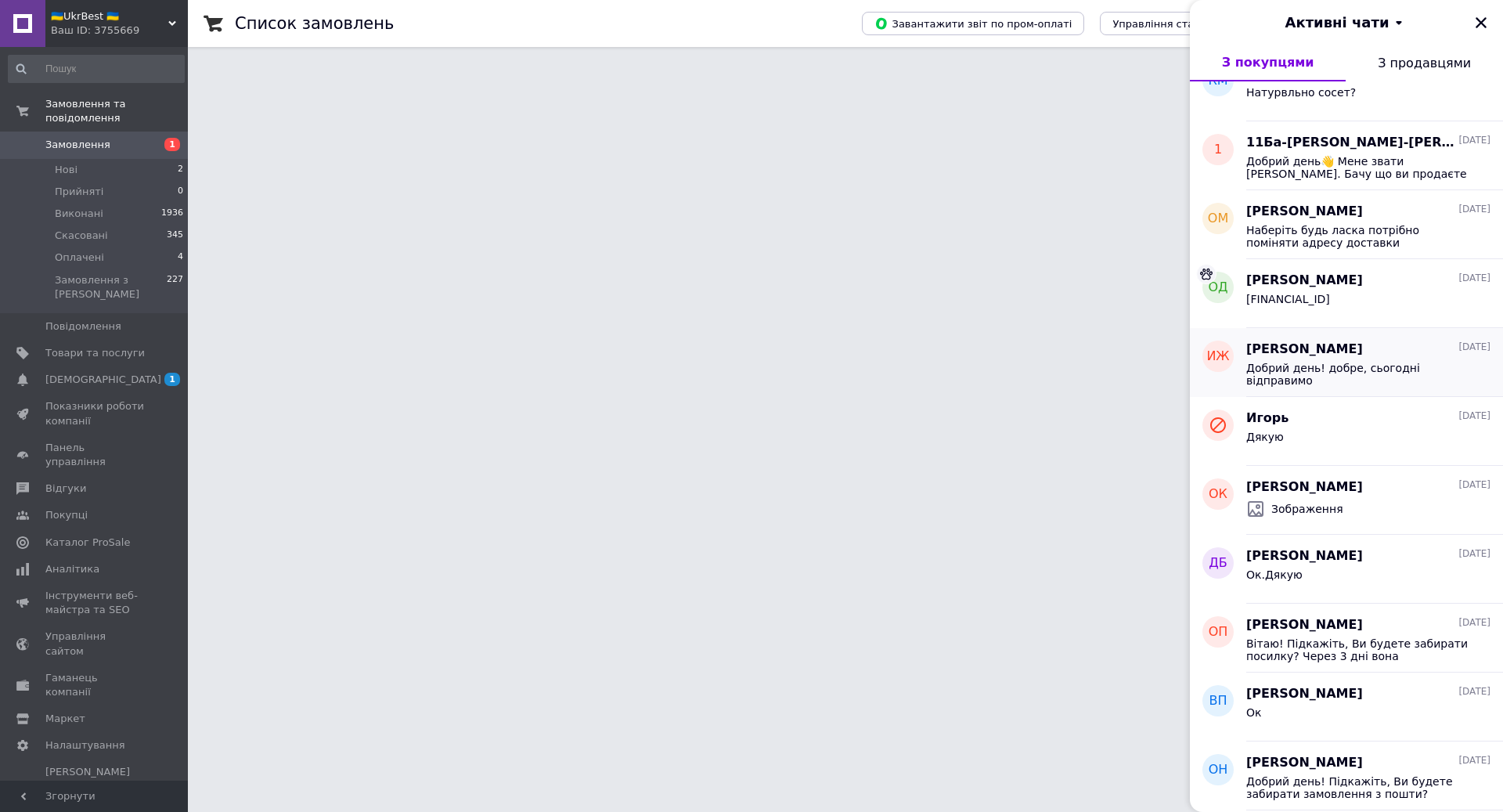
scroll to position [715, 0]
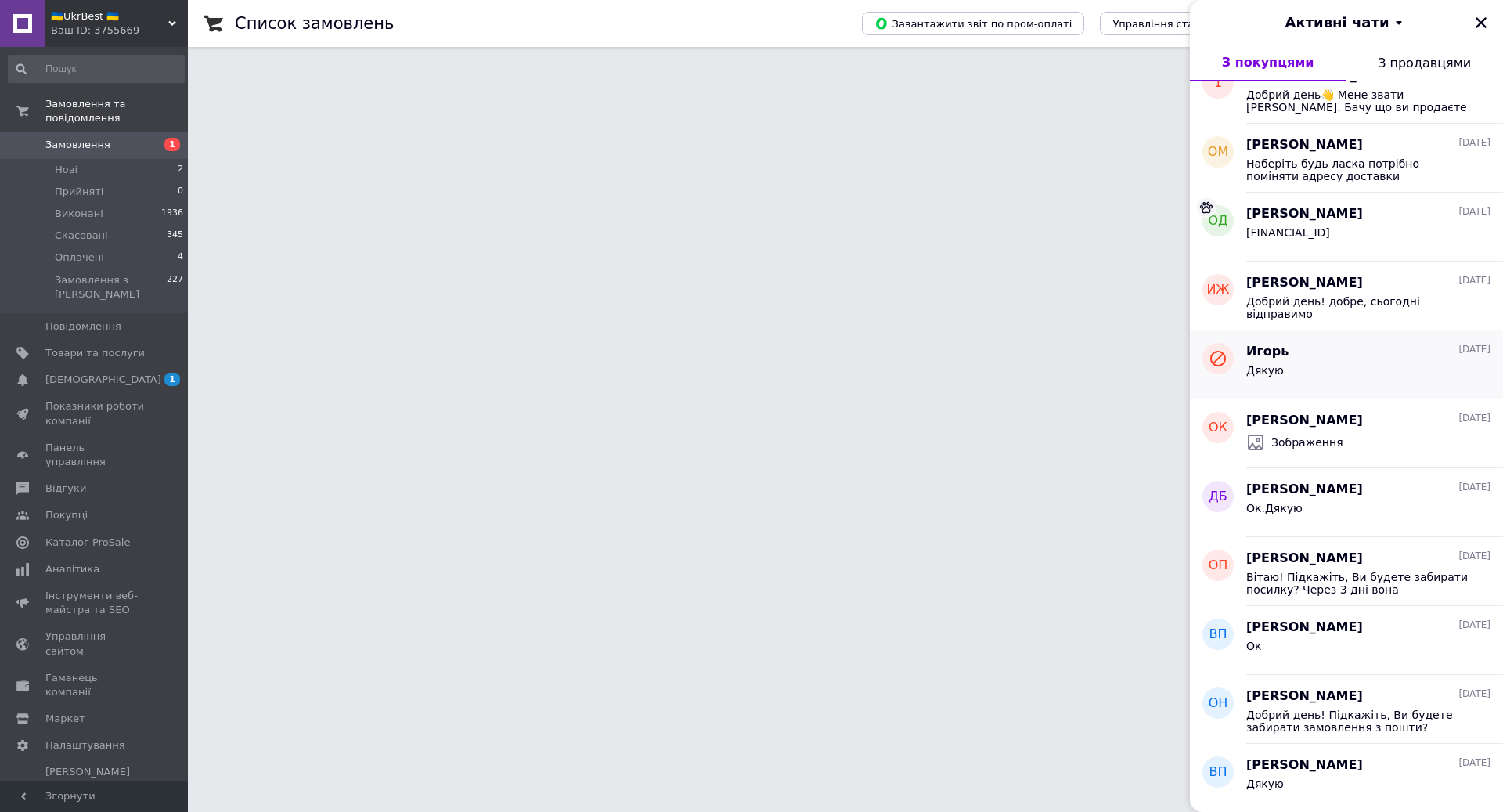
click at [1310, 369] on div "Дякую" at bounding box center [1368, 374] width 244 height 25
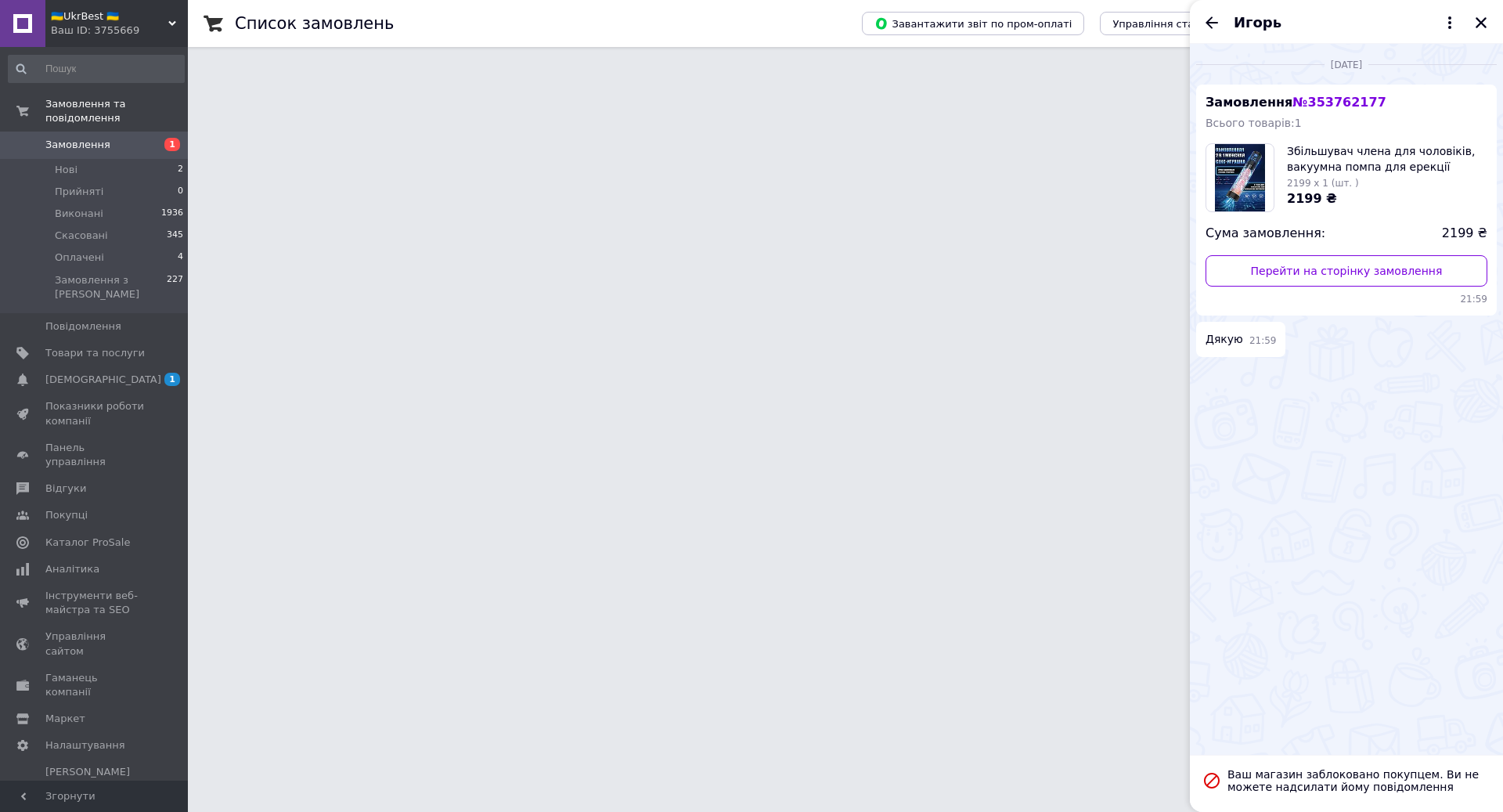
click at [1259, 334] on span "21:59" at bounding box center [1263, 341] width 27 height 14
click at [1217, 21] on icon "Назад" at bounding box center [1212, 22] width 18 height 18
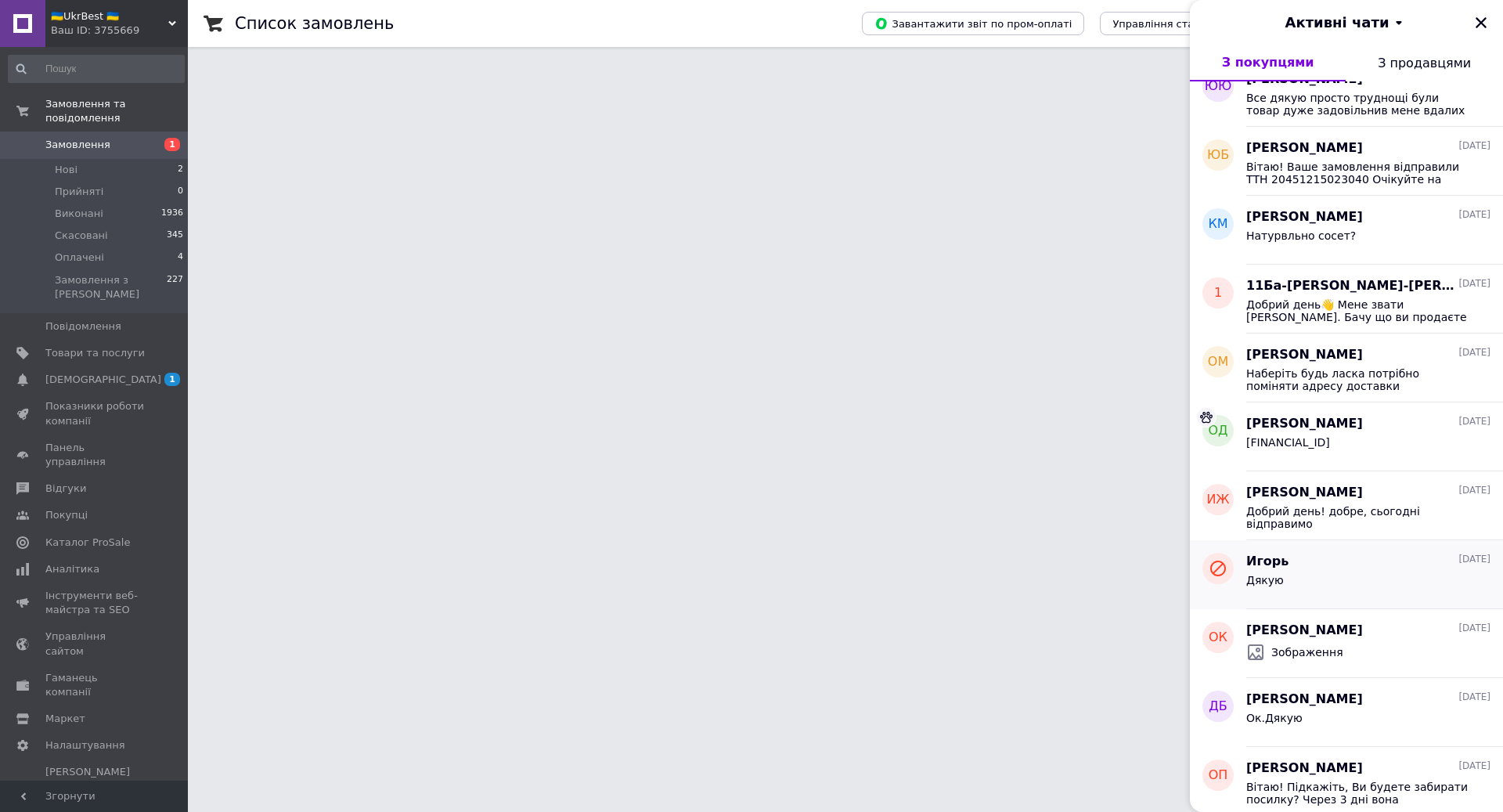
scroll to position [549, 0]
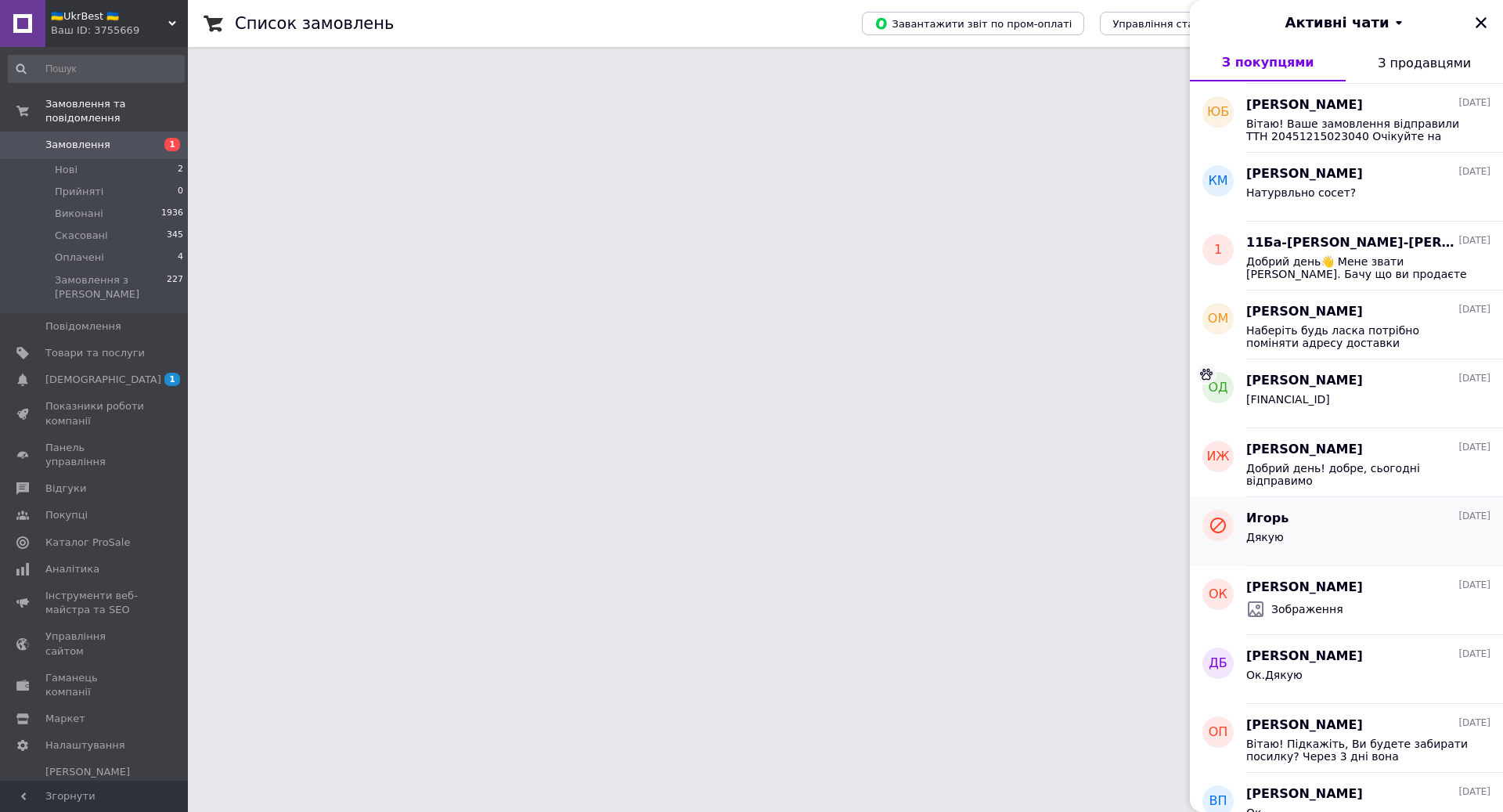
click at [1408, 535] on div "Дякую" at bounding box center [1368, 540] width 244 height 25
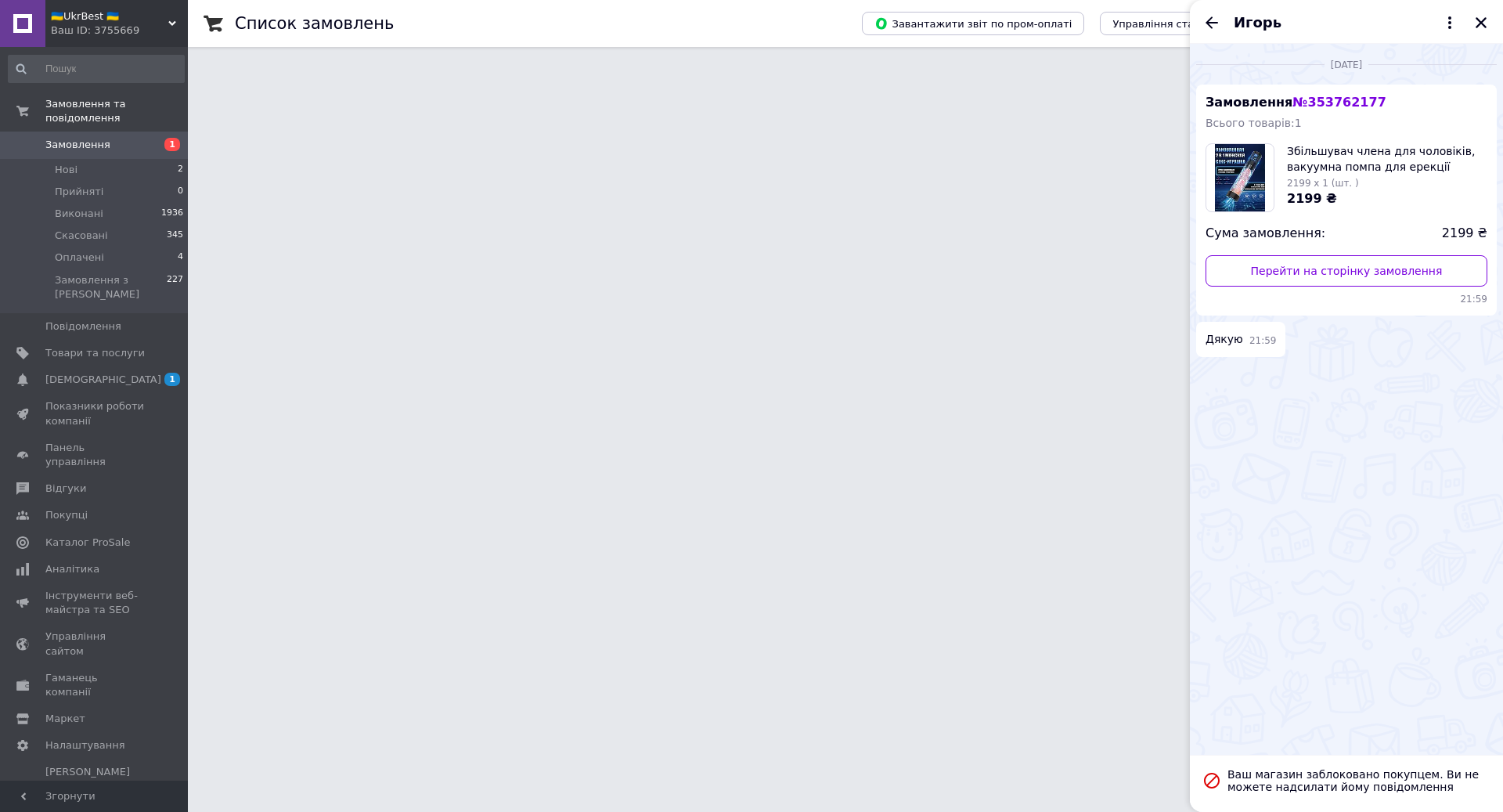
click at [1199, 19] on div "Игорь" at bounding box center [1347, 21] width 314 height 44
click at [1213, 20] on icon "Назад" at bounding box center [1212, 22] width 18 height 18
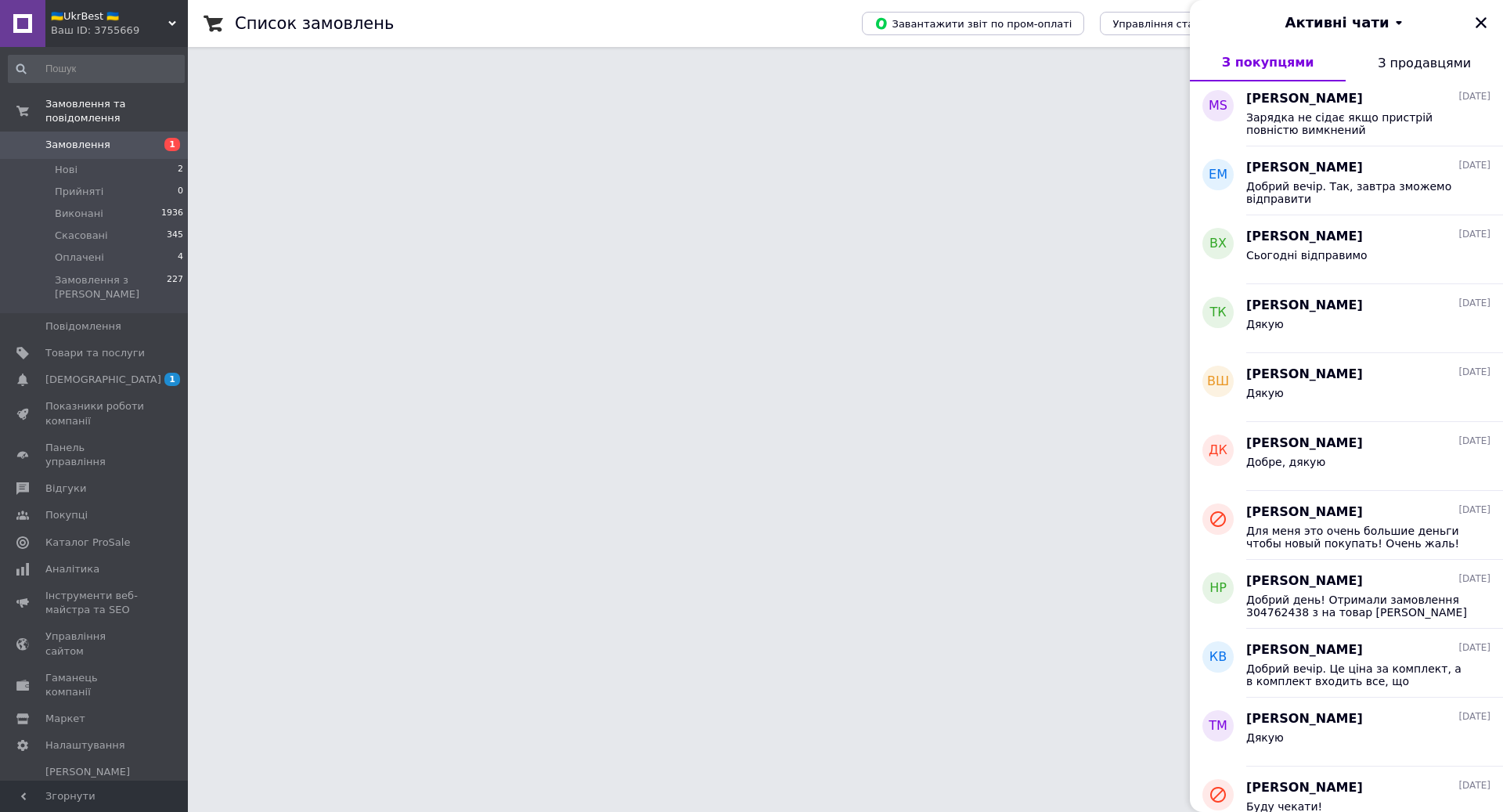
scroll to position [10087, 0]
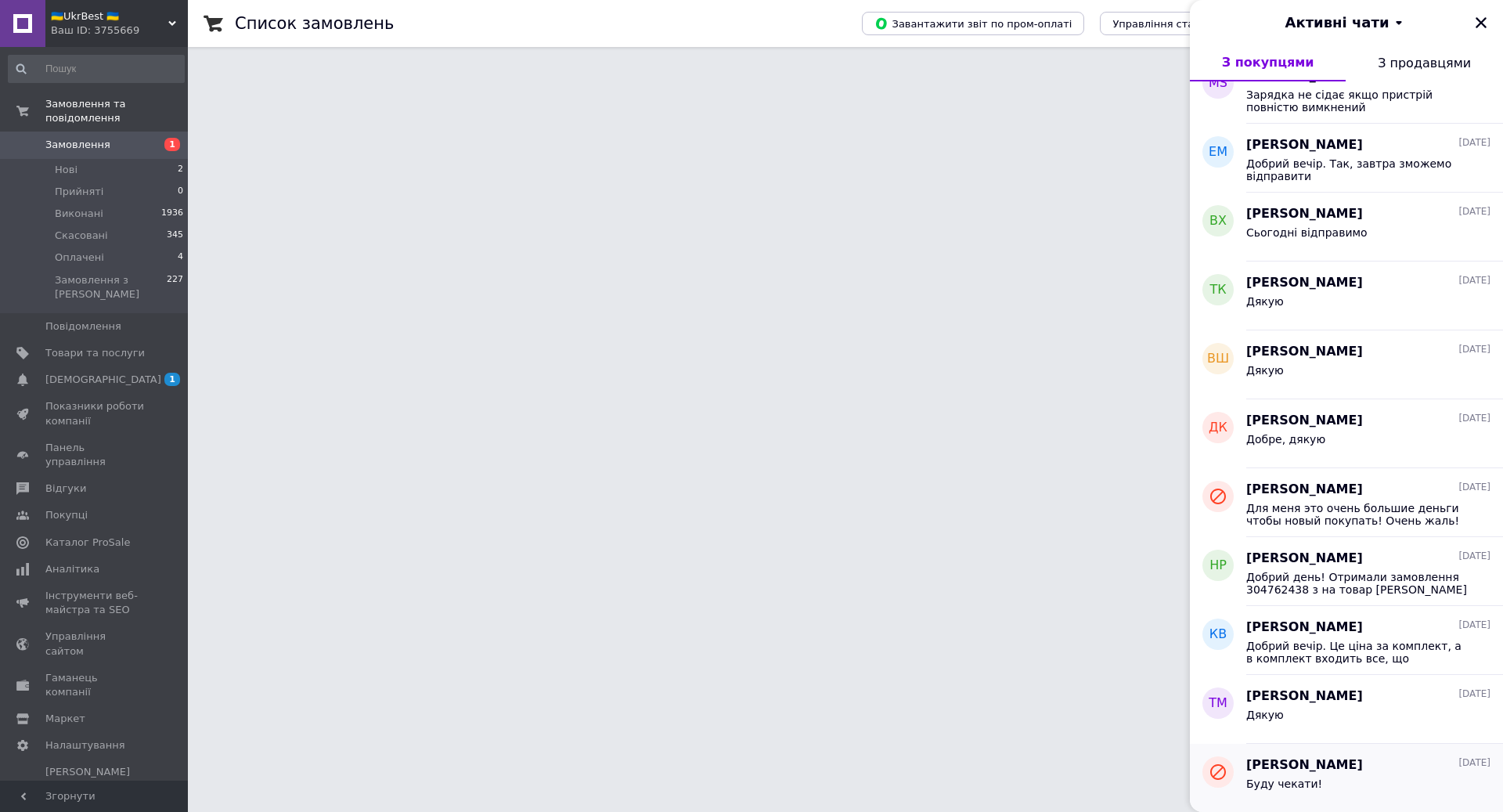
click at [1314, 764] on span "Любовь Черная" at bounding box center [1305, 766] width 117 height 18
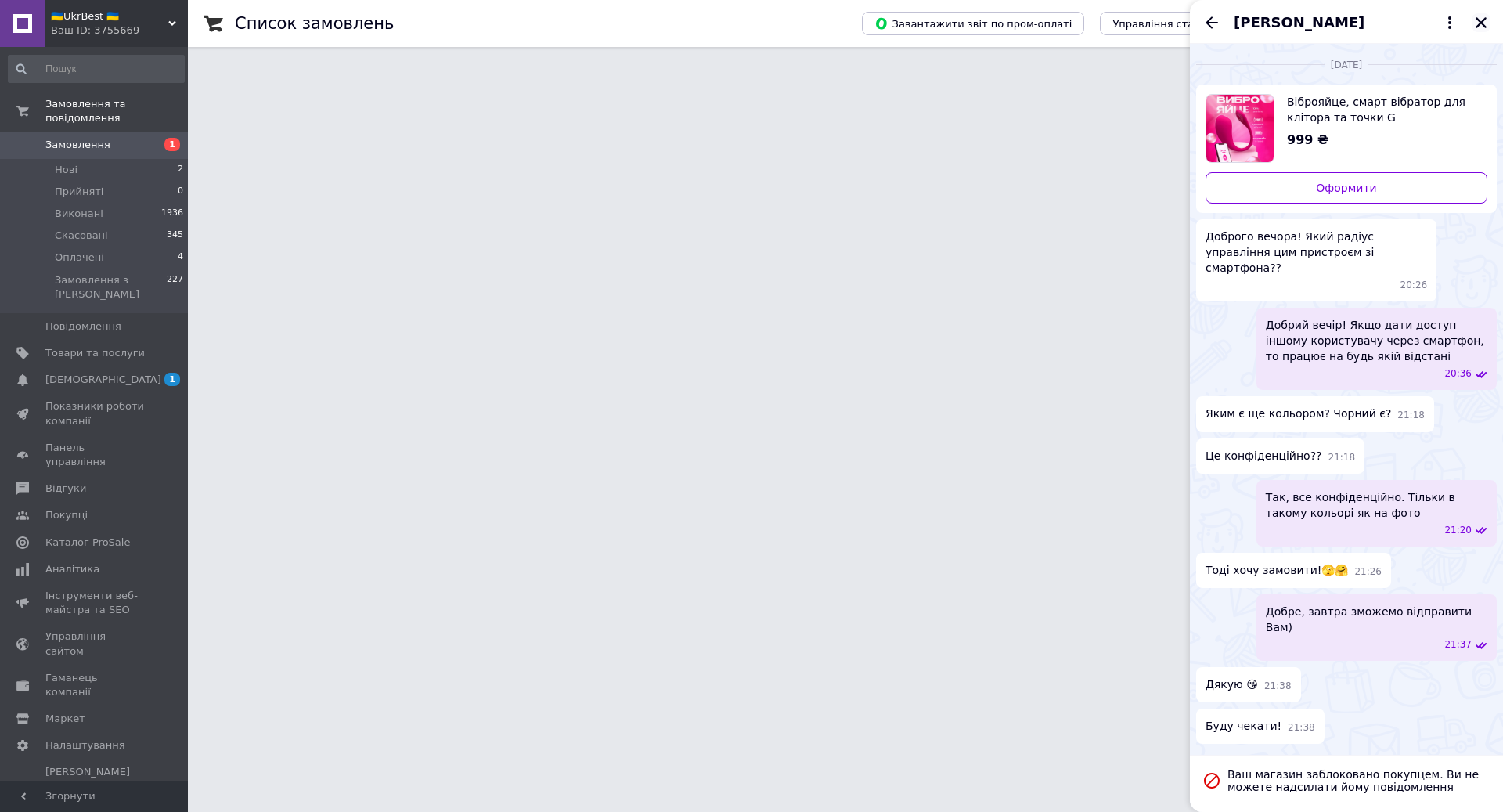
click at [1484, 25] on icon "Закрити" at bounding box center [1481, 22] width 11 height 11
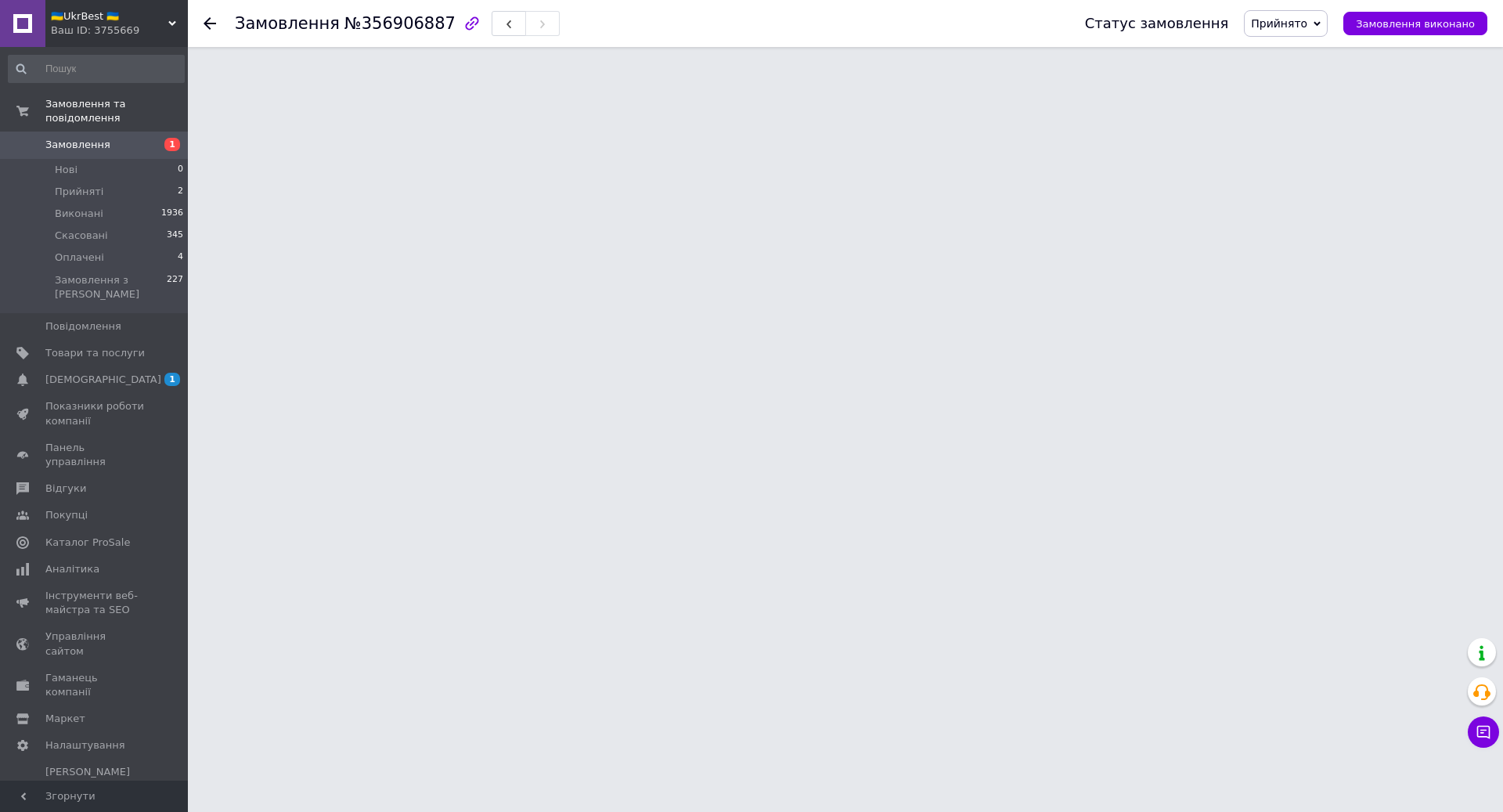
click at [404, 20] on span "№356906887" at bounding box center [400, 23] width 111 height 18
copy span "356906887"
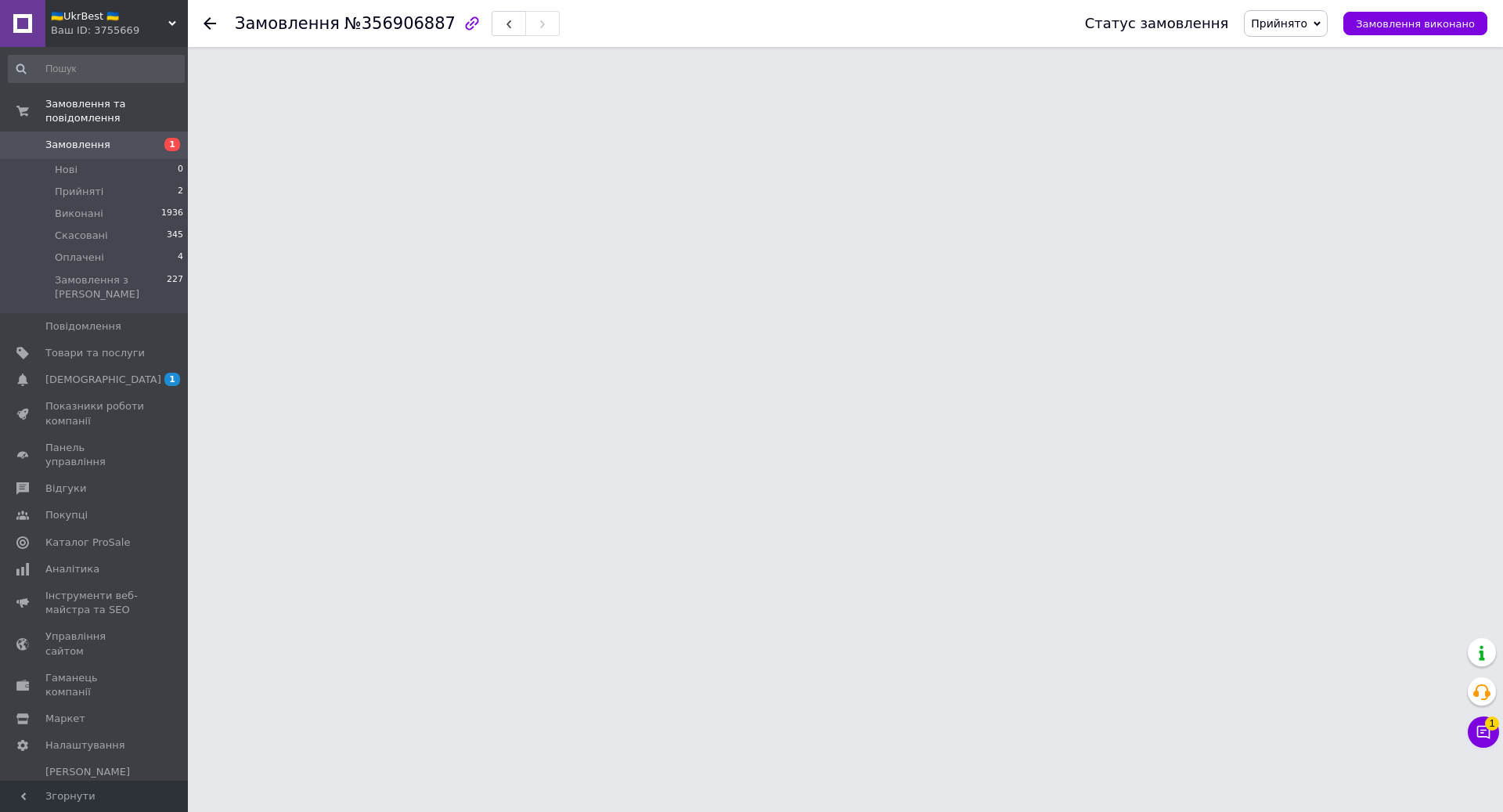
copy div "20451225269617"
